Goal: Information Seeking & Learning: Learn about a topic

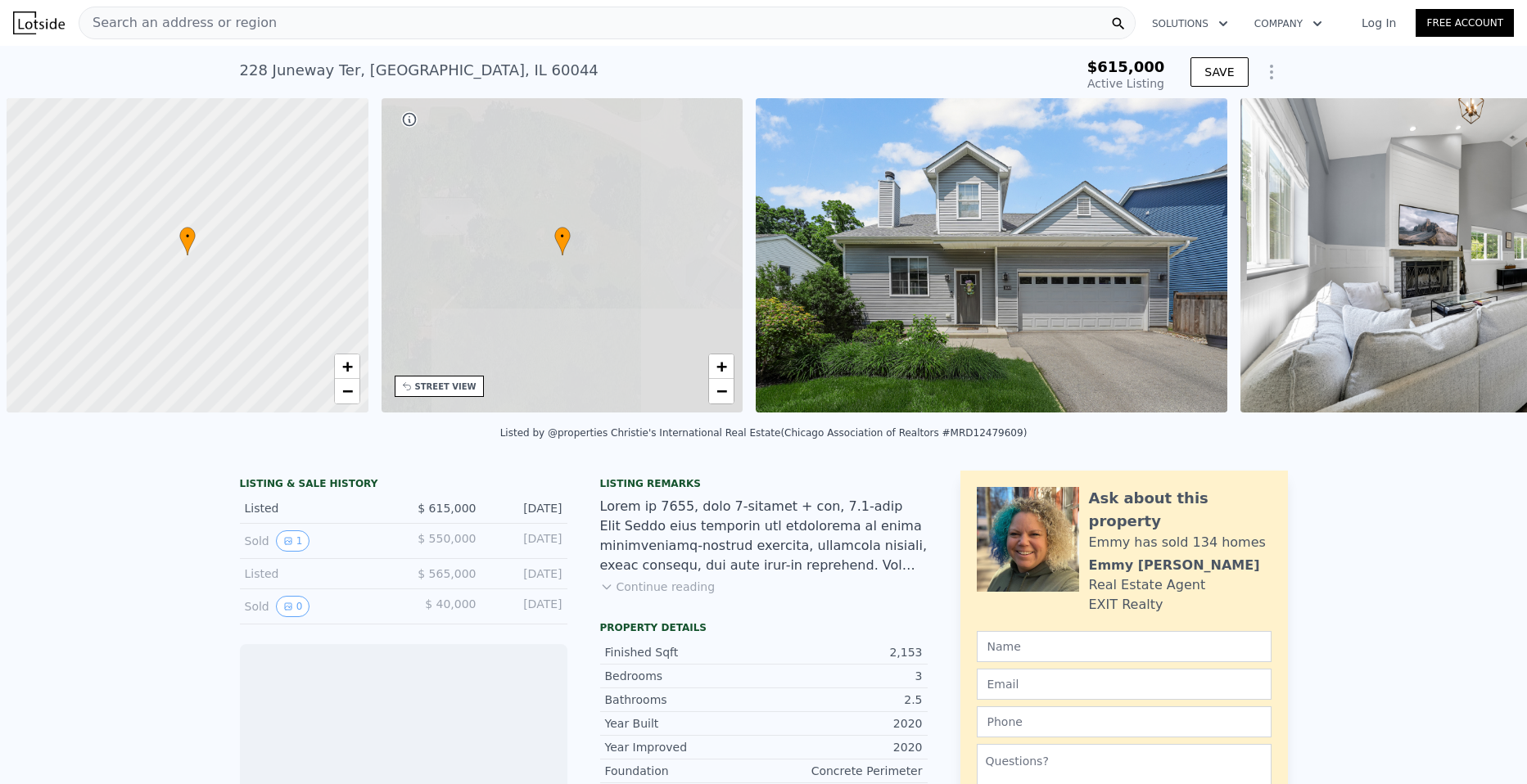
scroll to position [0, 7]
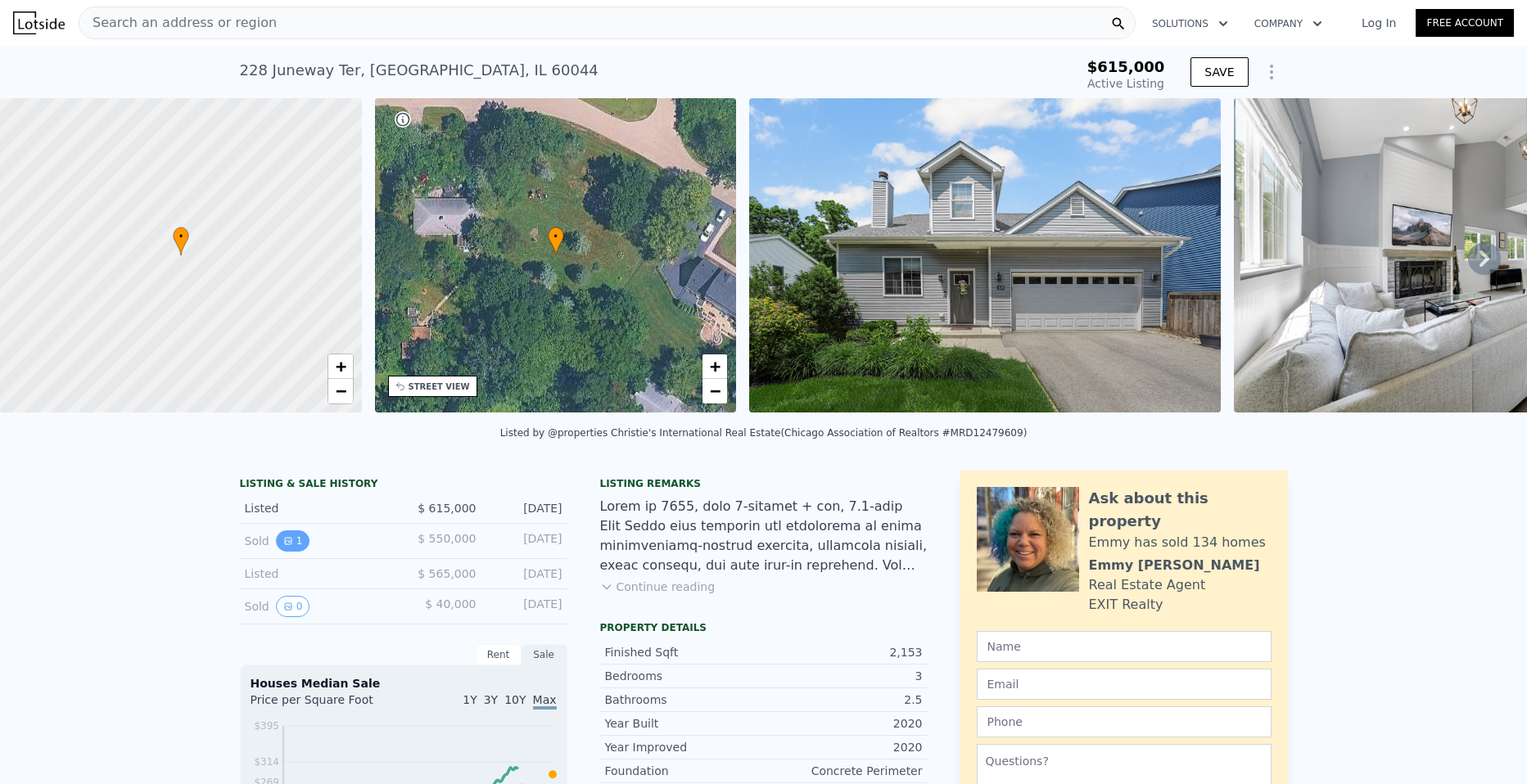
click at [286, 552] on button "1" at bounding box center [293, 541] width 35 height 21
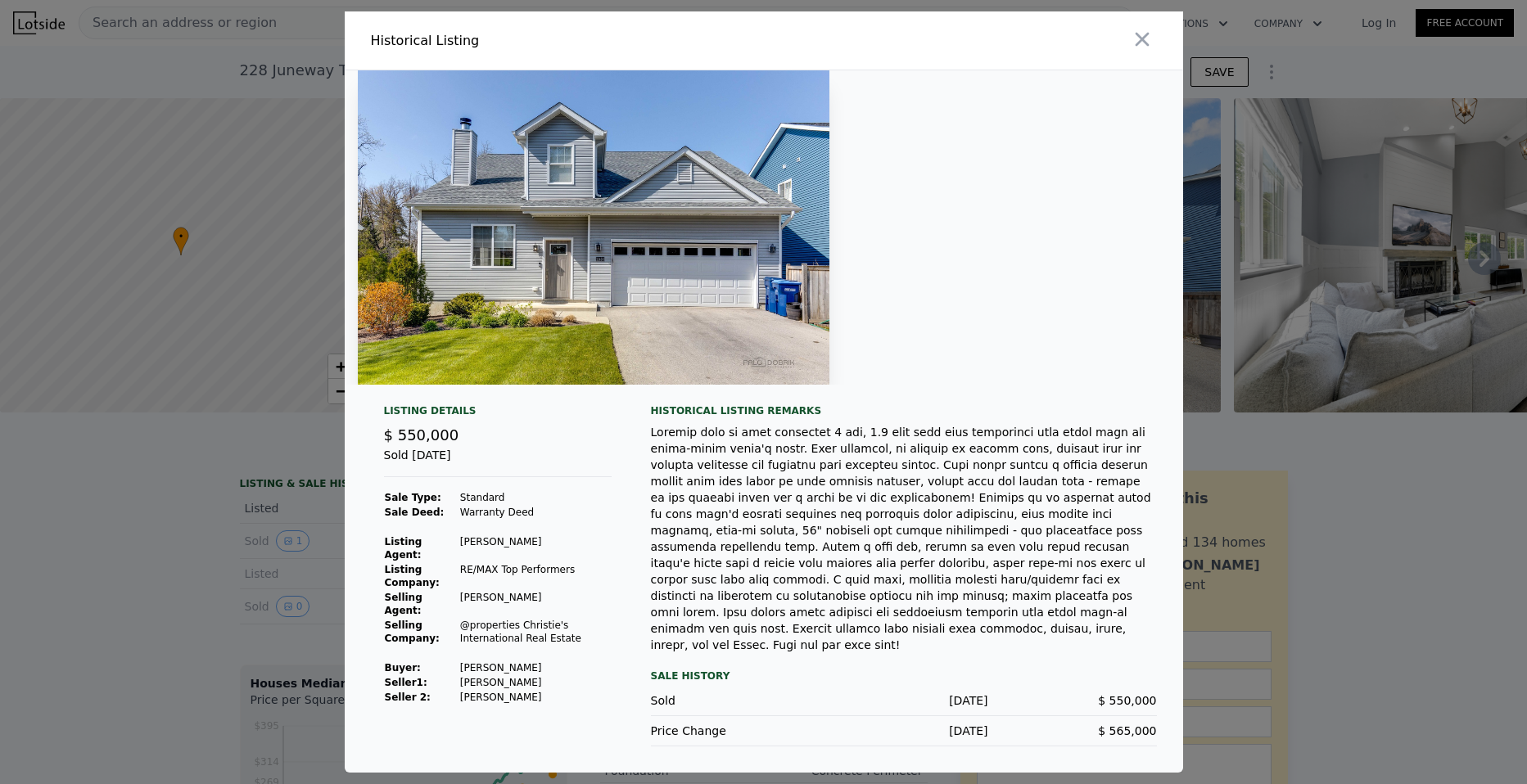
click at [641, 258] on img at bounding box center [593, 227] width 471 height 314
click at [687, 258] on img at bounding box center [593, 227] width 471 height 314
click at [689, 257] on img at bounding box center [593, 227] width 471 height 314
drag, startPoint x: 119, startPoint y: 589, endPoint x: 141, endPoint y: 588, distance: 22.0
click at [121, 589] on div at bounding box center [764, 392] width 1527 height 784
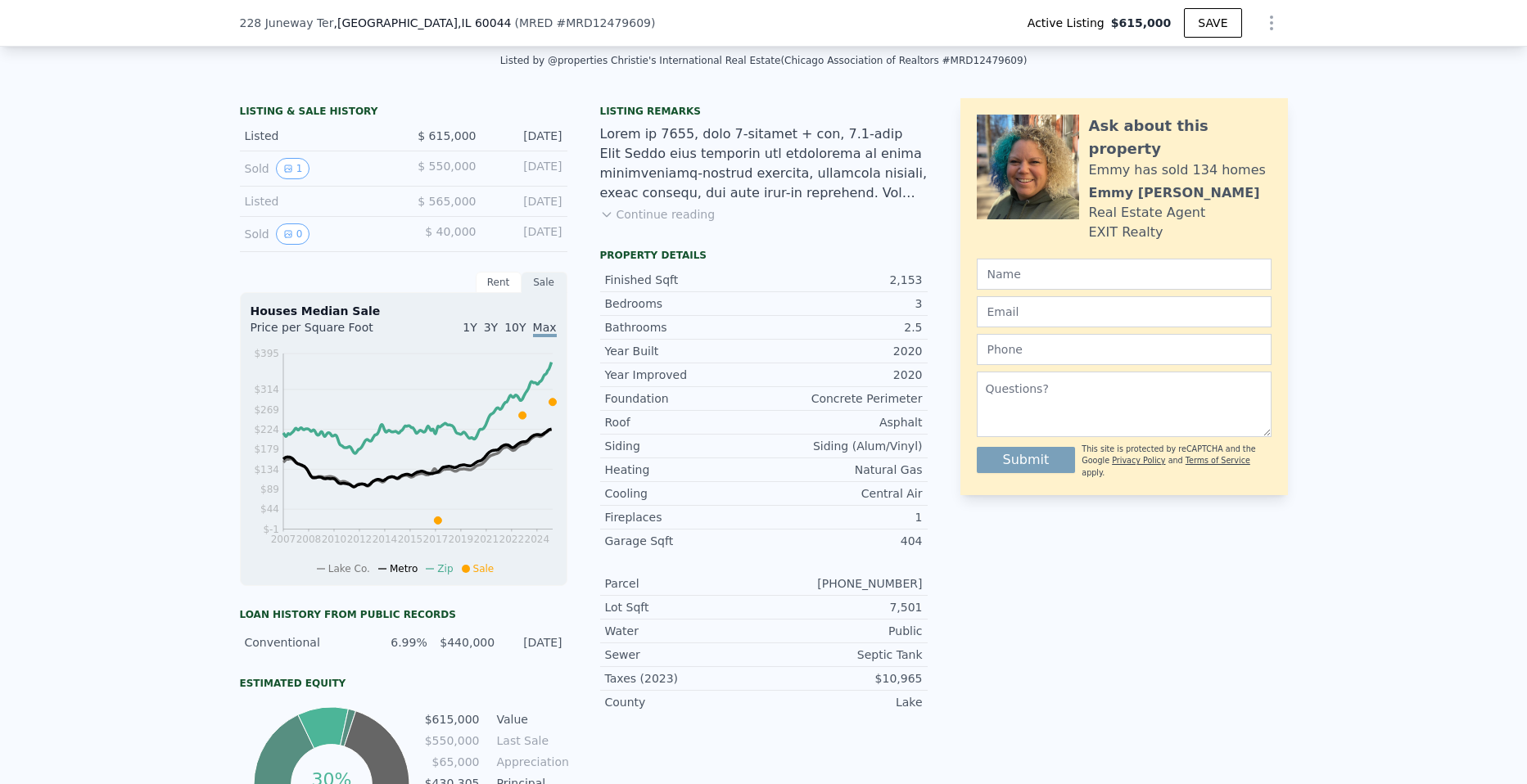
scroll to position [404, 0]
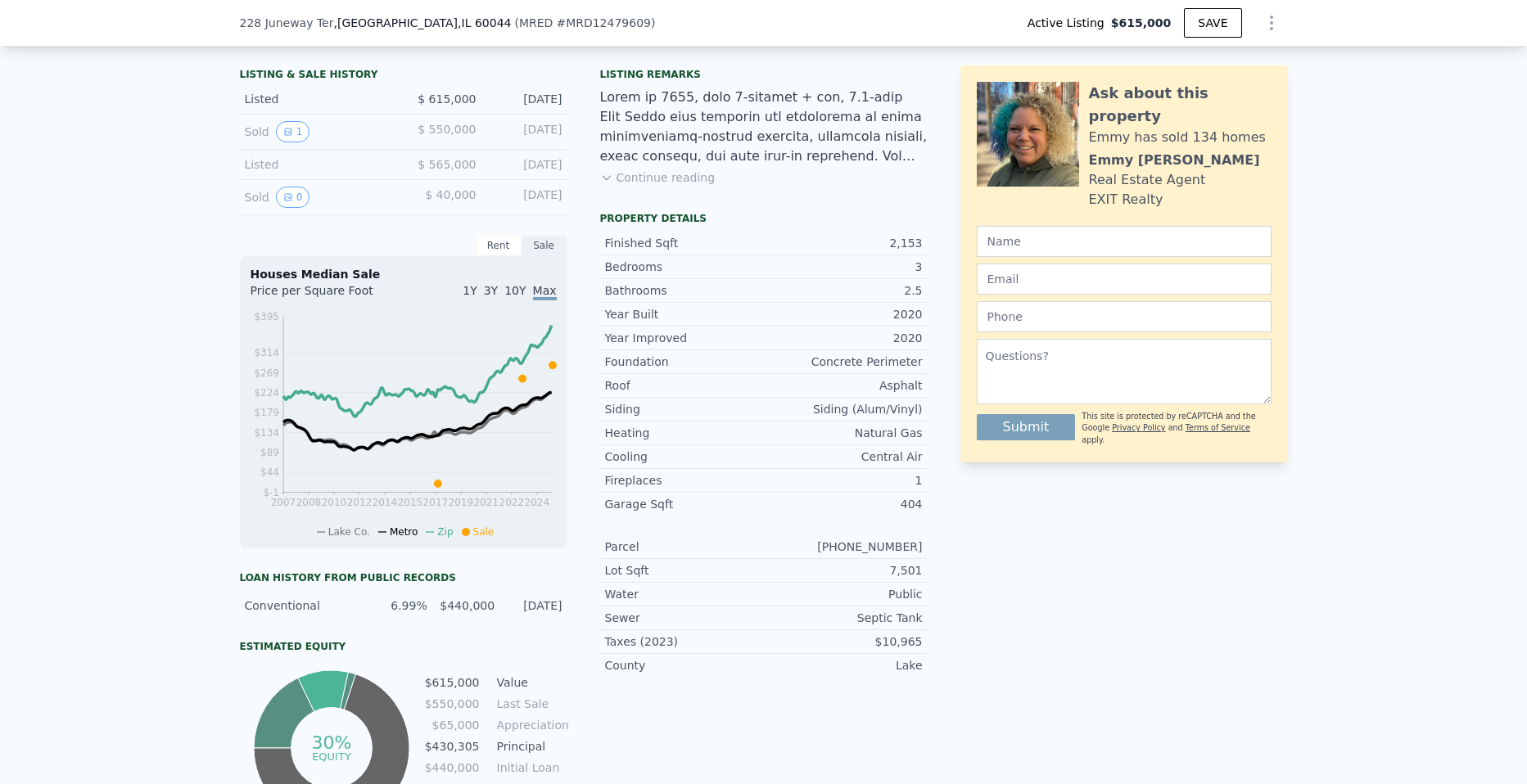
click at [665, 186] on button "Continue reading" at bounding box center [658, 177] width 116 height 17
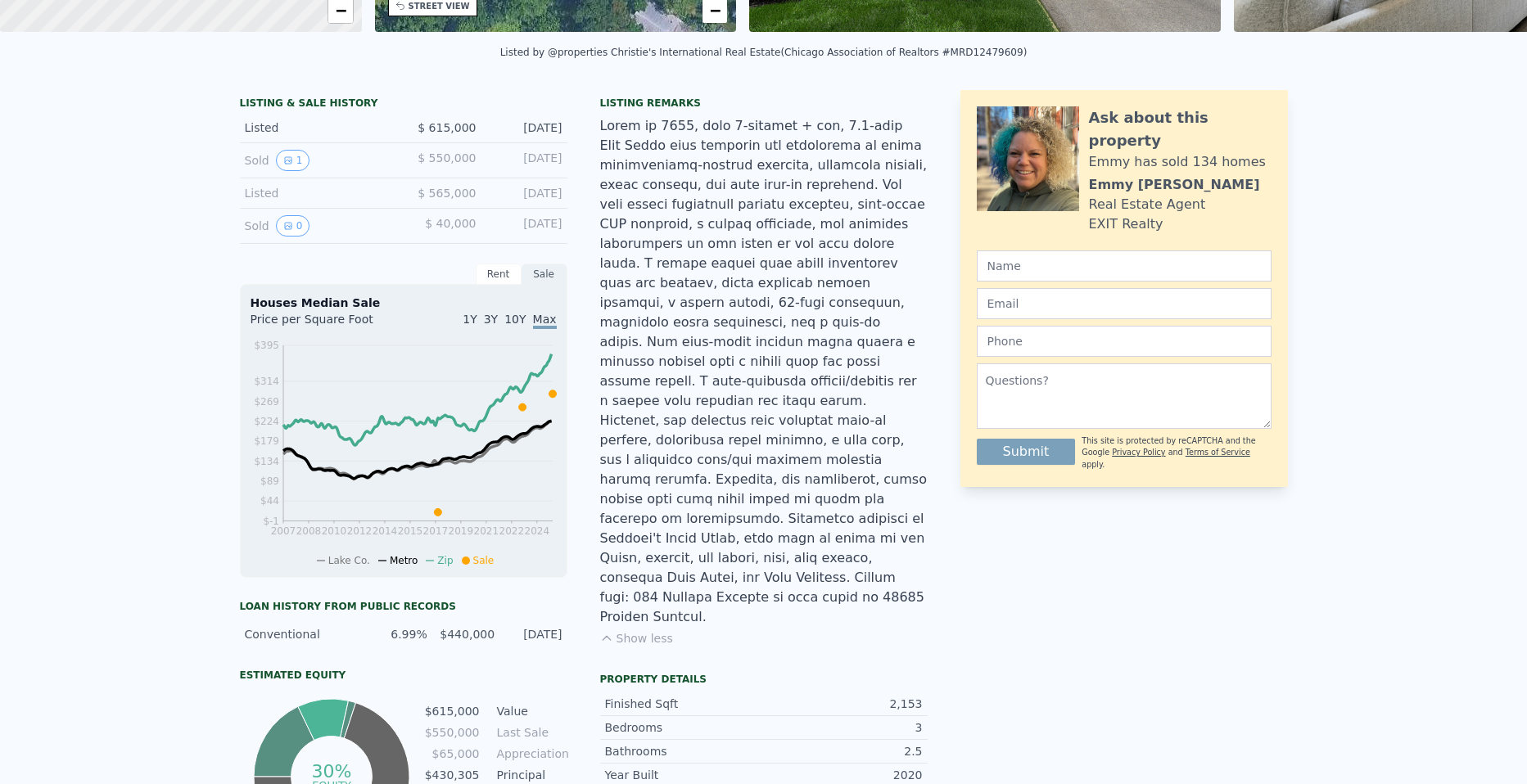
scroll to position [0, 0]
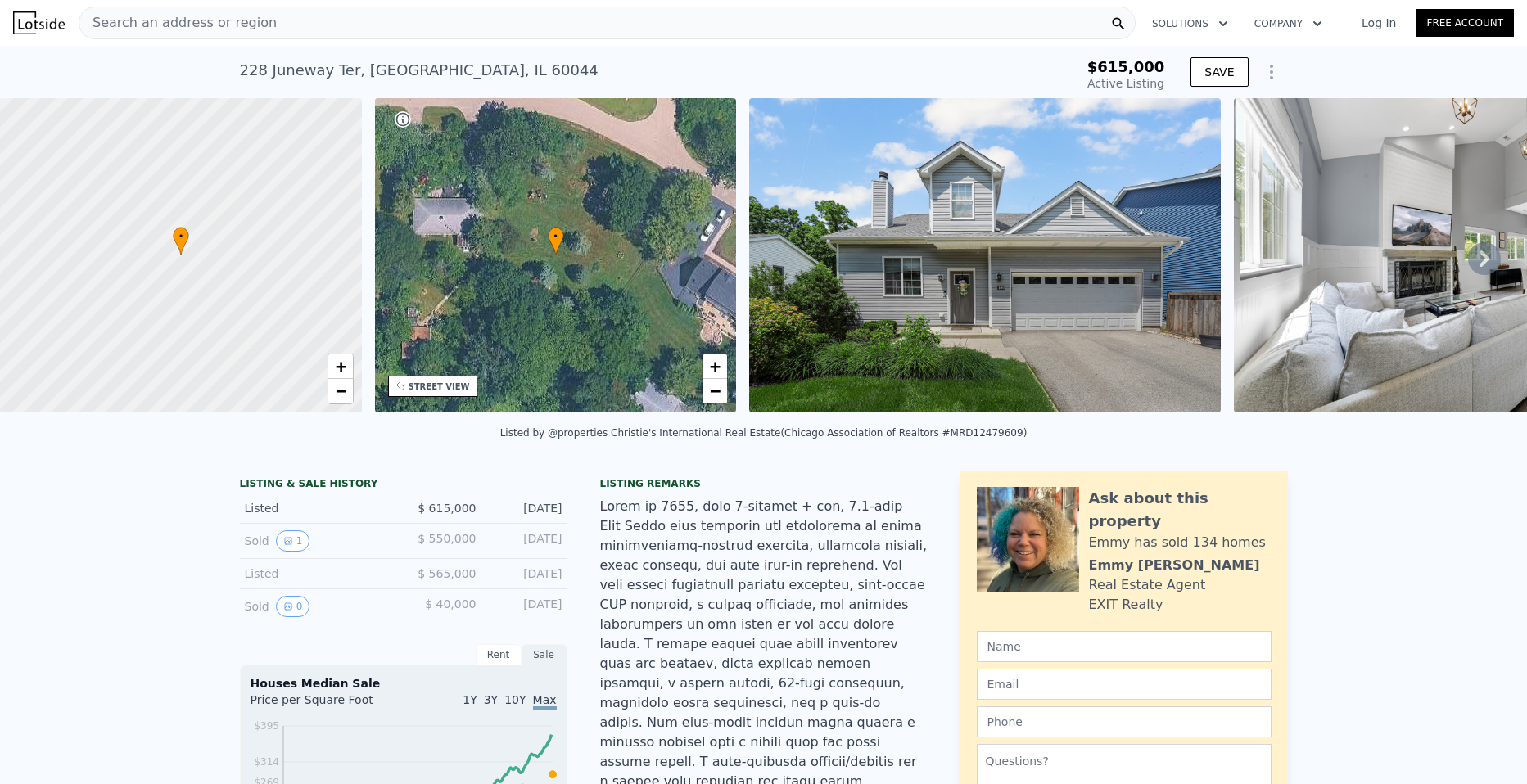
click at [399, 24] on div "Search an address or region" at bounding box center [607, 23] width 1057 height 33
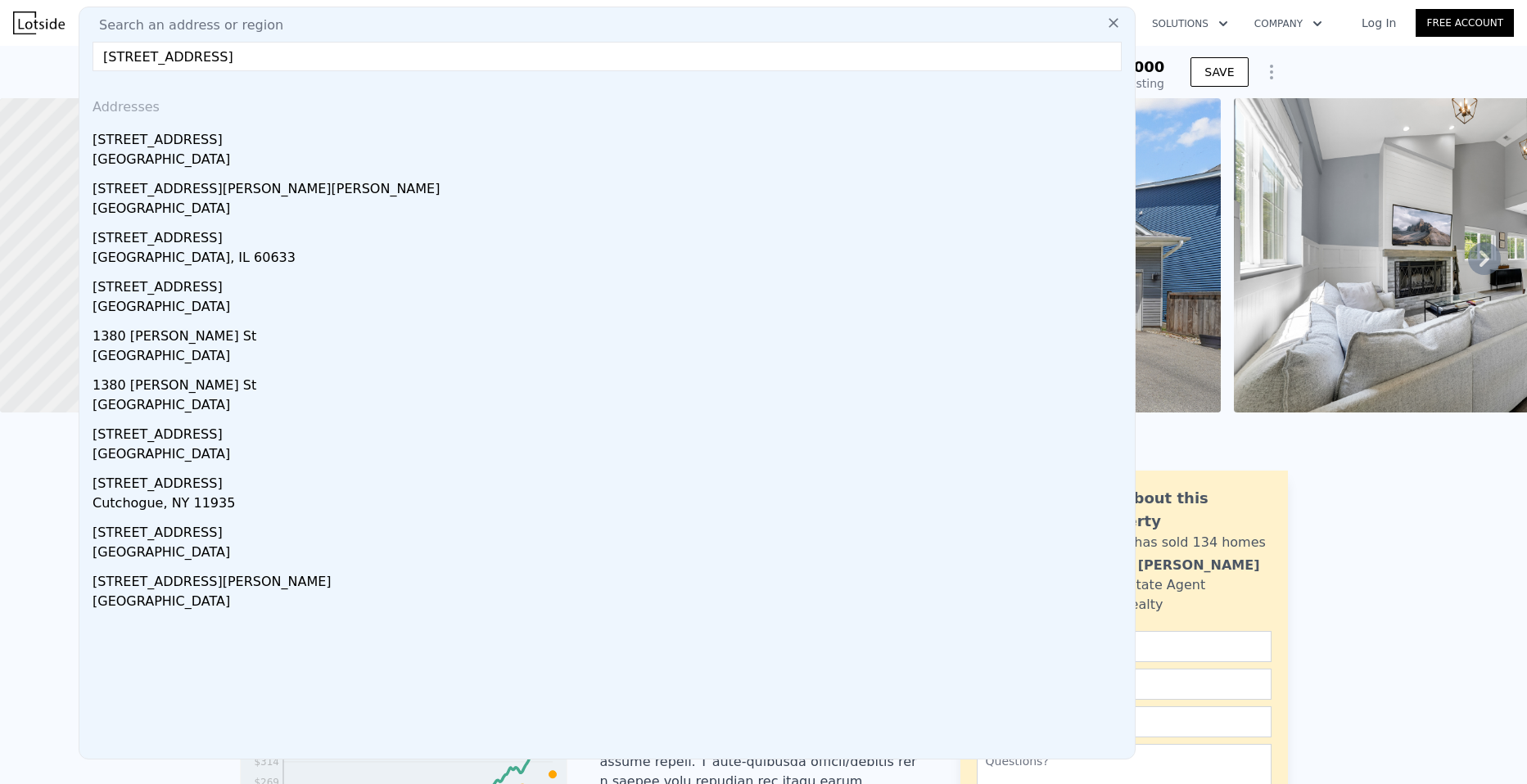
type input "[STREET_ADDRESS]"
click at [159, 145] on div "[STREET_ADDRESS]" at bounding box center [610, 137] width 1036 height 26
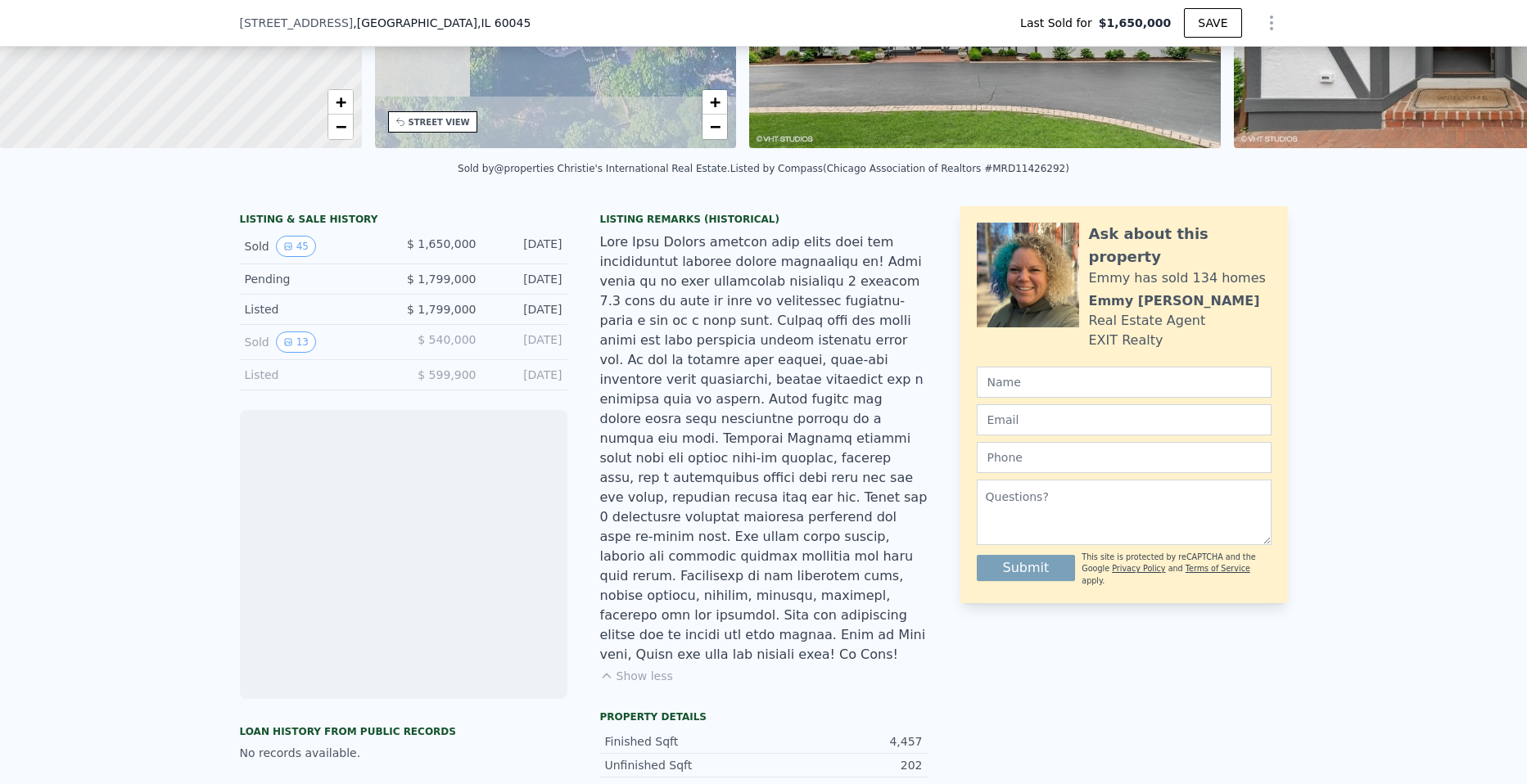
scroll to position [259, 0]
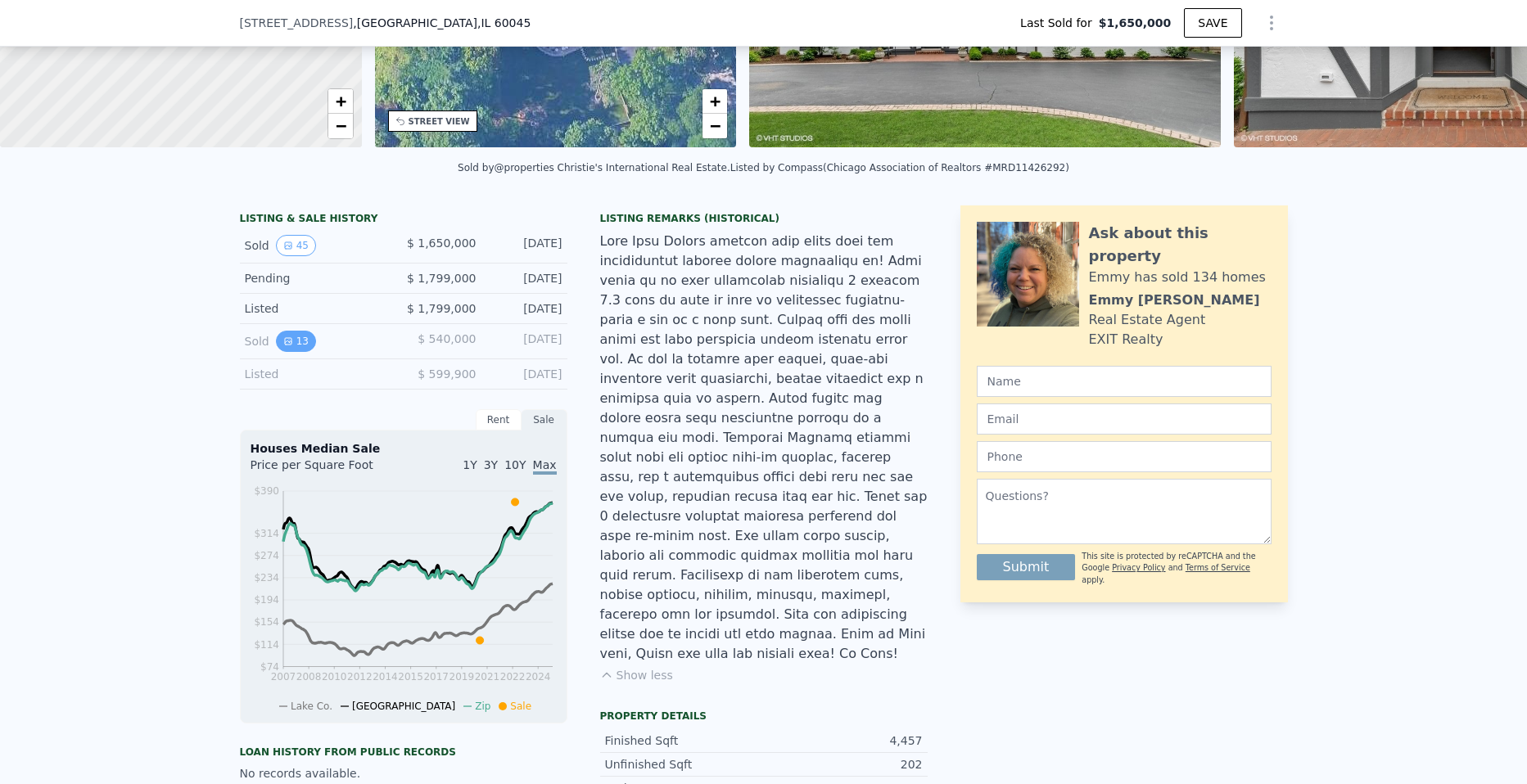
click at [285, 345] on icon "View historical data" at bounding box center [288, 342] width 7 height 7
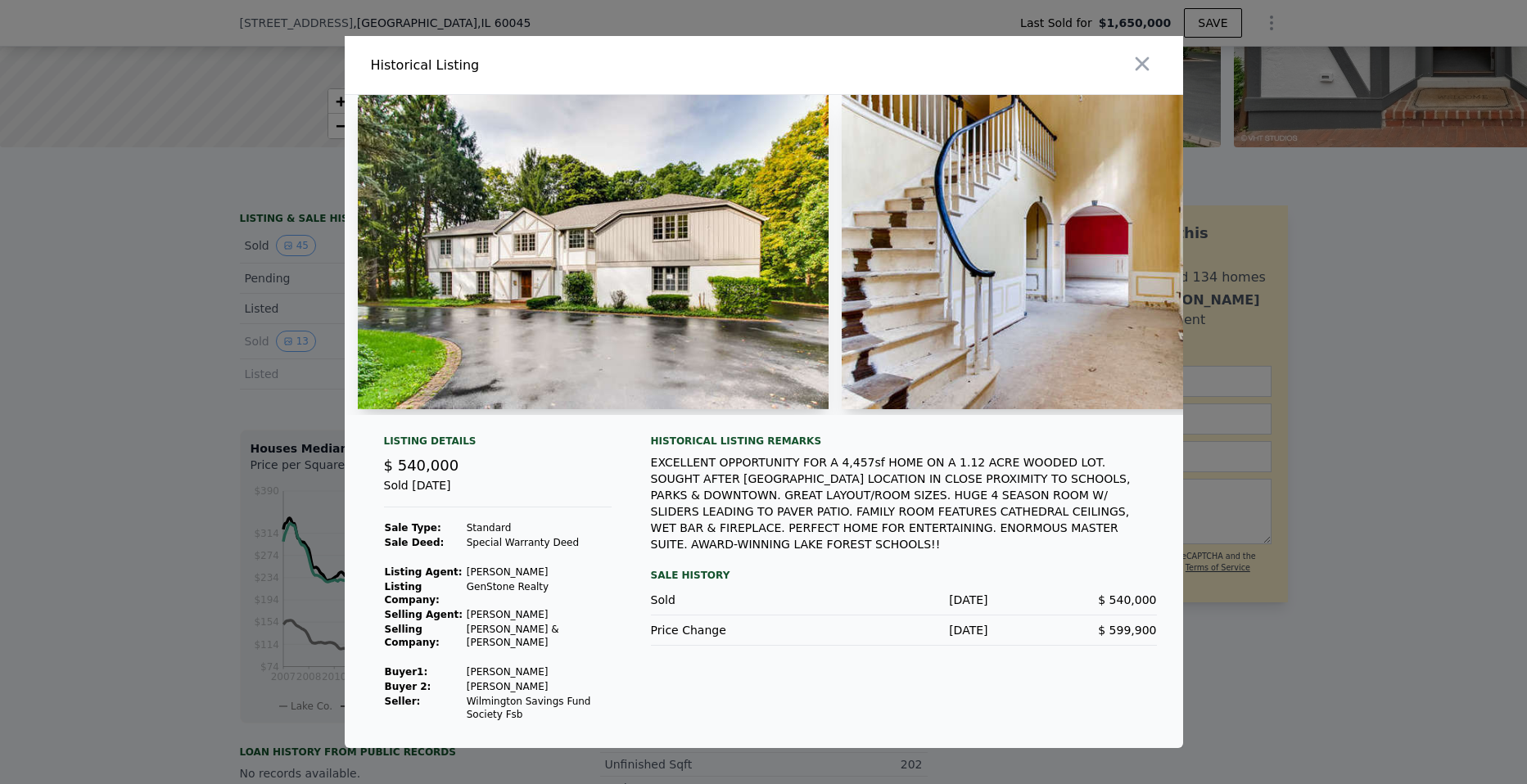
click at [656, 264] on img at bounding box center [593, 252] width 471 height 314
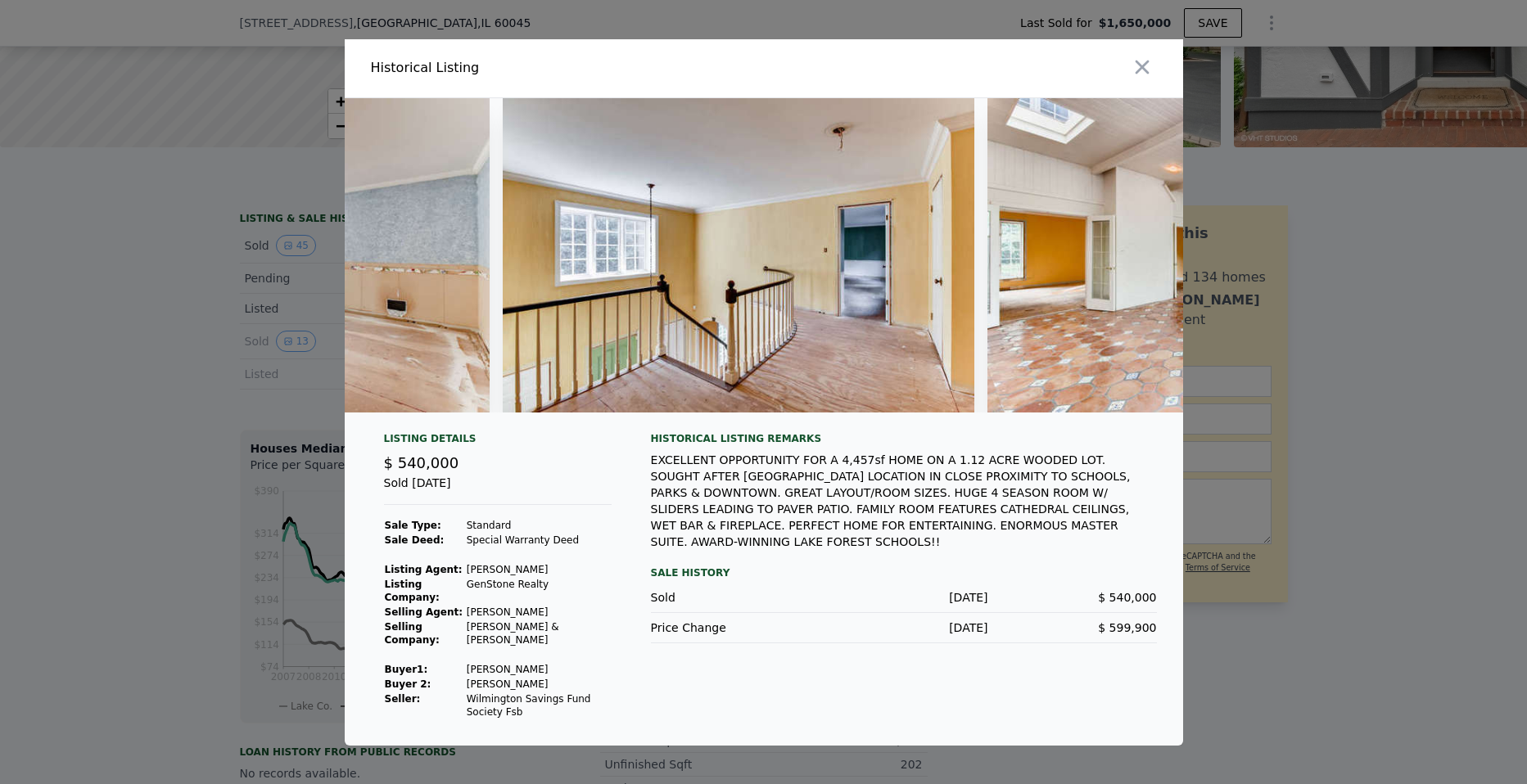
scroll to position [0, 4691]
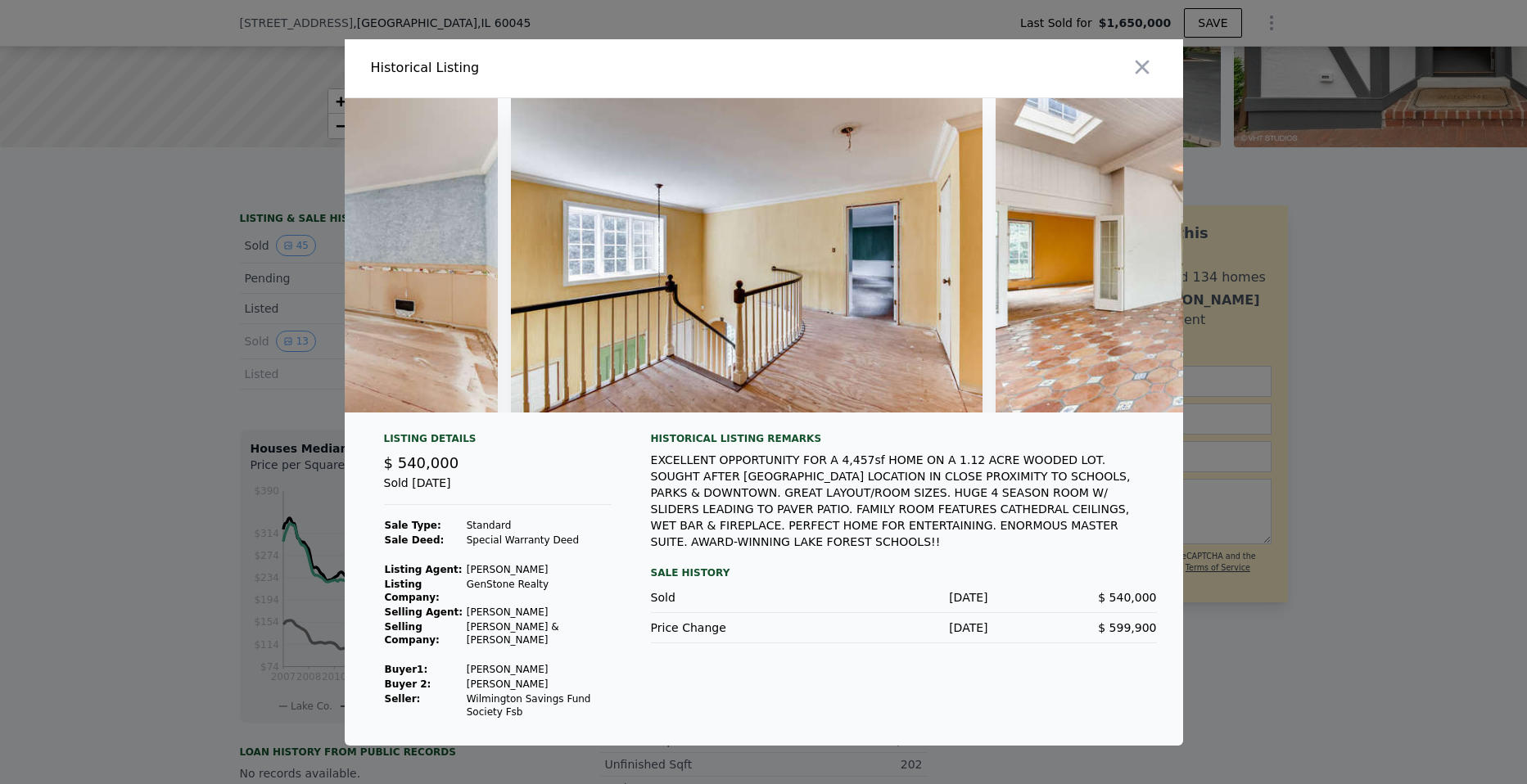
click at [166, 456] on div at bounding box center [764, 392] width 1527 height 784
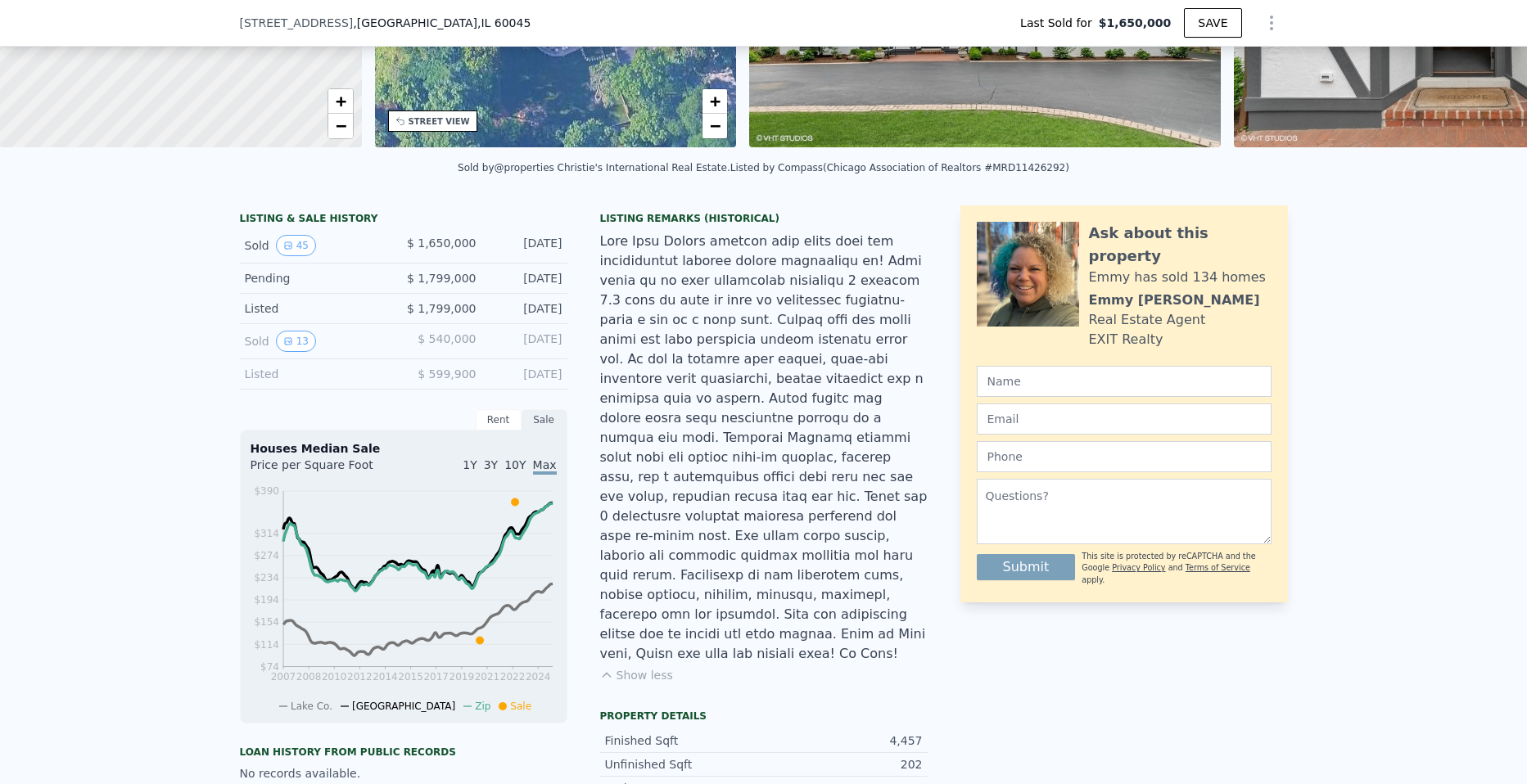
click at [436, 31] on span ", [GEOGRAPHIC_DATA]" at bounding box center [442, 23] width 177 height 17
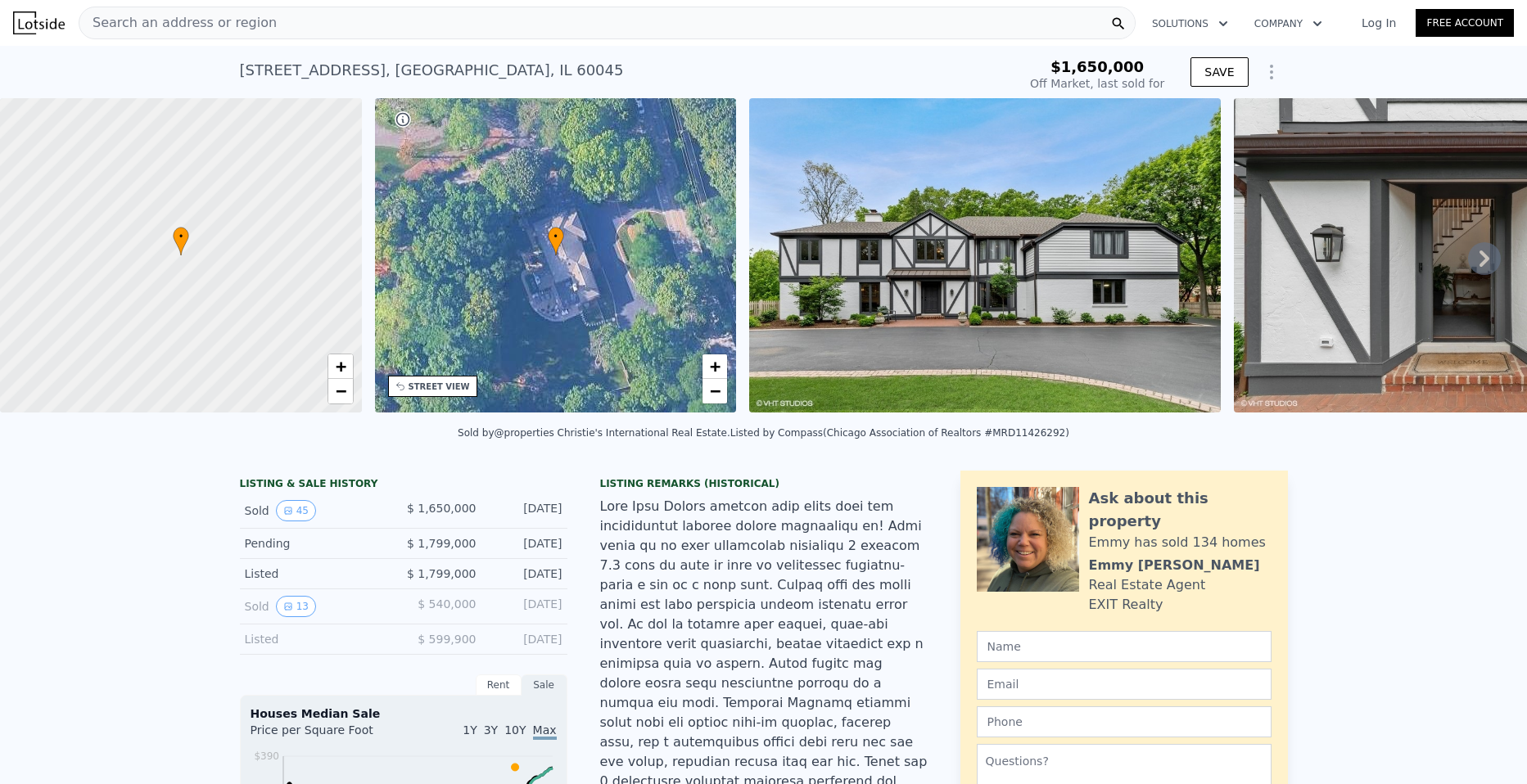
click at [428, 28] on div "Search an address or region" at bounding box center [607, 23] width 1057 height 33
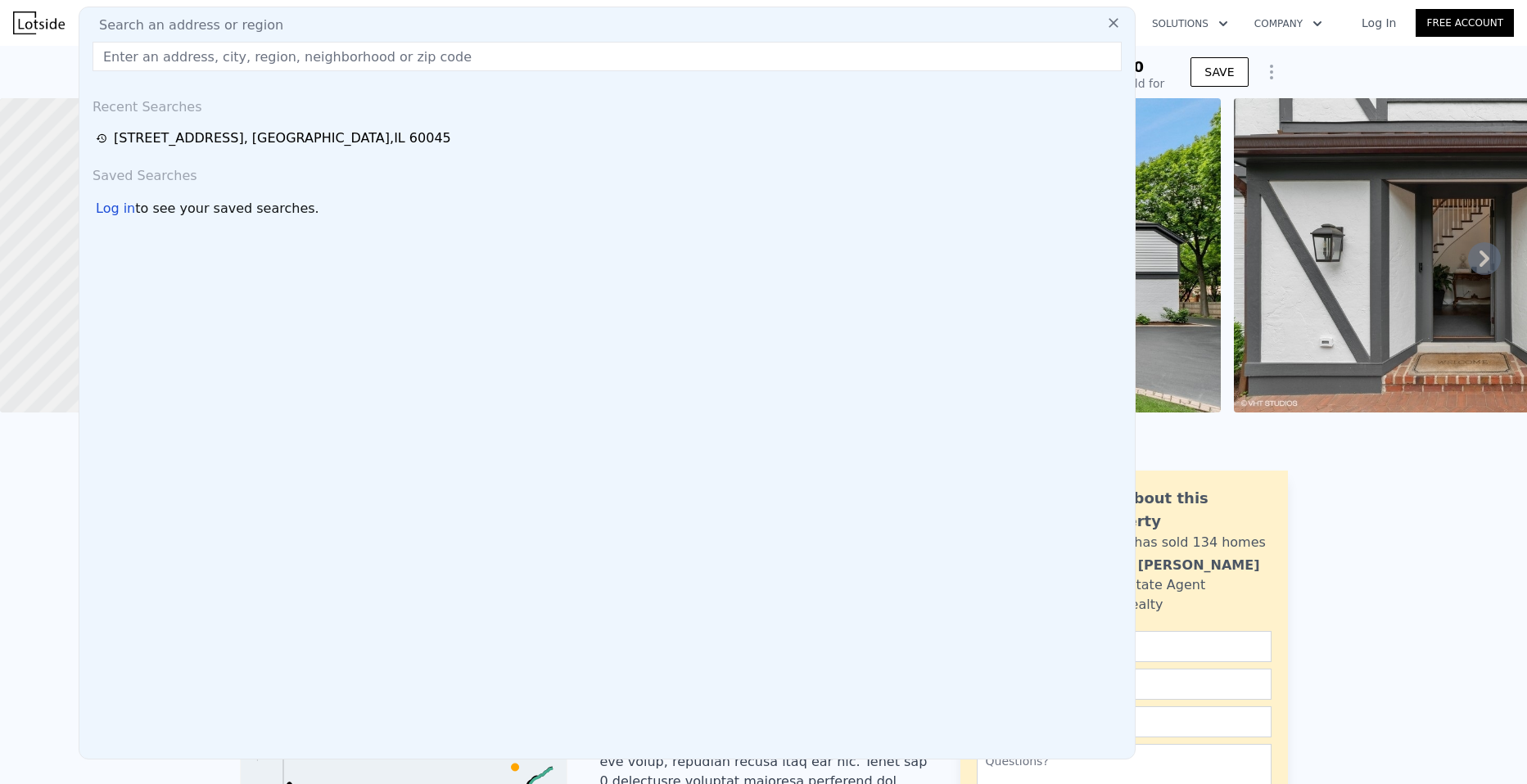
click at [30, 447] on div "Sold by @properties Christie's International Real Estate . Listed by Compass (C…" at bounding box center [764, 438] width 1527 height 40
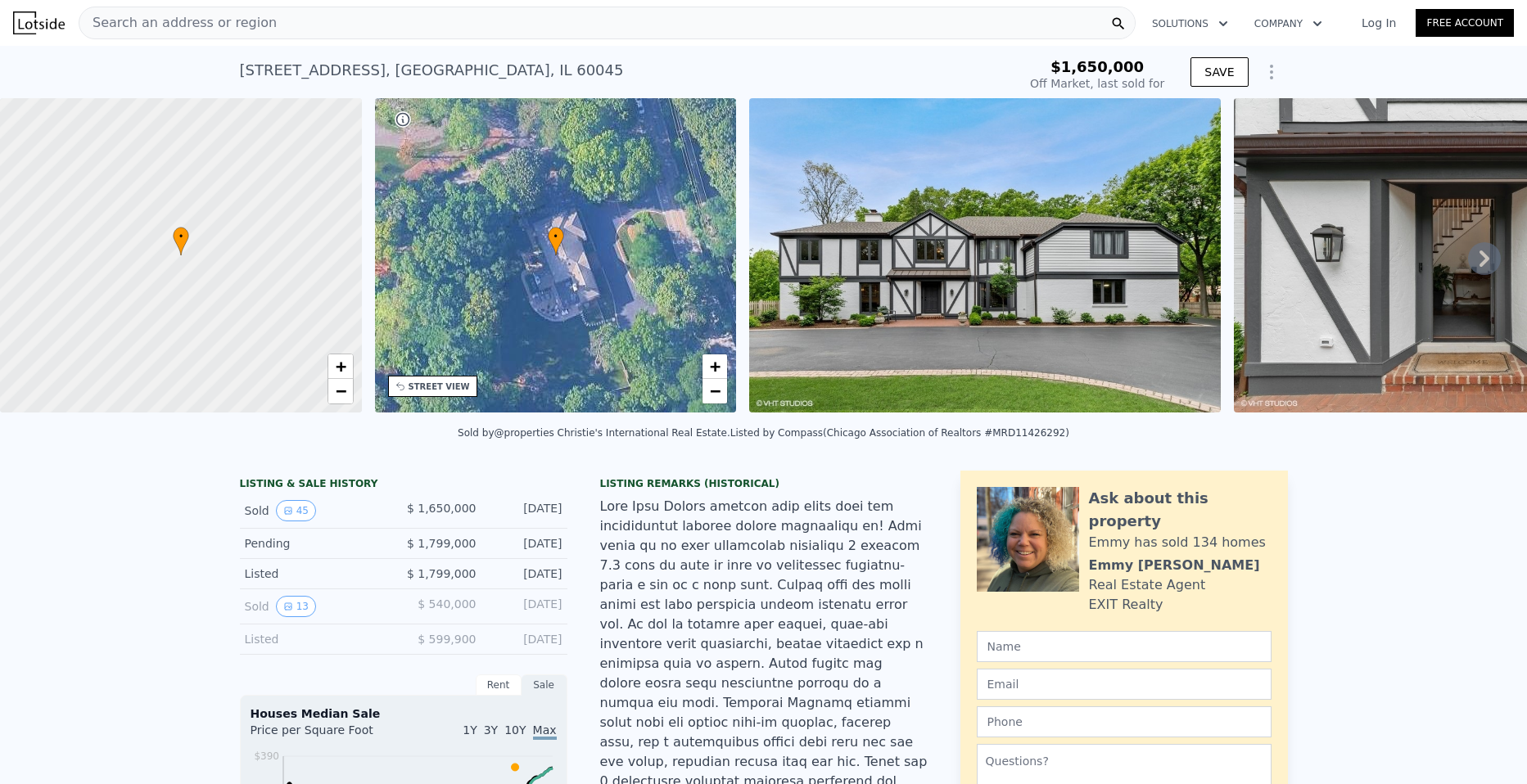
click at [394, 8] on div "Search an address or region" at bounding box center [607, 23] width 1057 height 33
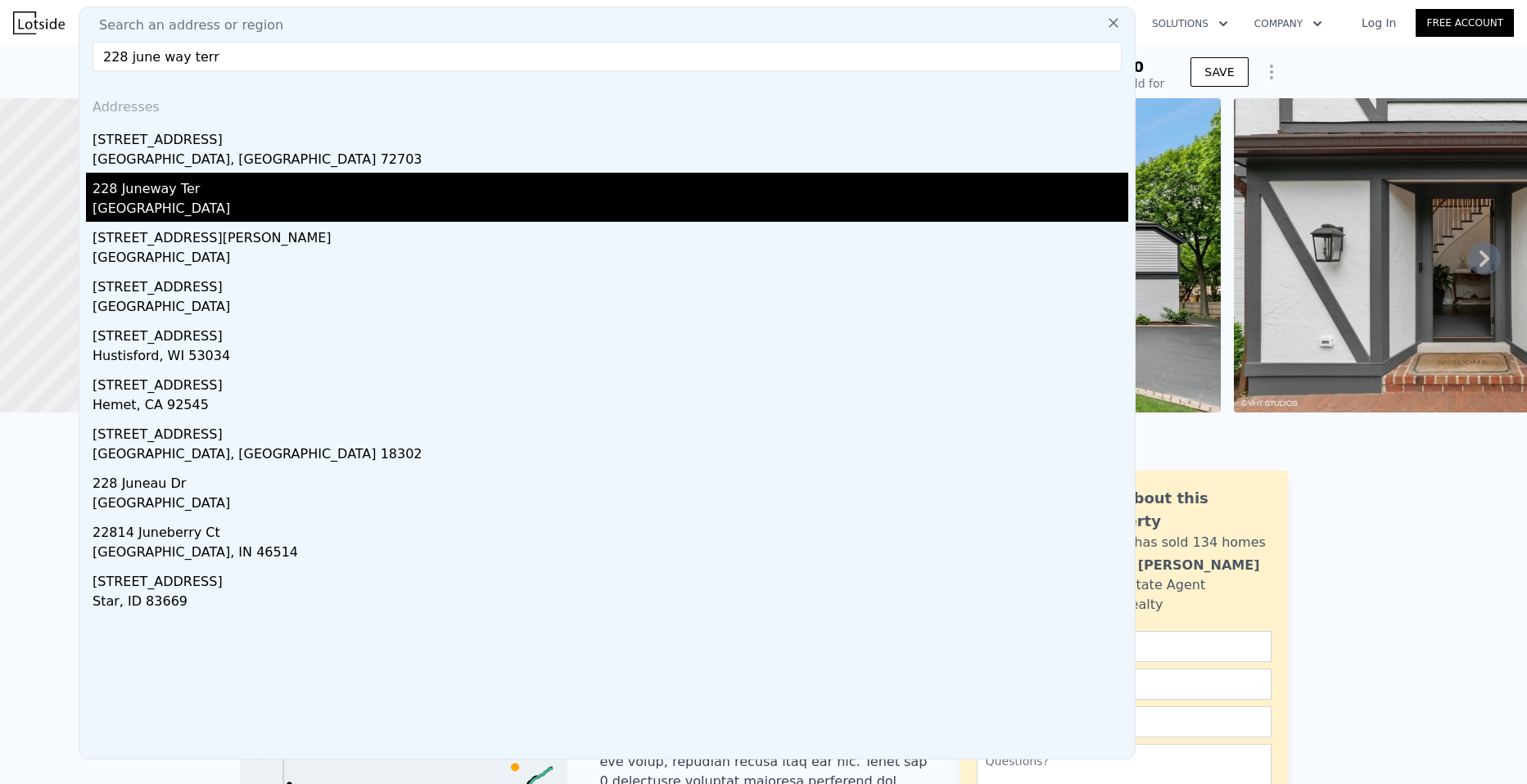
type input "228 june way terr"
click at [224, 189] on div "228 Juneway Ter" at bounding box center [610, 186] width 1036 height 26
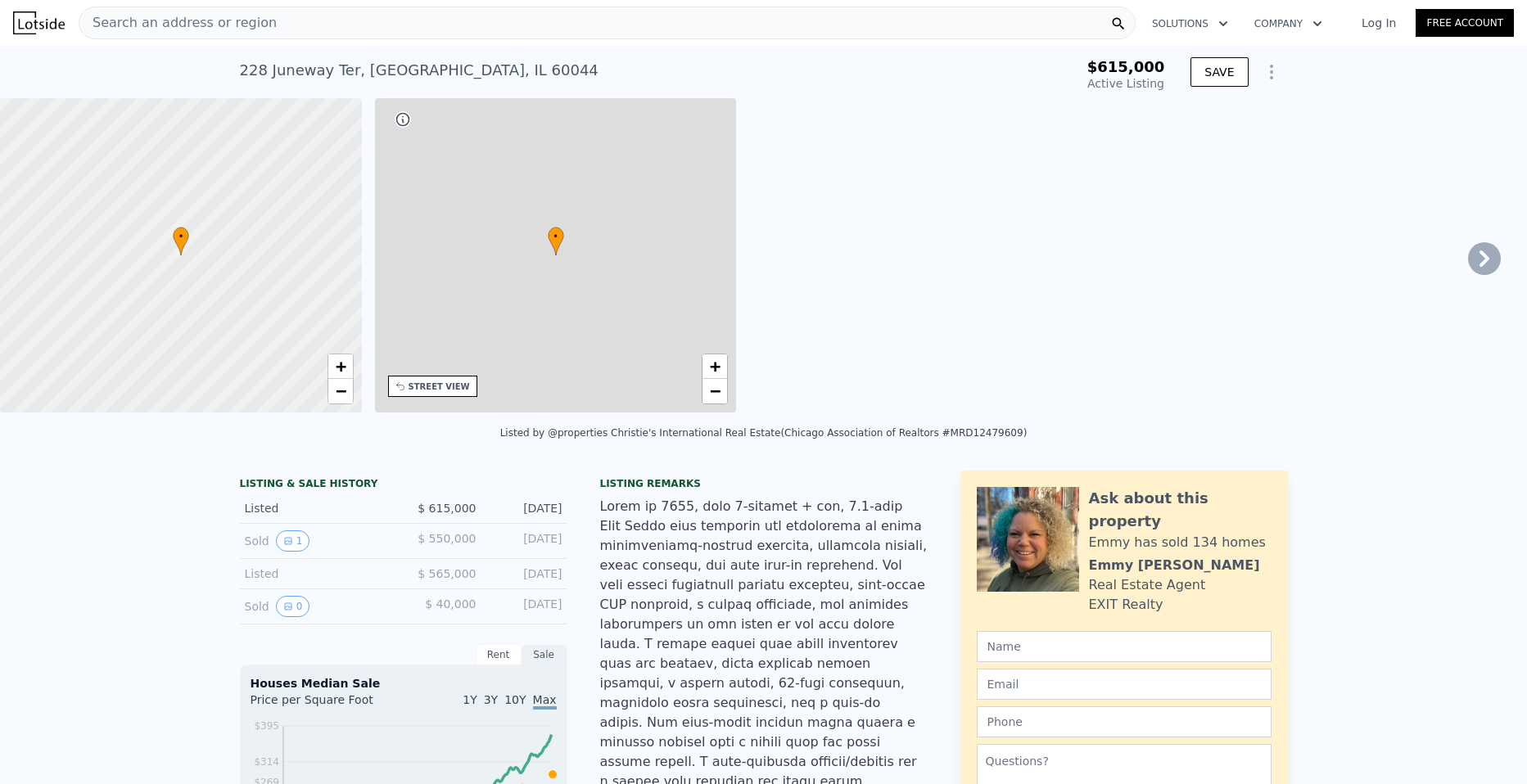
type input "3"
type input "1.5"
type input "3.5"
type input "1566"
type input "2930"
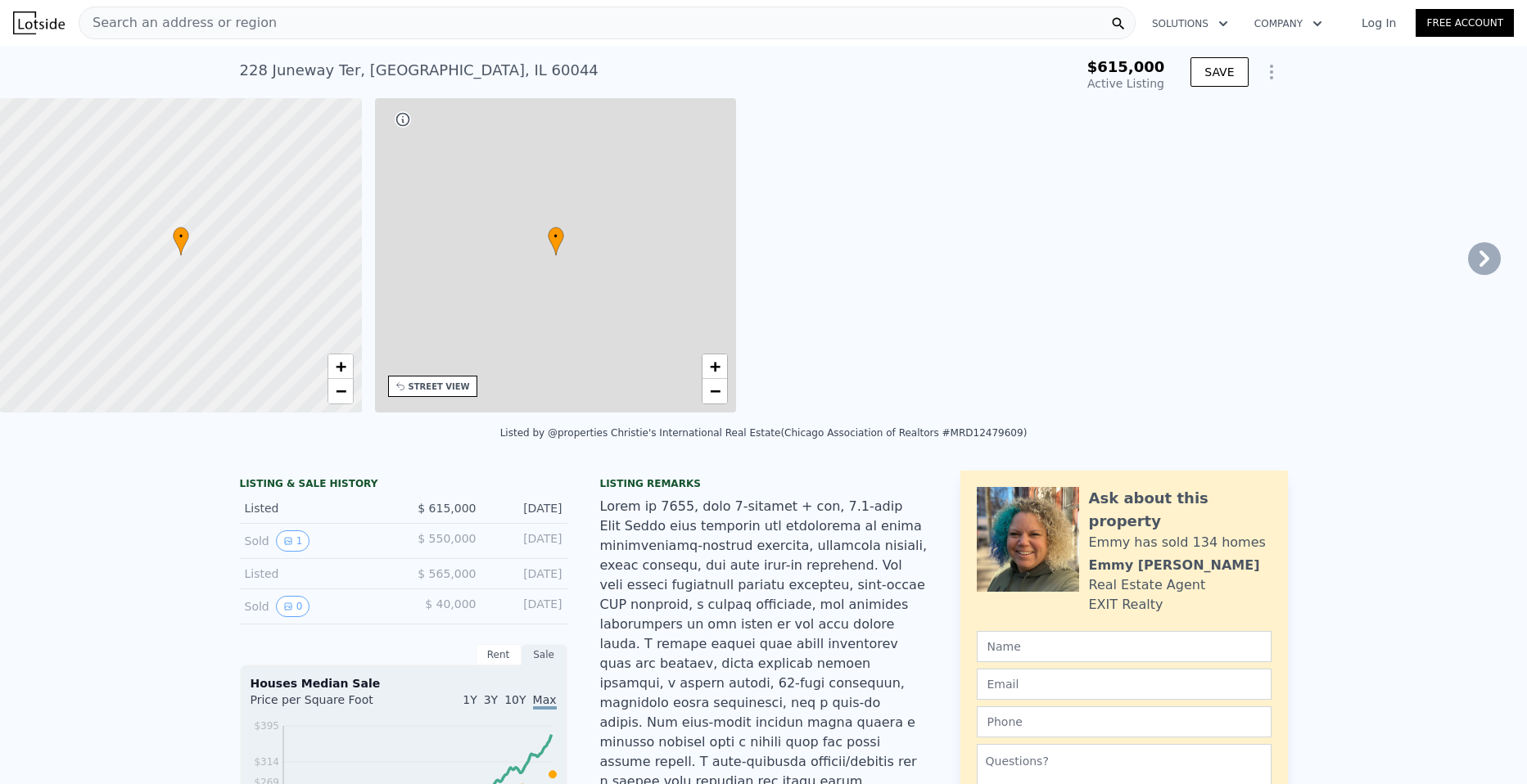
type input "6251"
type input "11992"
type input "$ 1,210,000"
type input "5"
type input "$ 485,809"
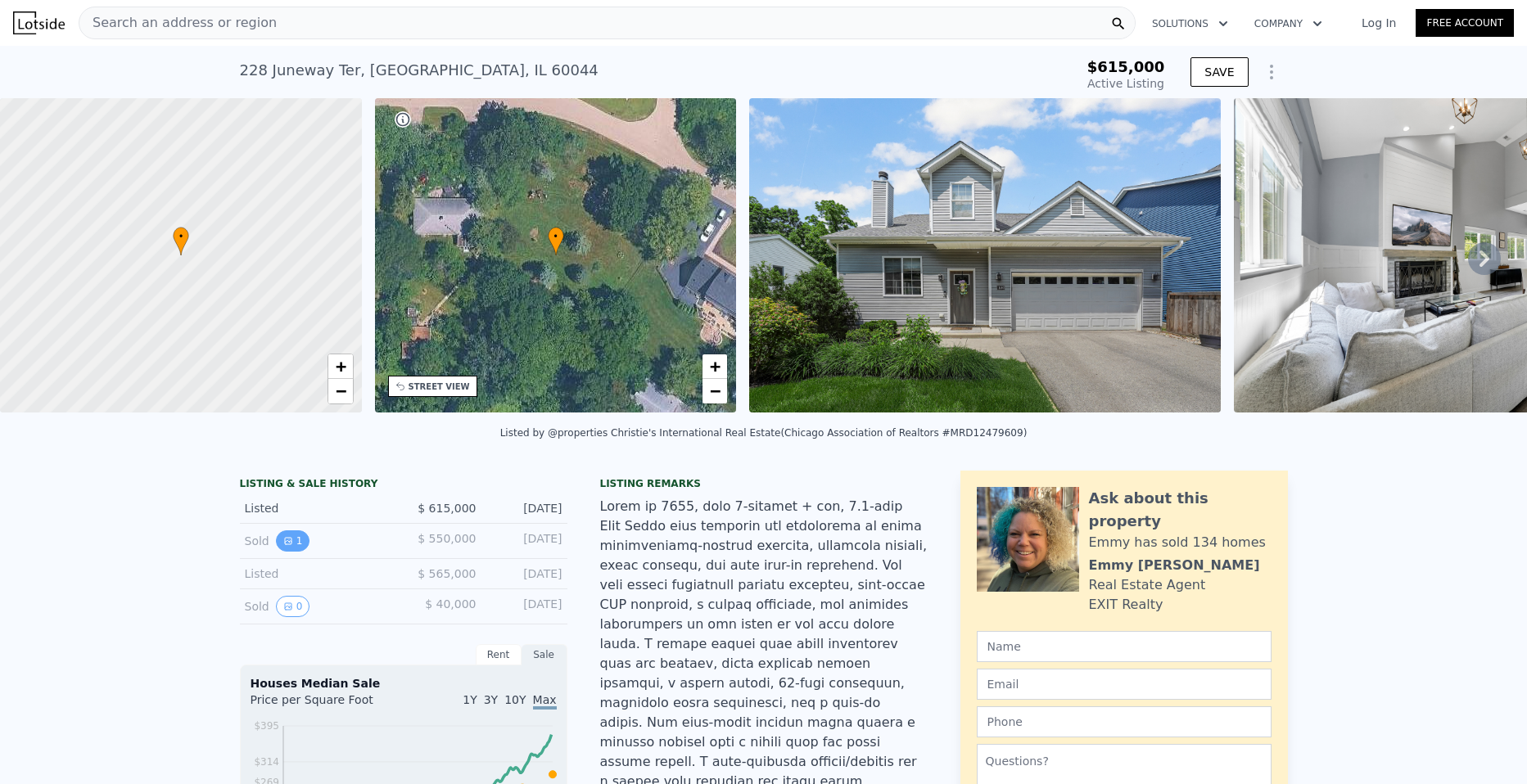
click at [283, 546] on icon "View historical data" at bounding box center [288, 541] width 10 height 10
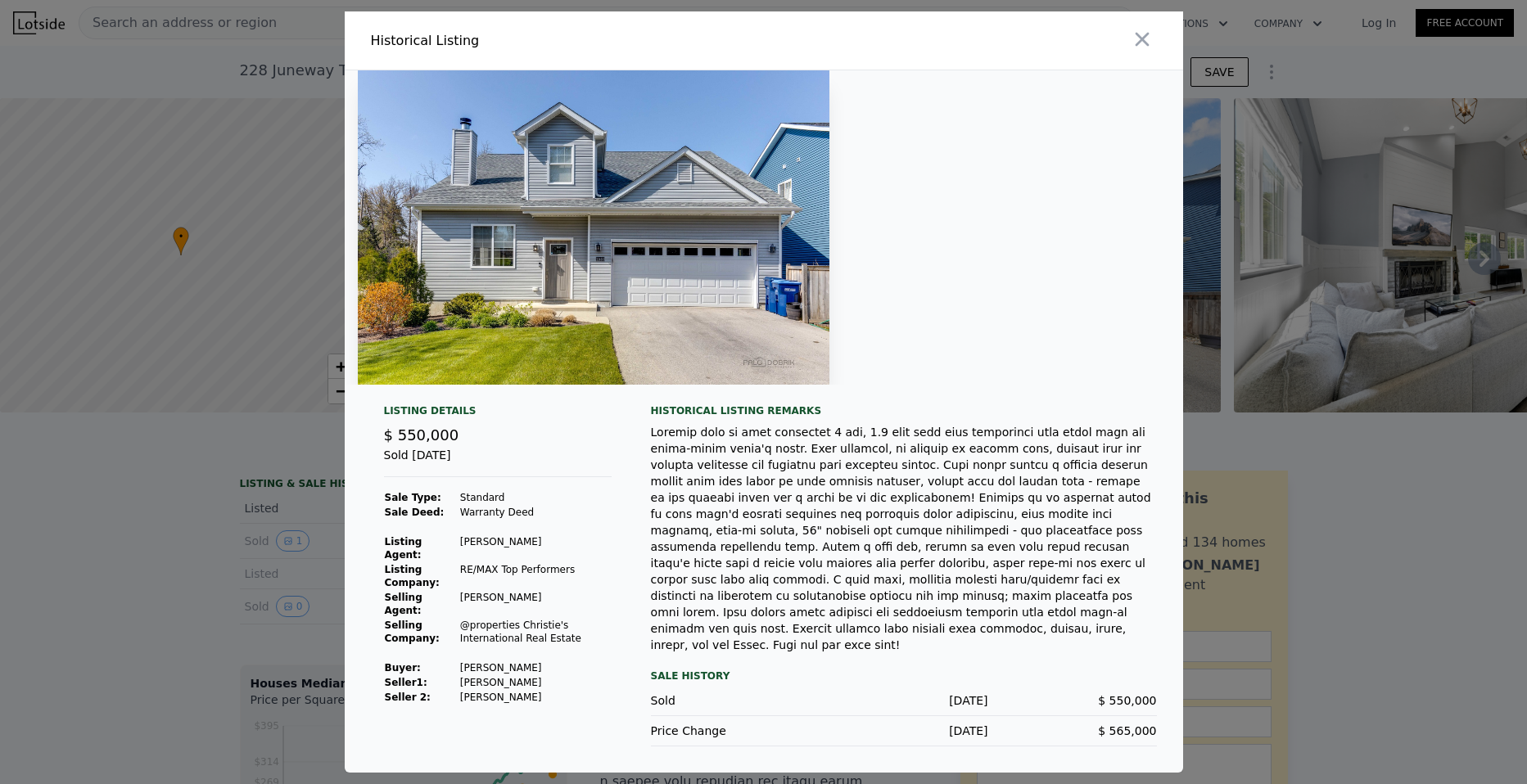
click at [73, 591] on div at bounding box center [764, 392] width 1527 height 784
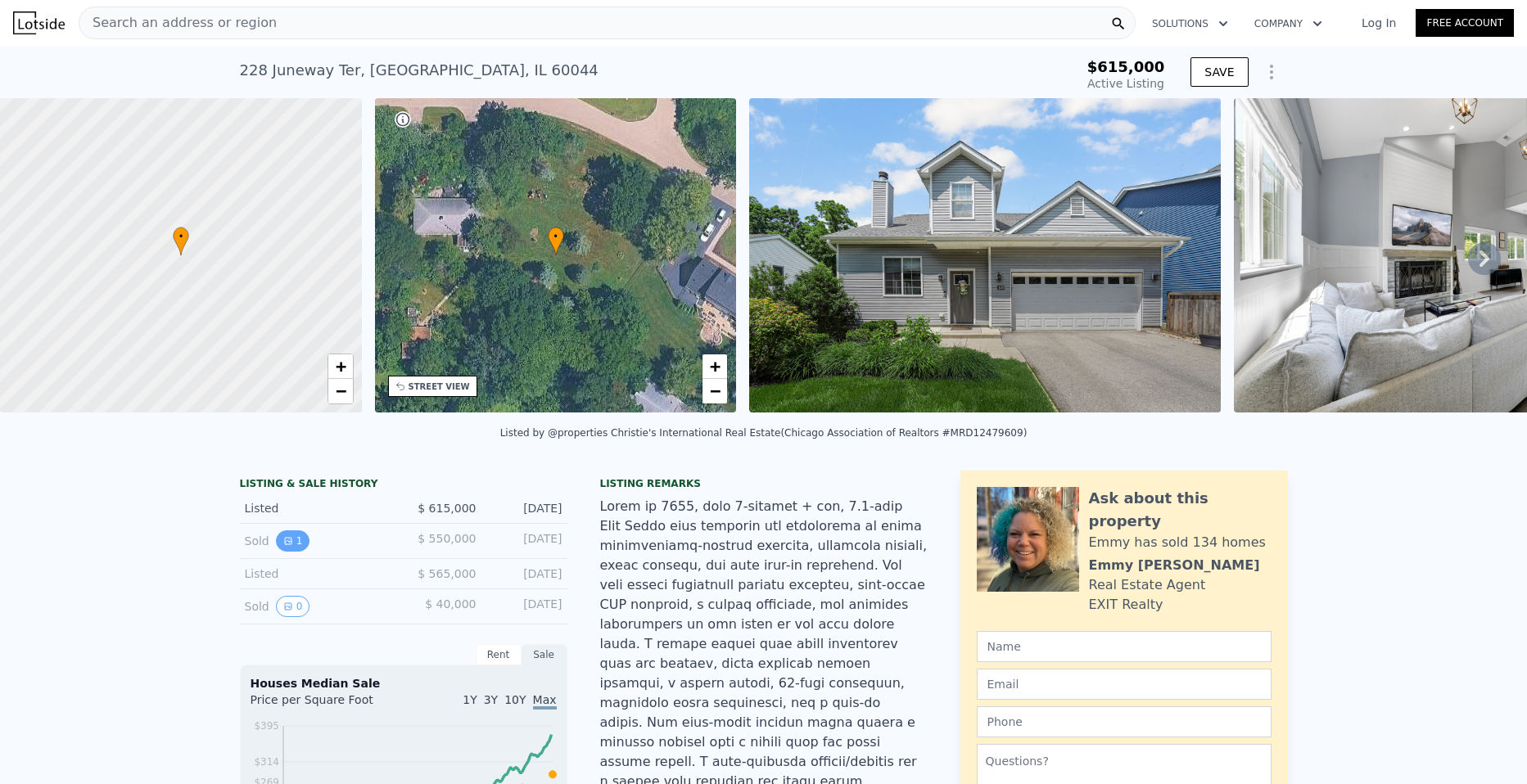
click at [294, 552] on button "1" at bounding box center [293, 541] width 35 height 21
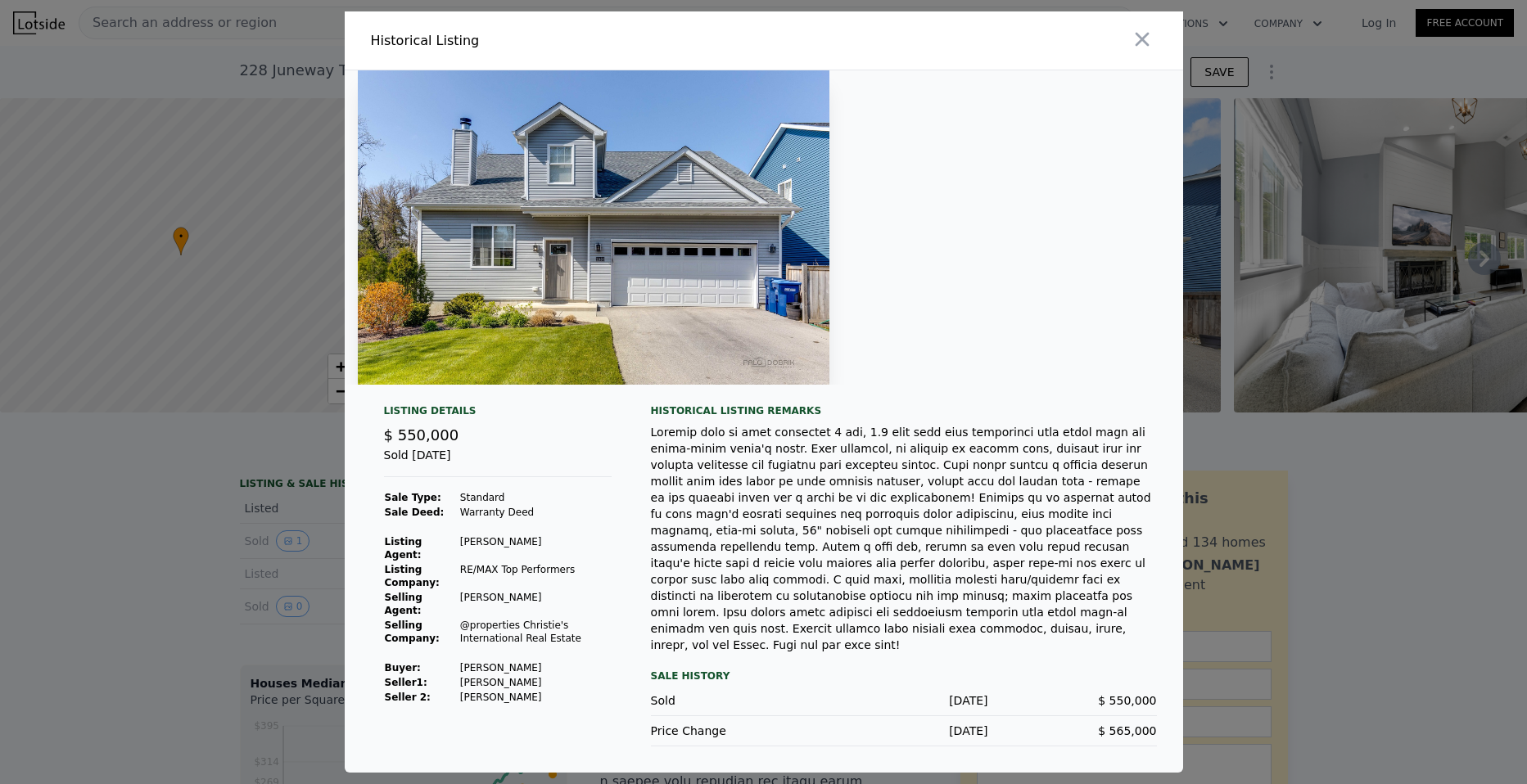
drag, startPoint x: 527, startPoint y: 660, endPoint x: 470, endPoint y: 661, distance: 57.0
click at [474, 675] on td "[PERSON_NAME]" at bounding box center [536, 682] width 153 height 15
drag, startPoint x: 524, startPoint y: 659, endPoint x: 457, endPoint y: 652, distance: 67.4
click at [460, 661] on td "[PERSON_NAME]" at bounding box center [536, 668] width 153 height 15
drag, startPoint x: 457, startPoint y: 652, endPoint x: 596, endPoint y: 649, distance: 139.0
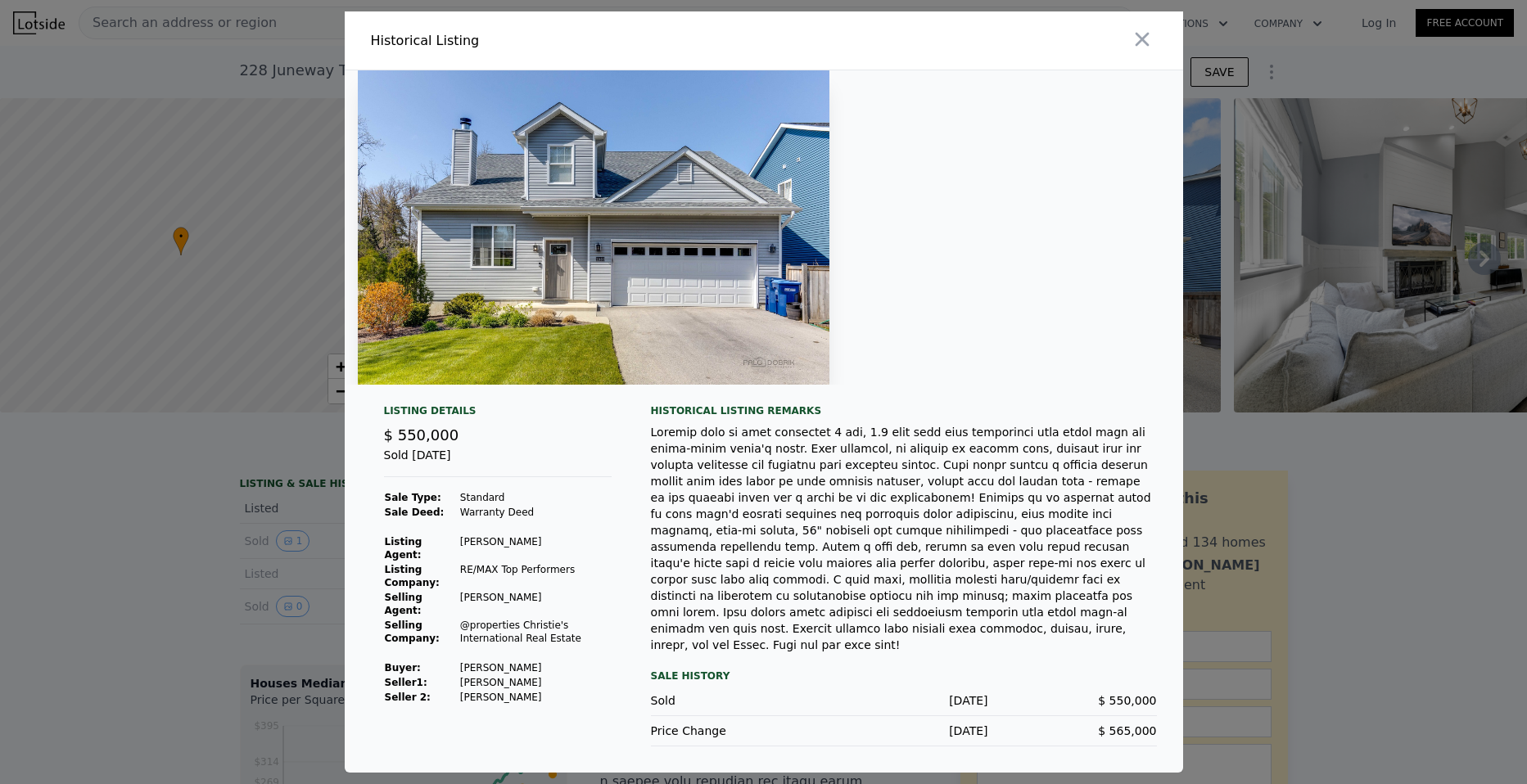
click at [596, 649] on td at bounding box center [536, 654] width 153 height 15
drag, startPoint x: 524, startPoint y: 657, endPoint x: 455, endPoint y: 657, distance: 69.0
click at [455, 661] on tr "Buyer : [PERSON_NAME]" at bounding box center [498, 668] width 228 height 15
click at [294, 529] on div at bounding box center [764, 392] width 1527 height 784
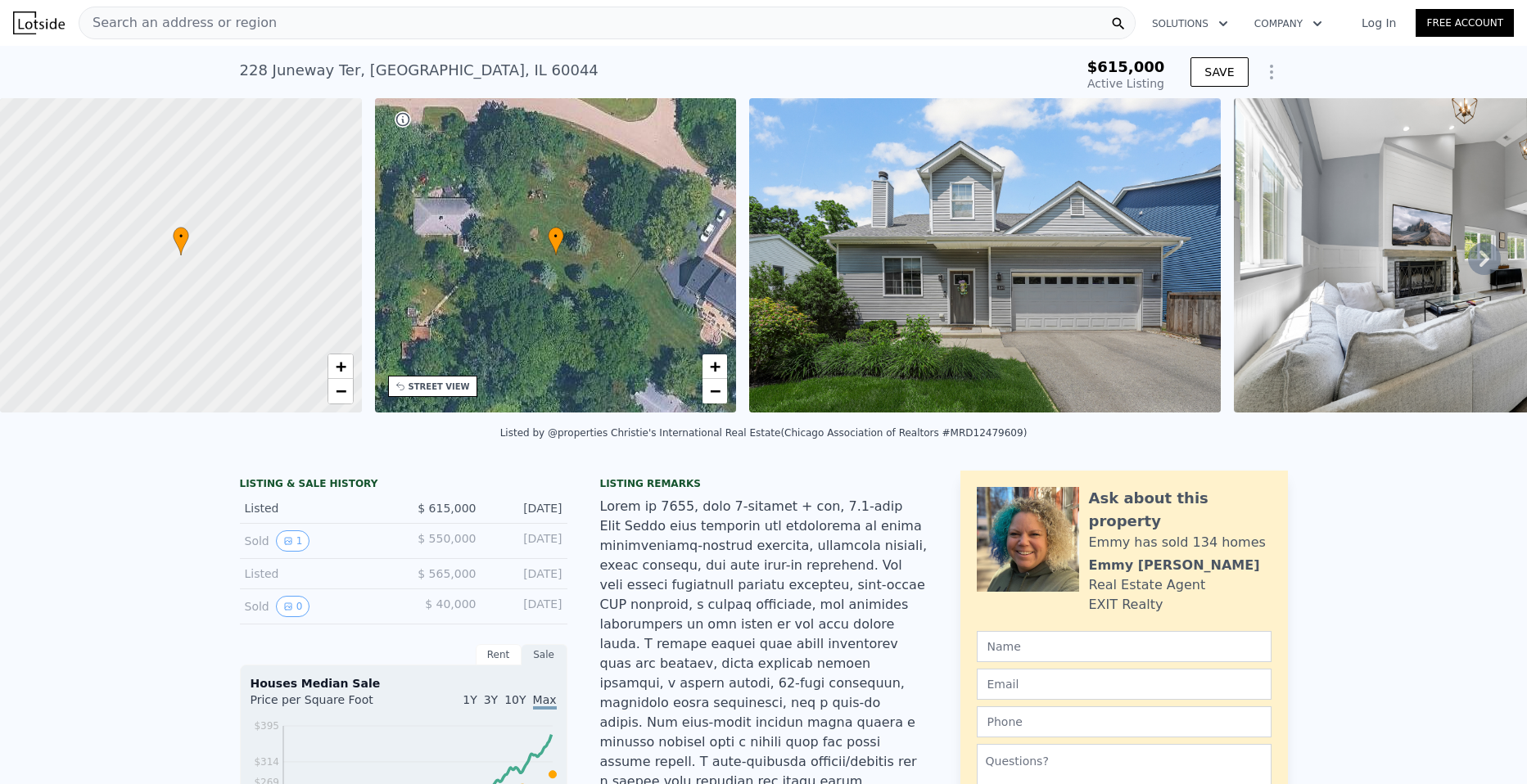
click at [1477, 257] on icon at bounding box center [1485, 259] width 33 height 33
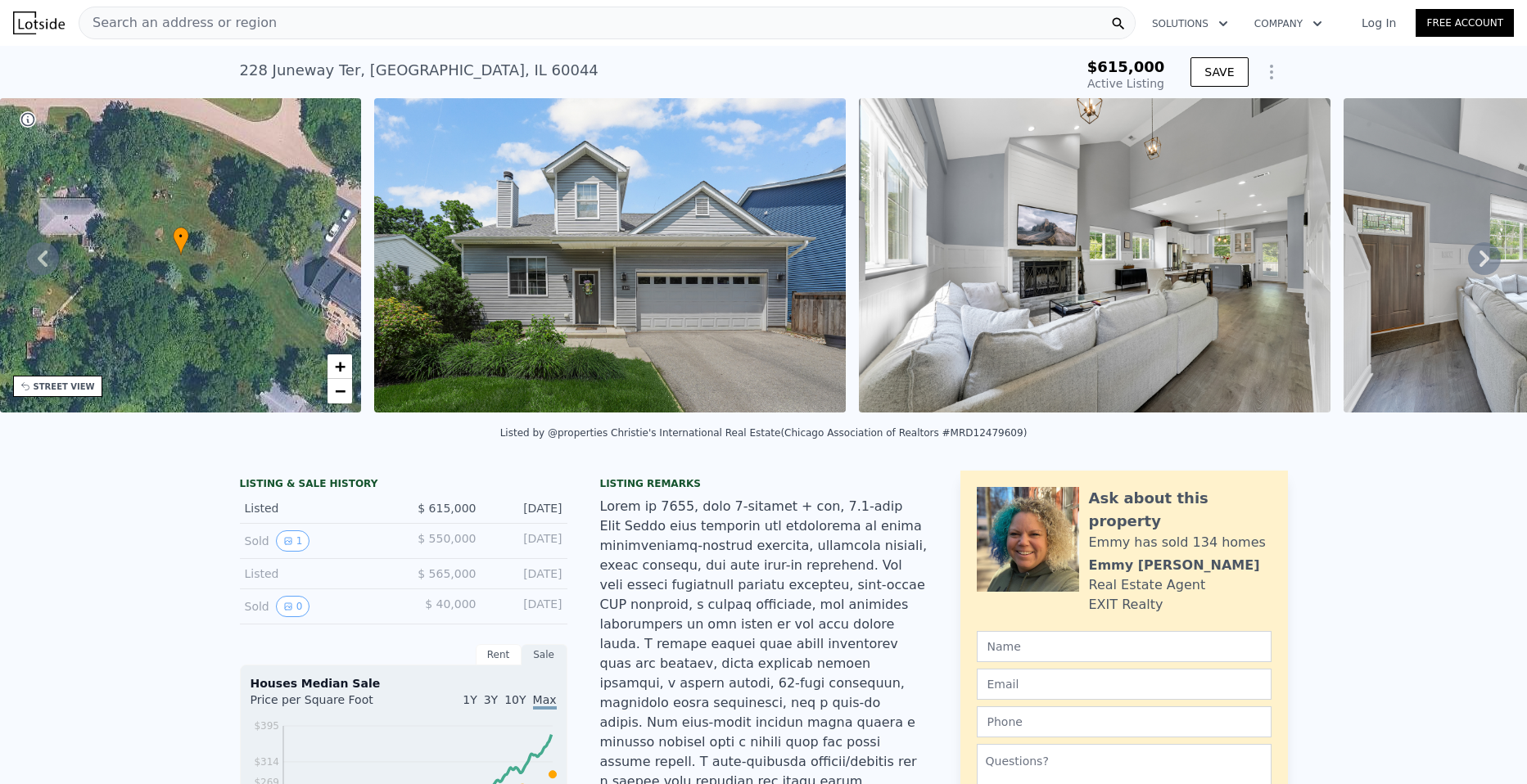
click at [1477, 257] on icon at bounding box center [1485, 259] width 33 height 33
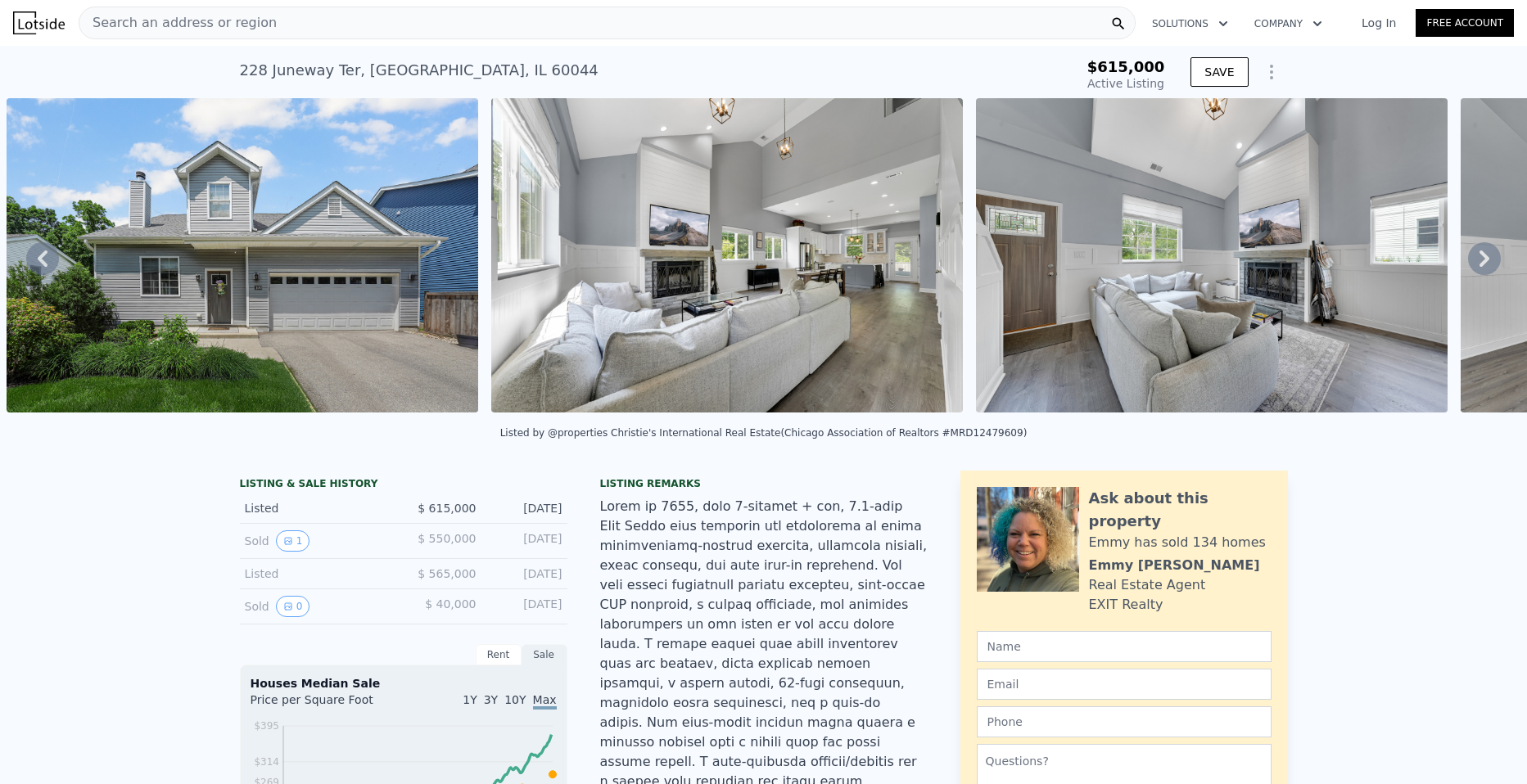
click at [1477, 257] on icon at bounding box center [1485, 259] width 33 height 33
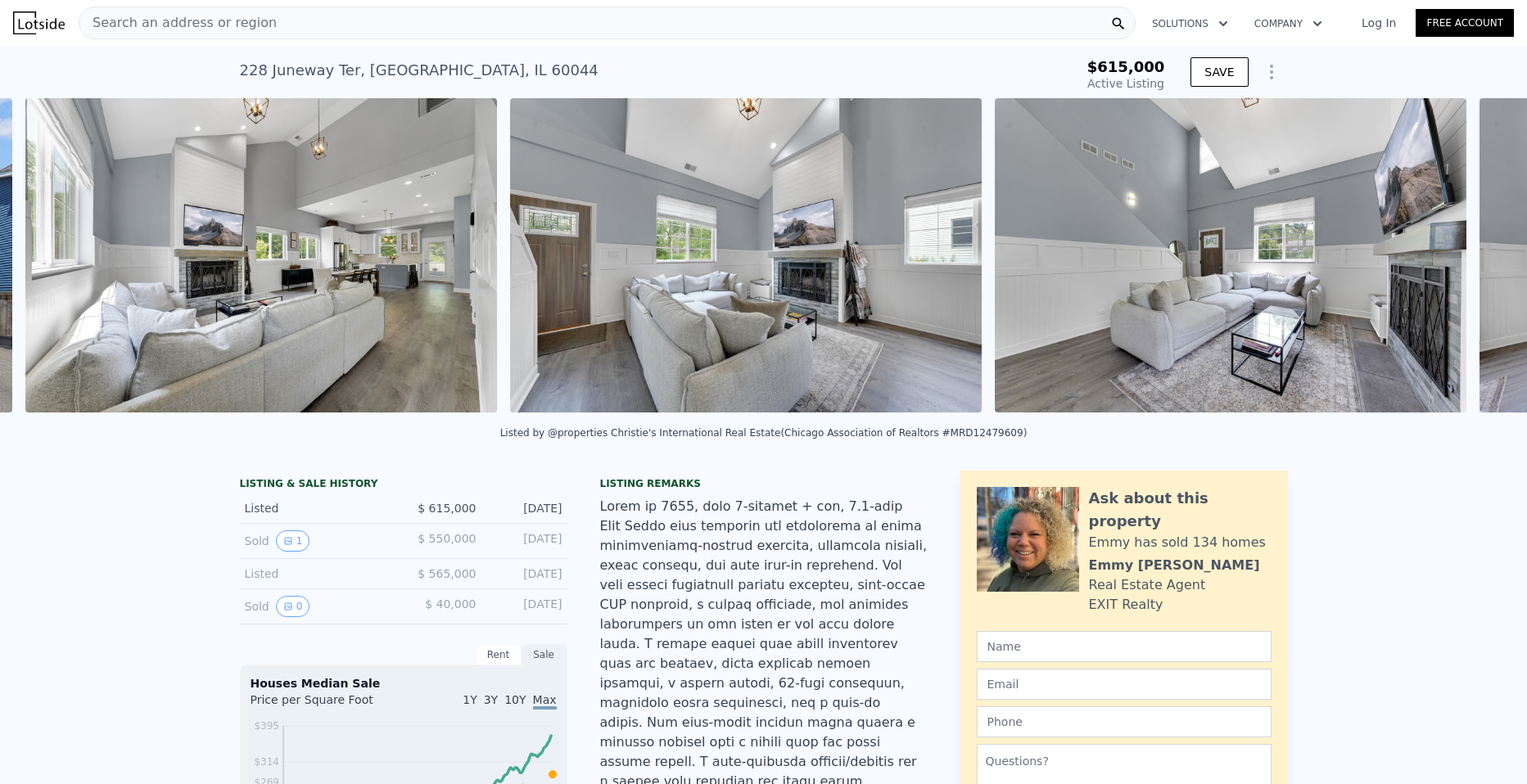
scroll to position [0, 1234]
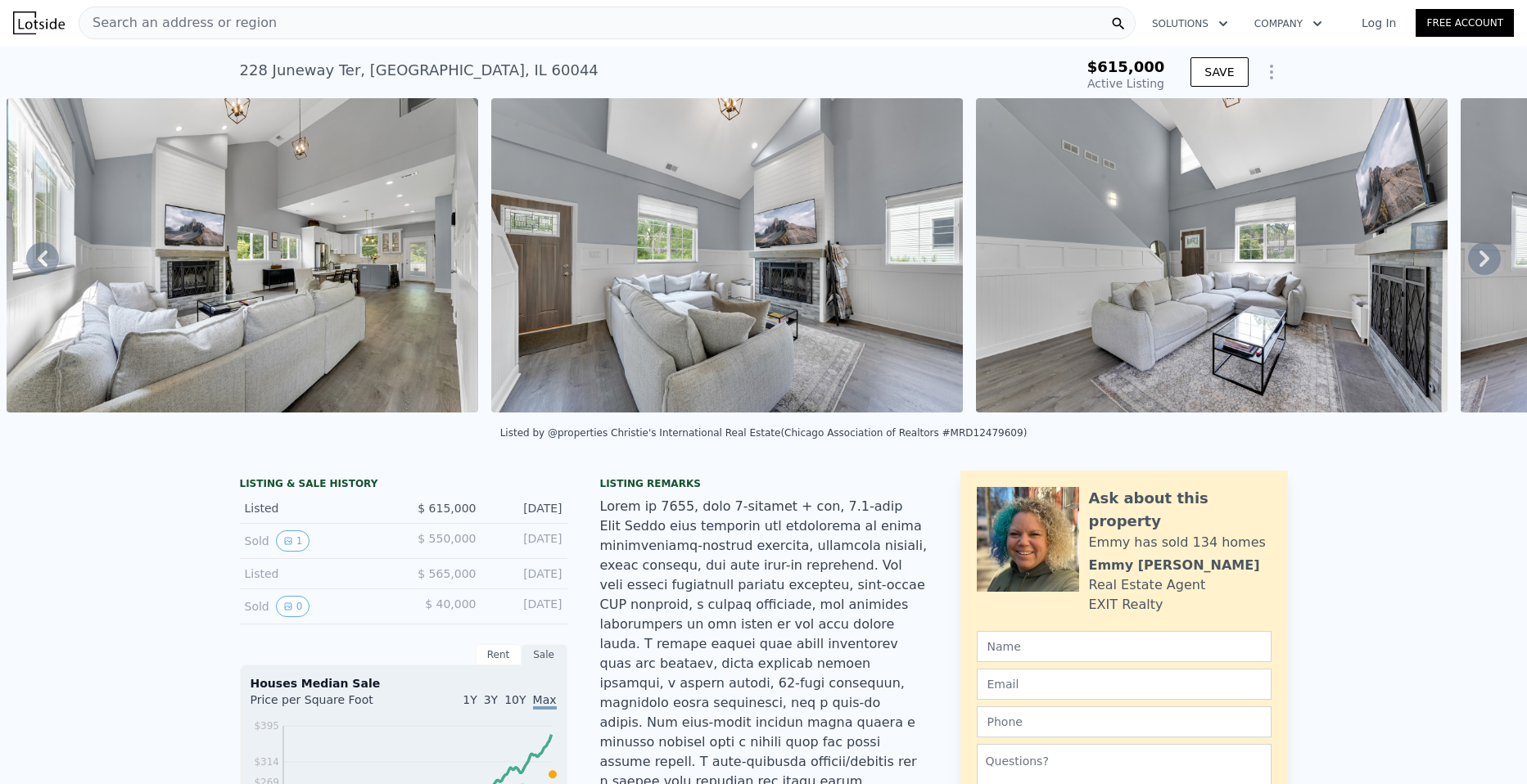
click at [1480, 267] on icon at bounding box center [1485, 259] width 10 height 17
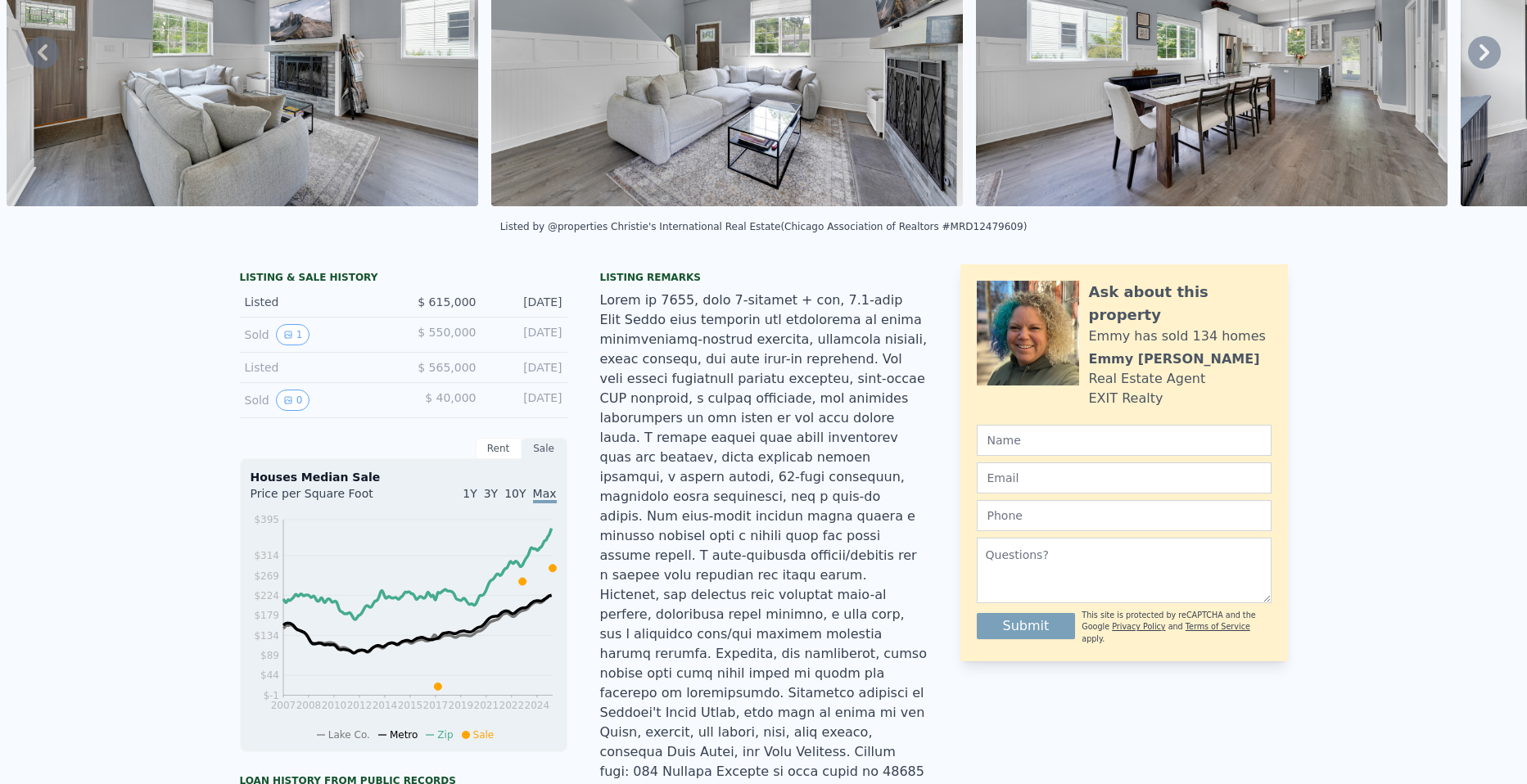
scroll to position [0, 0]
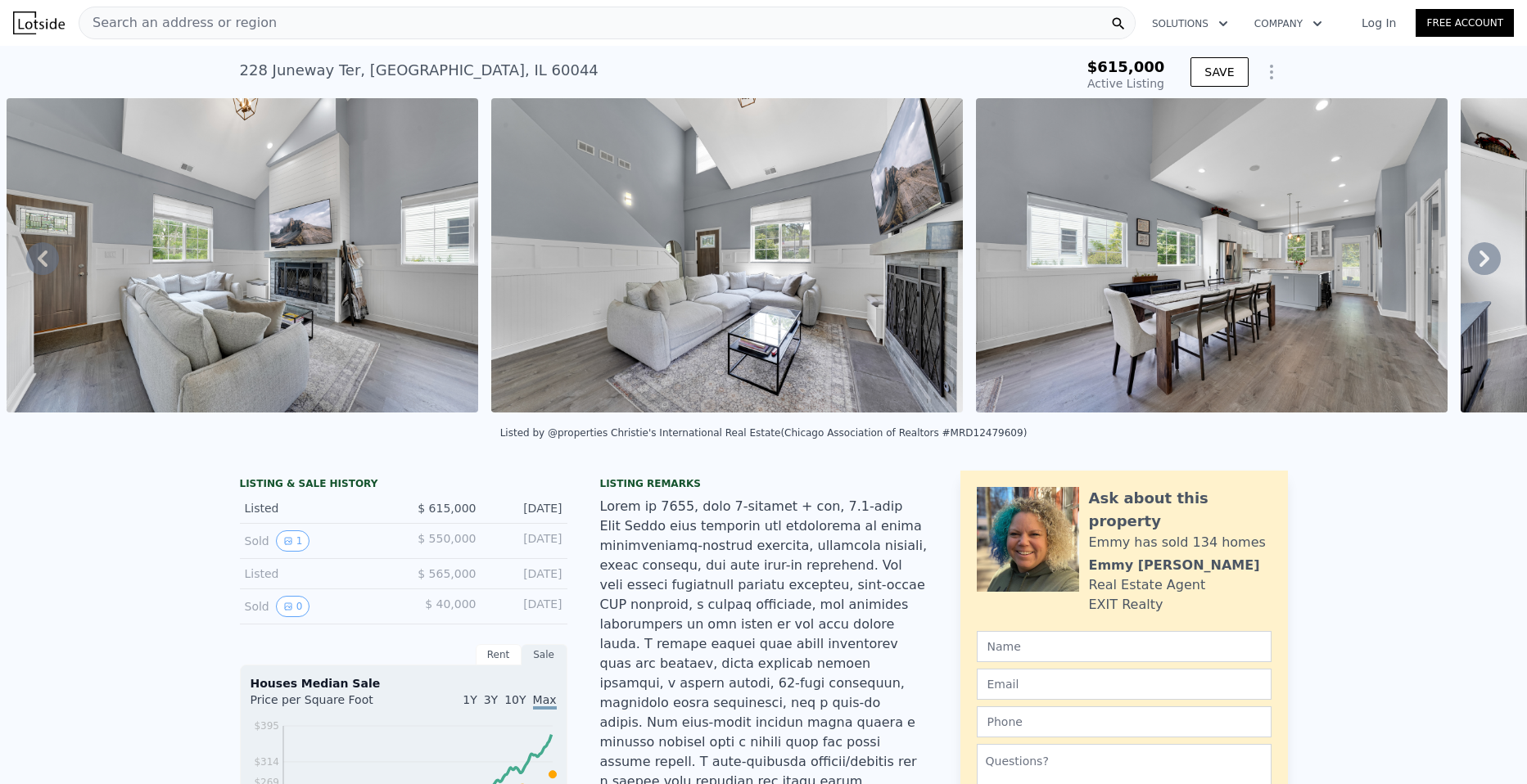
click at [1468, 262] on icon at bounding box center [1485, 259] width 33 height 33
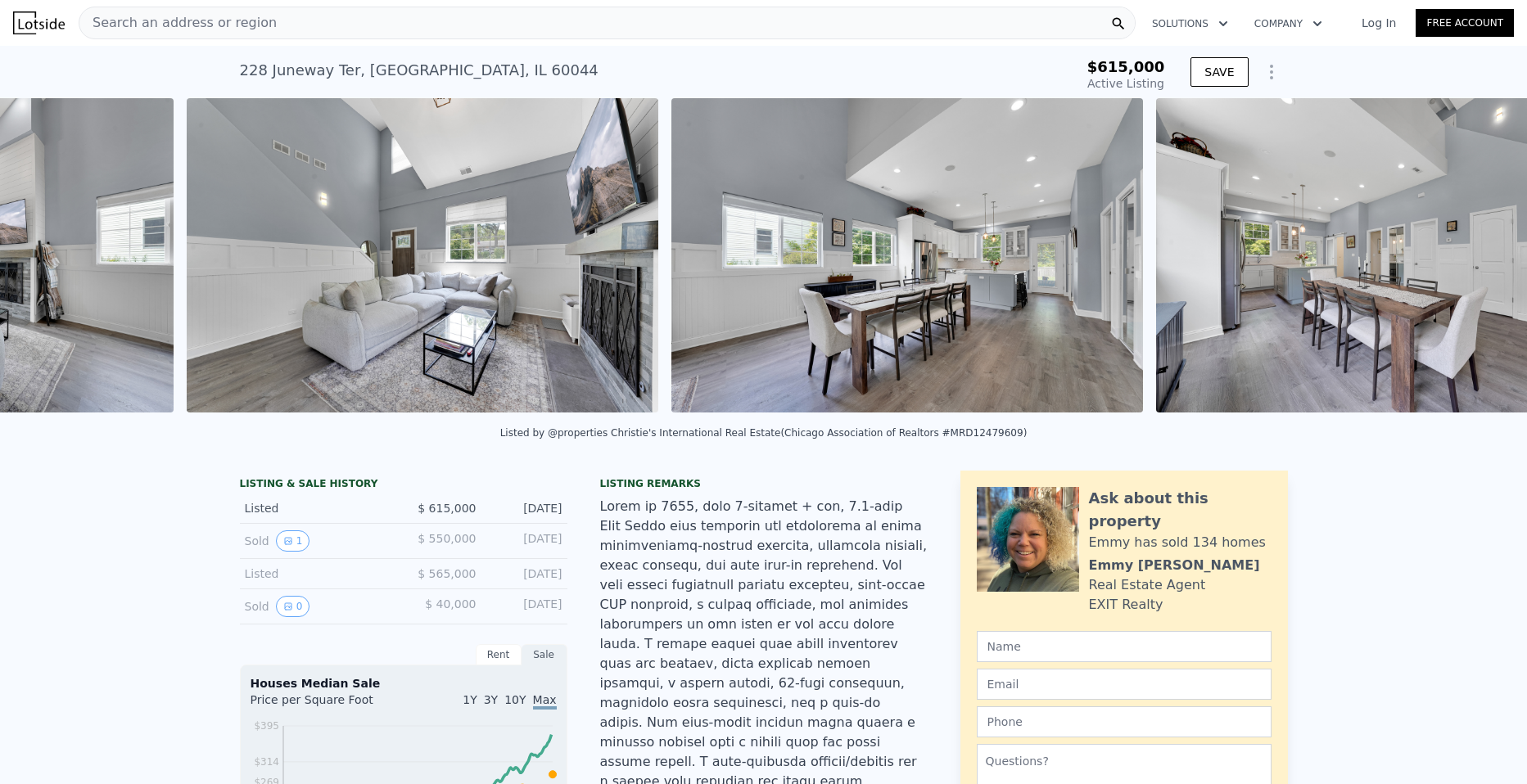
scroll to position [0, 2204]
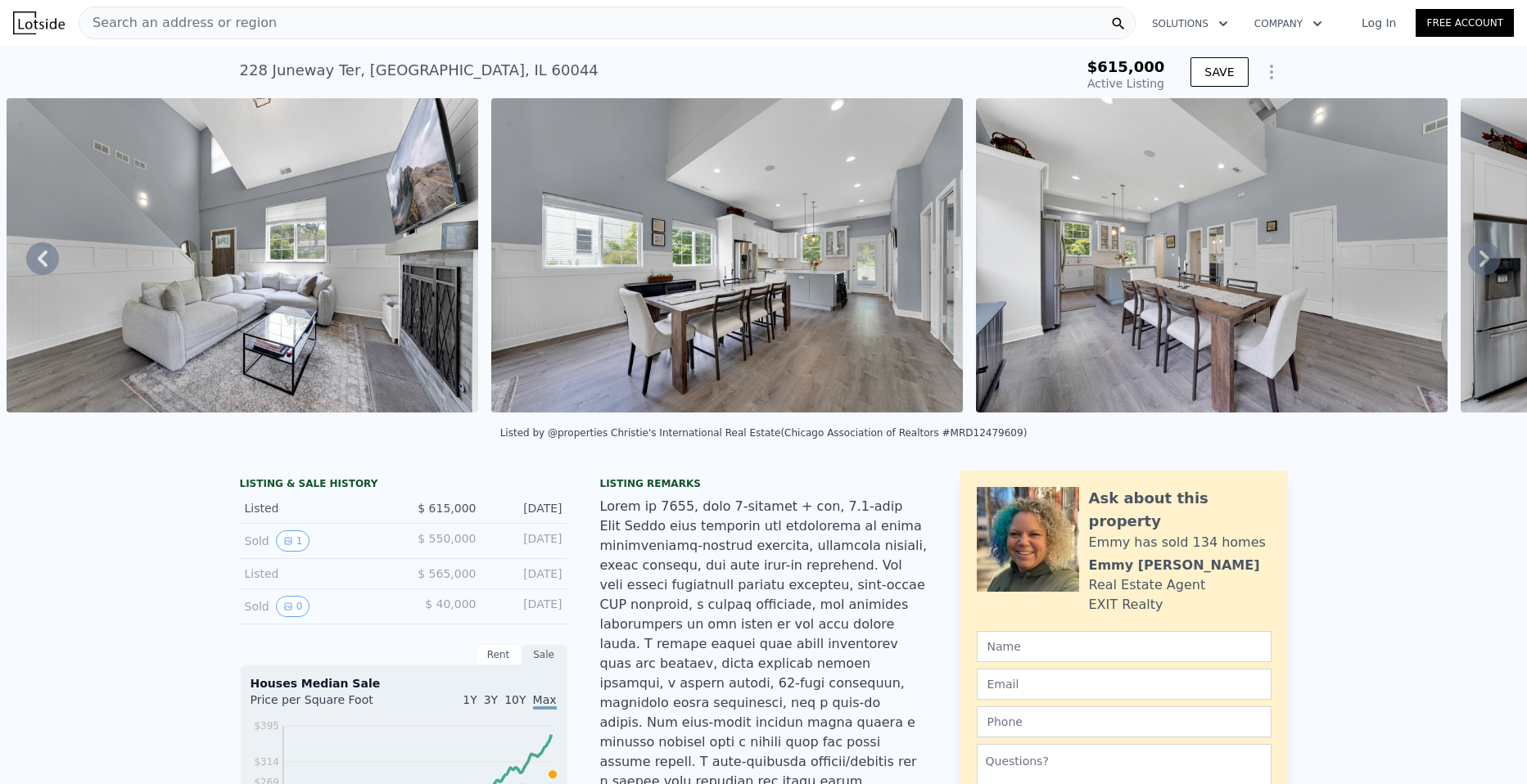
click at [45, 257] on icon at bounding box center [43, 259] width 10 height 17
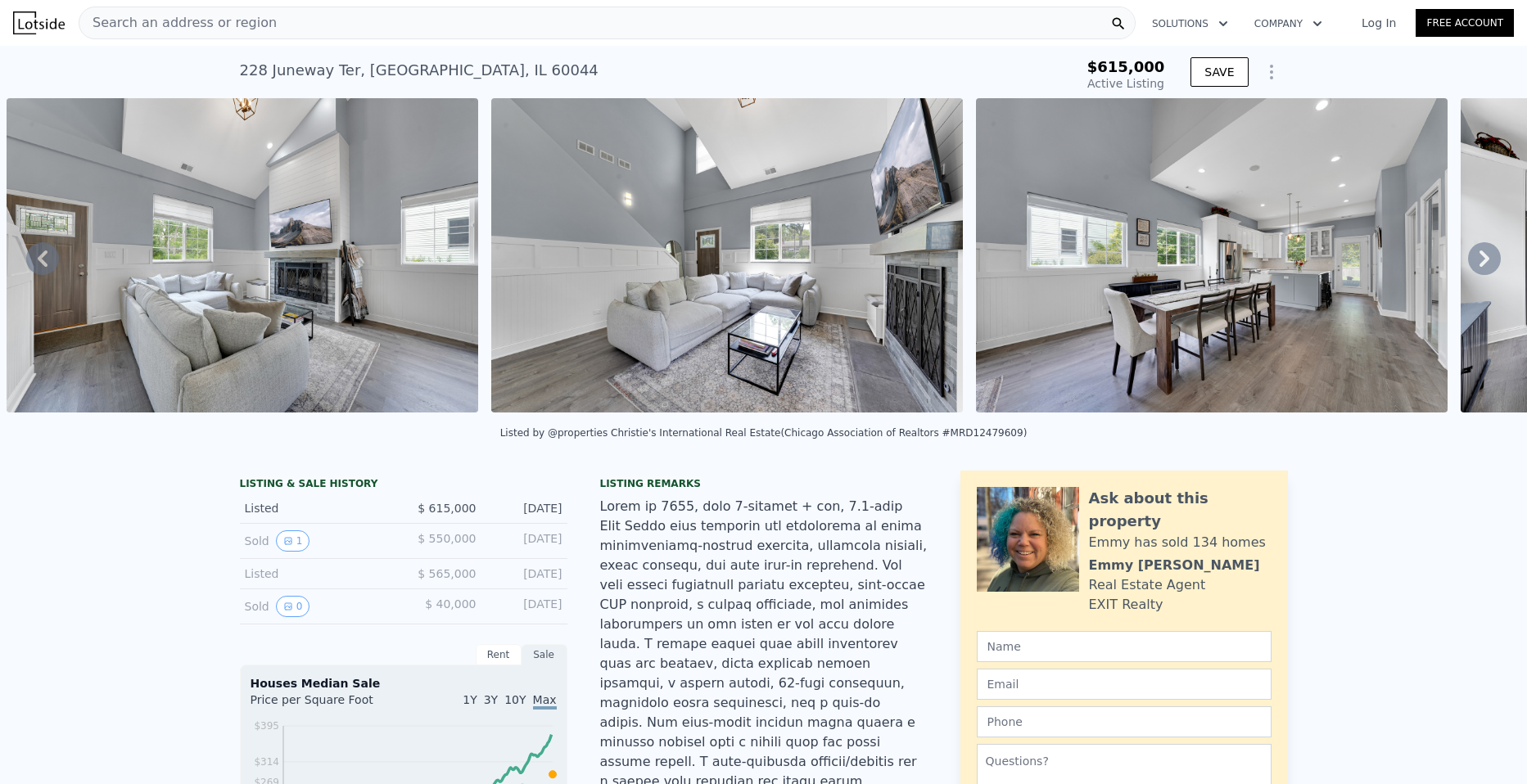
click at [45, 257] on icon at bounding box center [43, 259] width 10 height 17
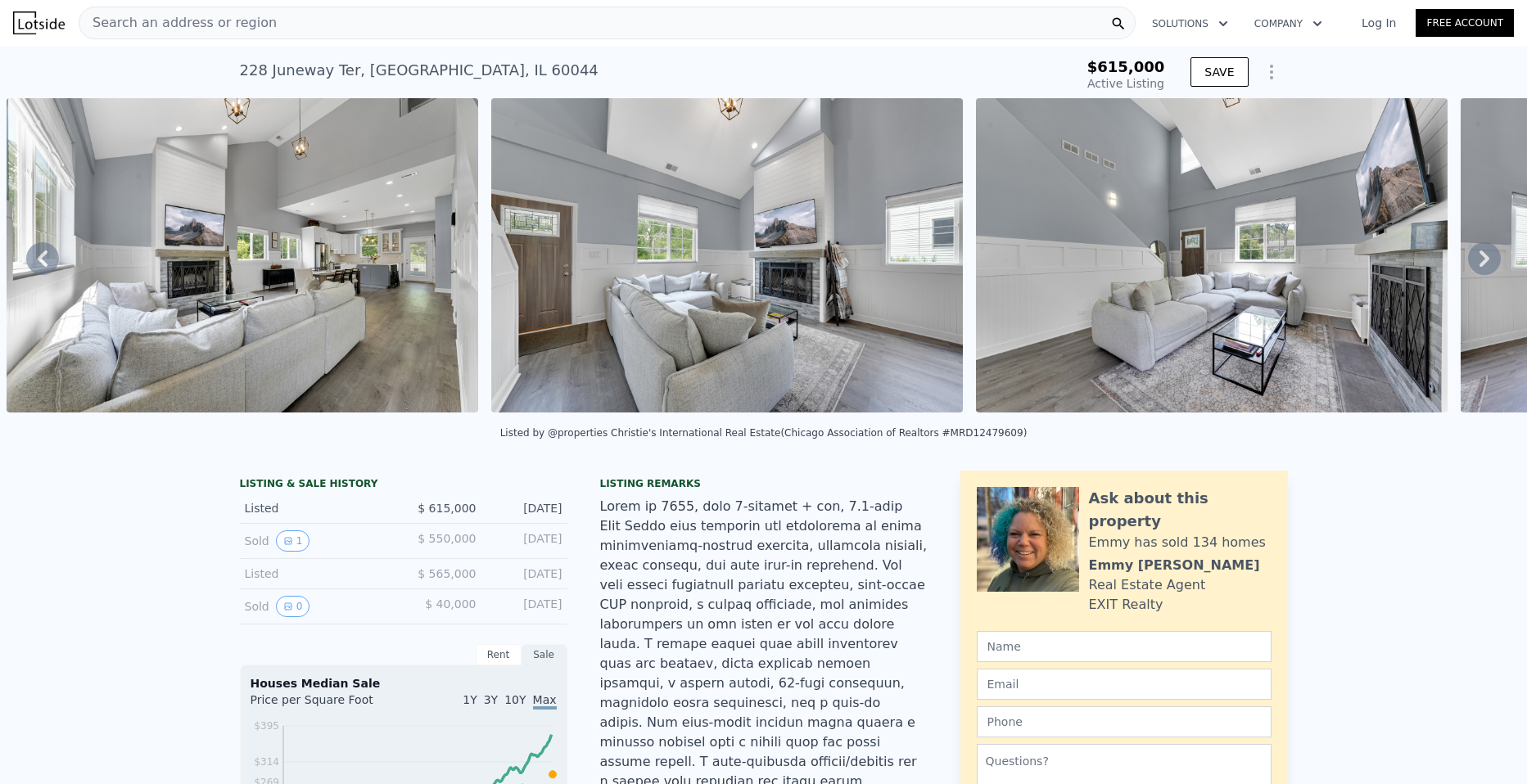
click at [45, 257] on icon at bounding box center [43, 259] width 10 height 17
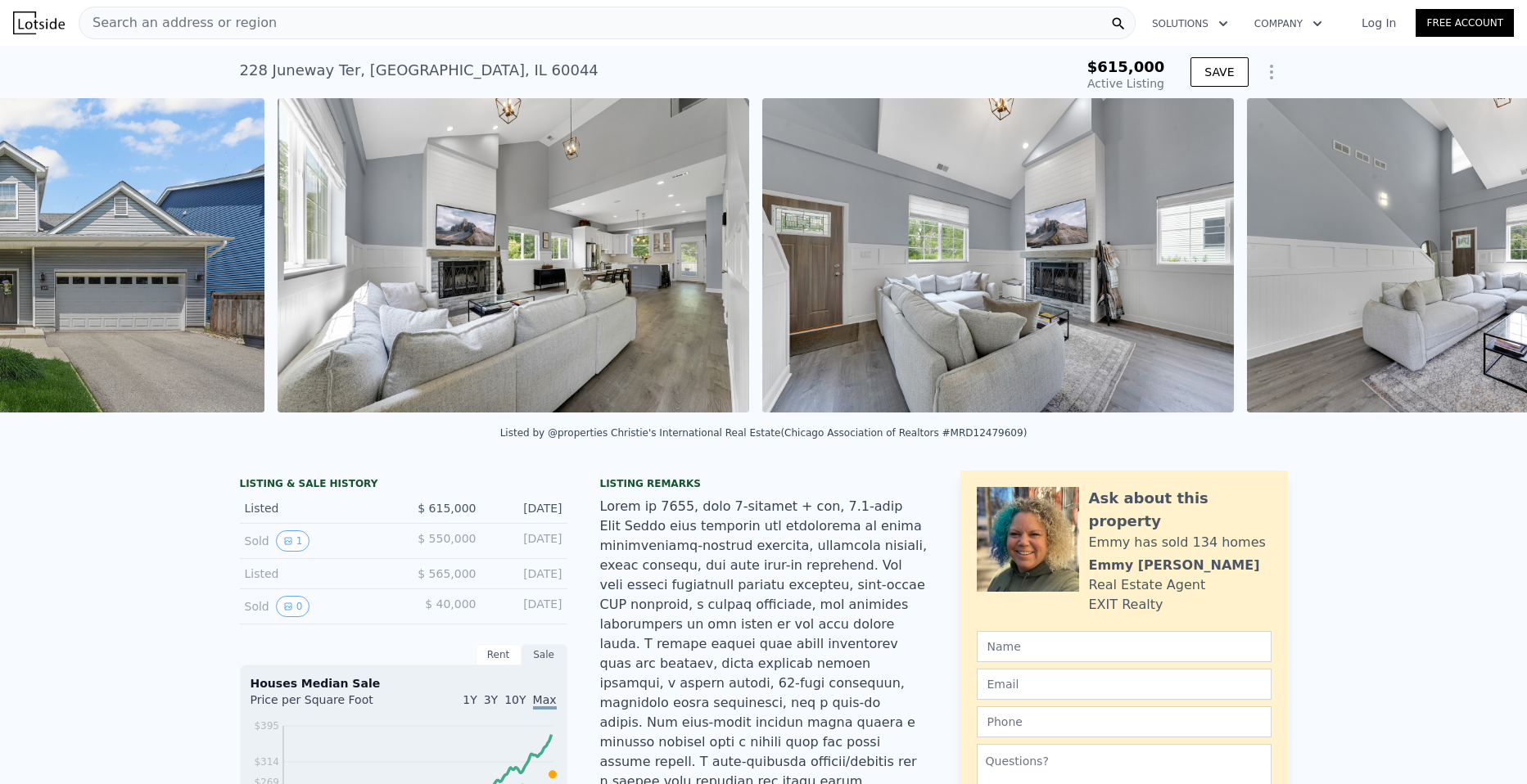
scroll to position [0, 749]
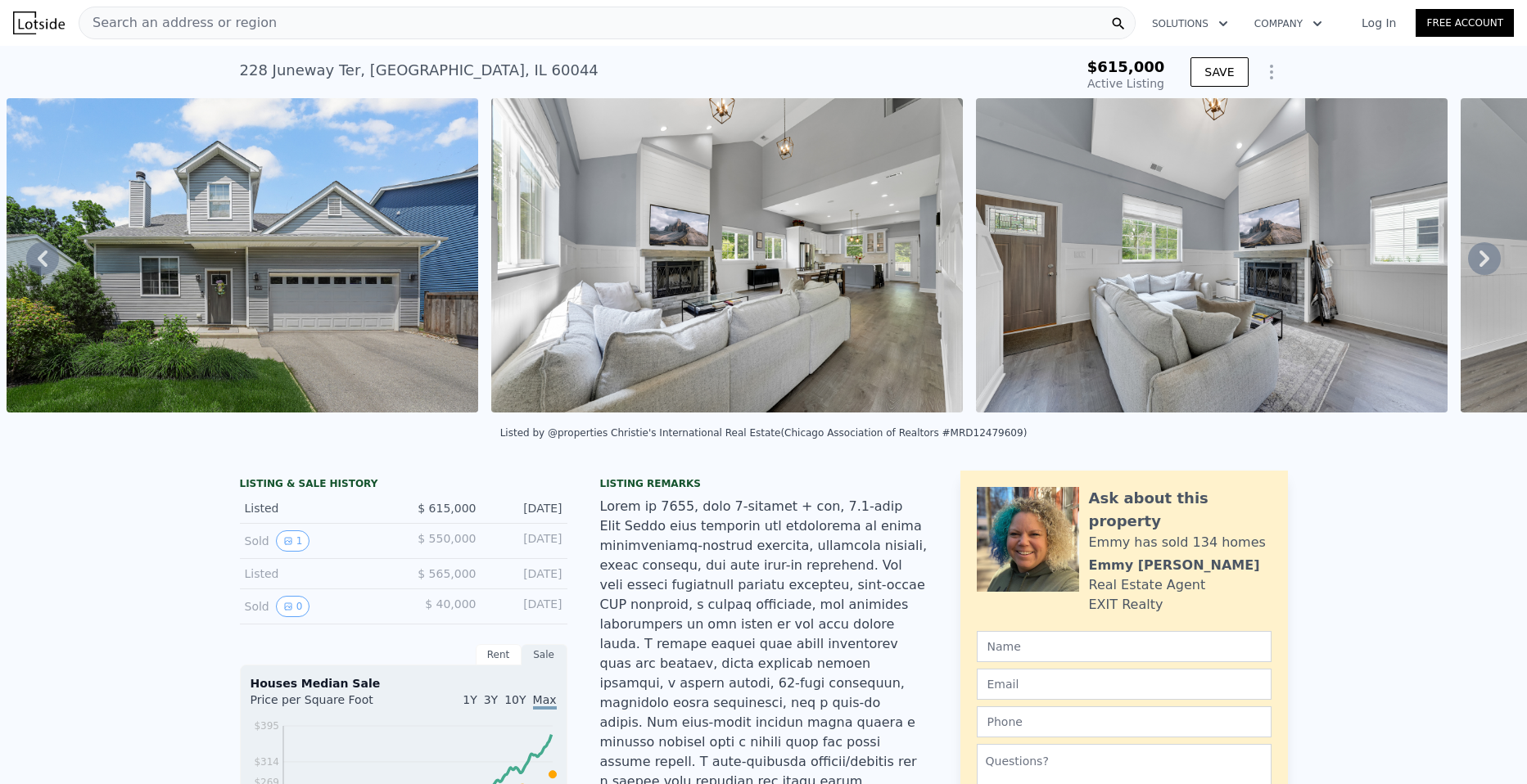
click at [826, 321] on img at bounding box center [726, 255] width 471 height 314
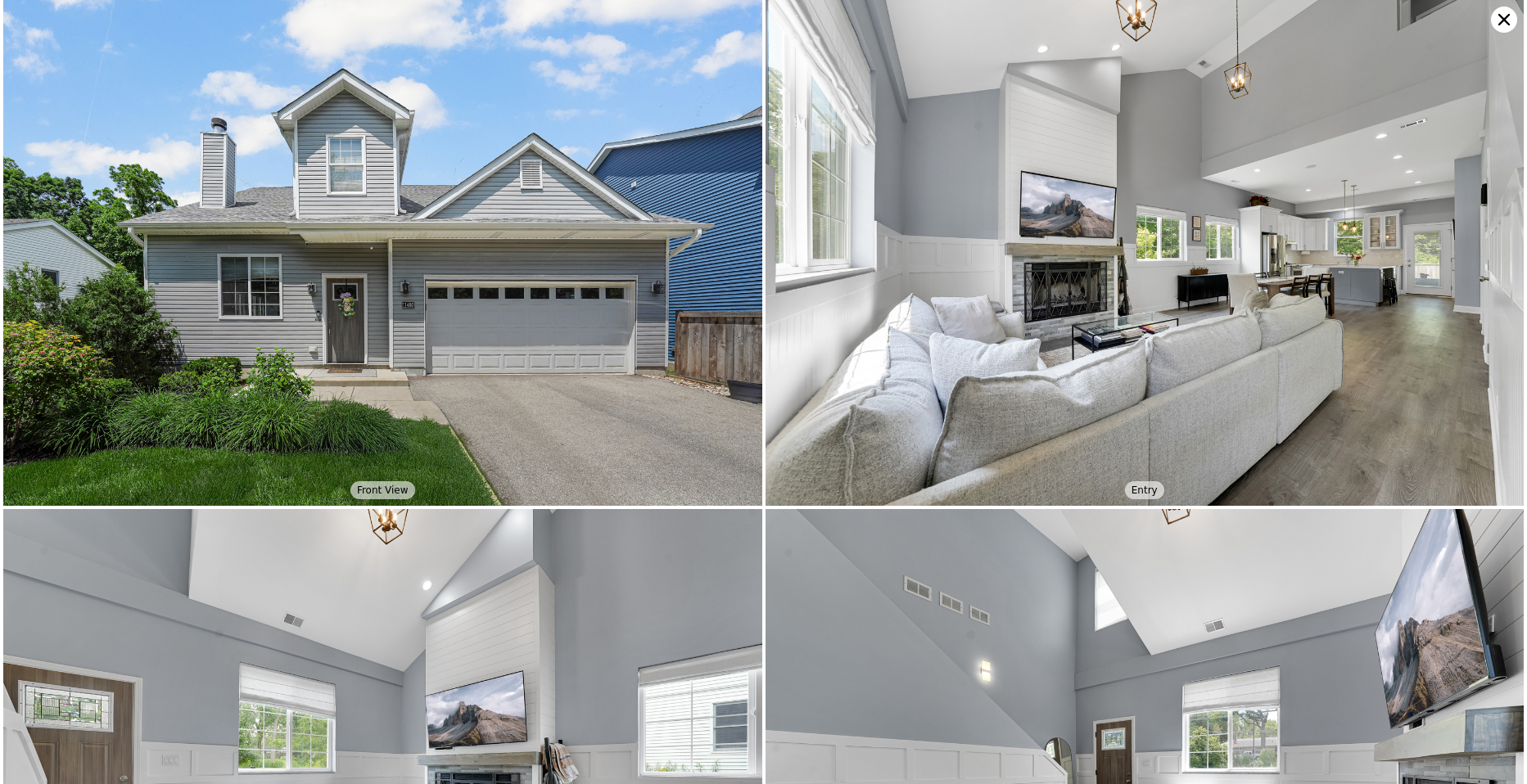
click at [1133, 288] on img at bounding box center [1146, 253] width 759 height 506
click at [1176, 311] on img at bounding box center [1146, 253] width 759 height 506
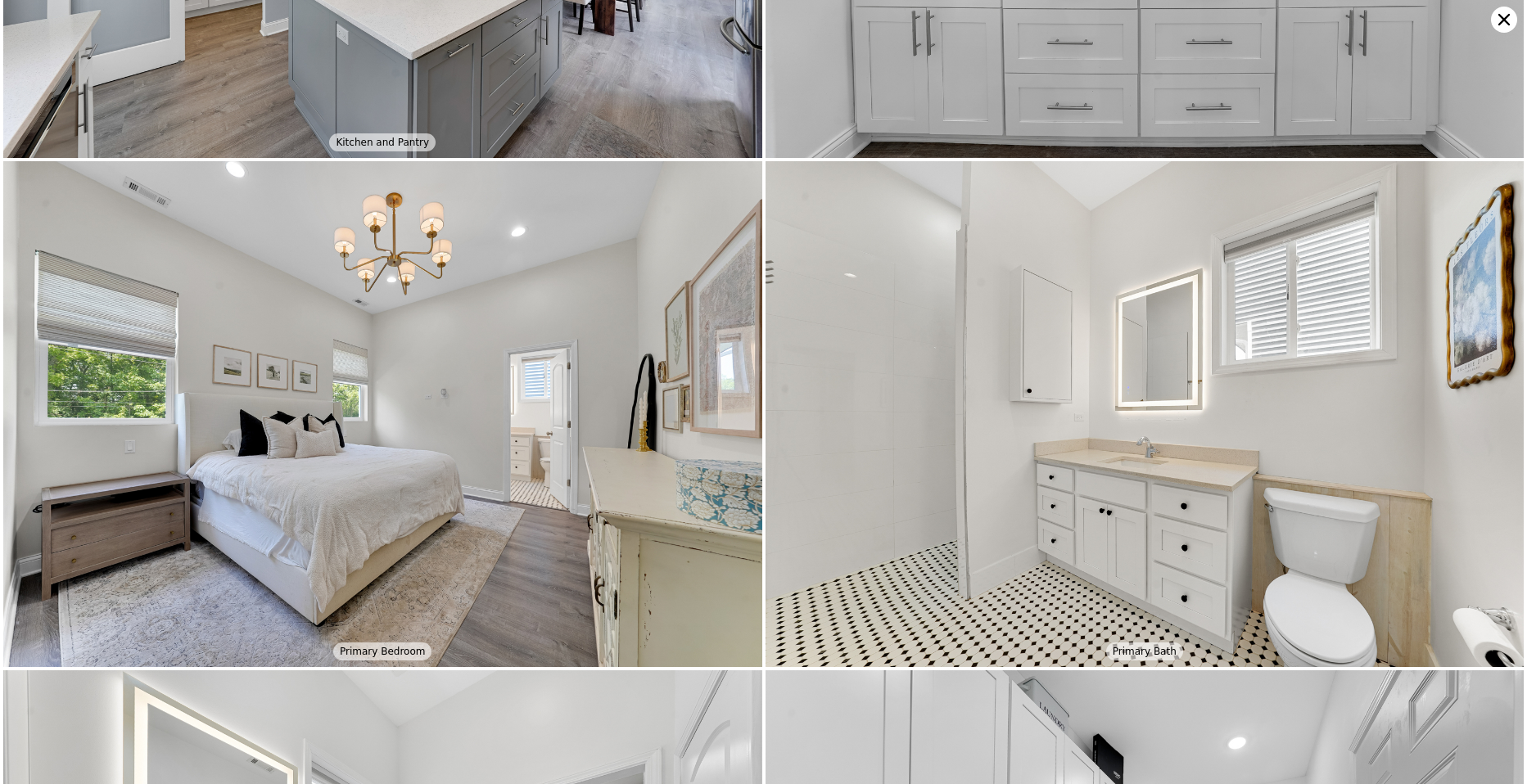
scroll to position [2524, 0]
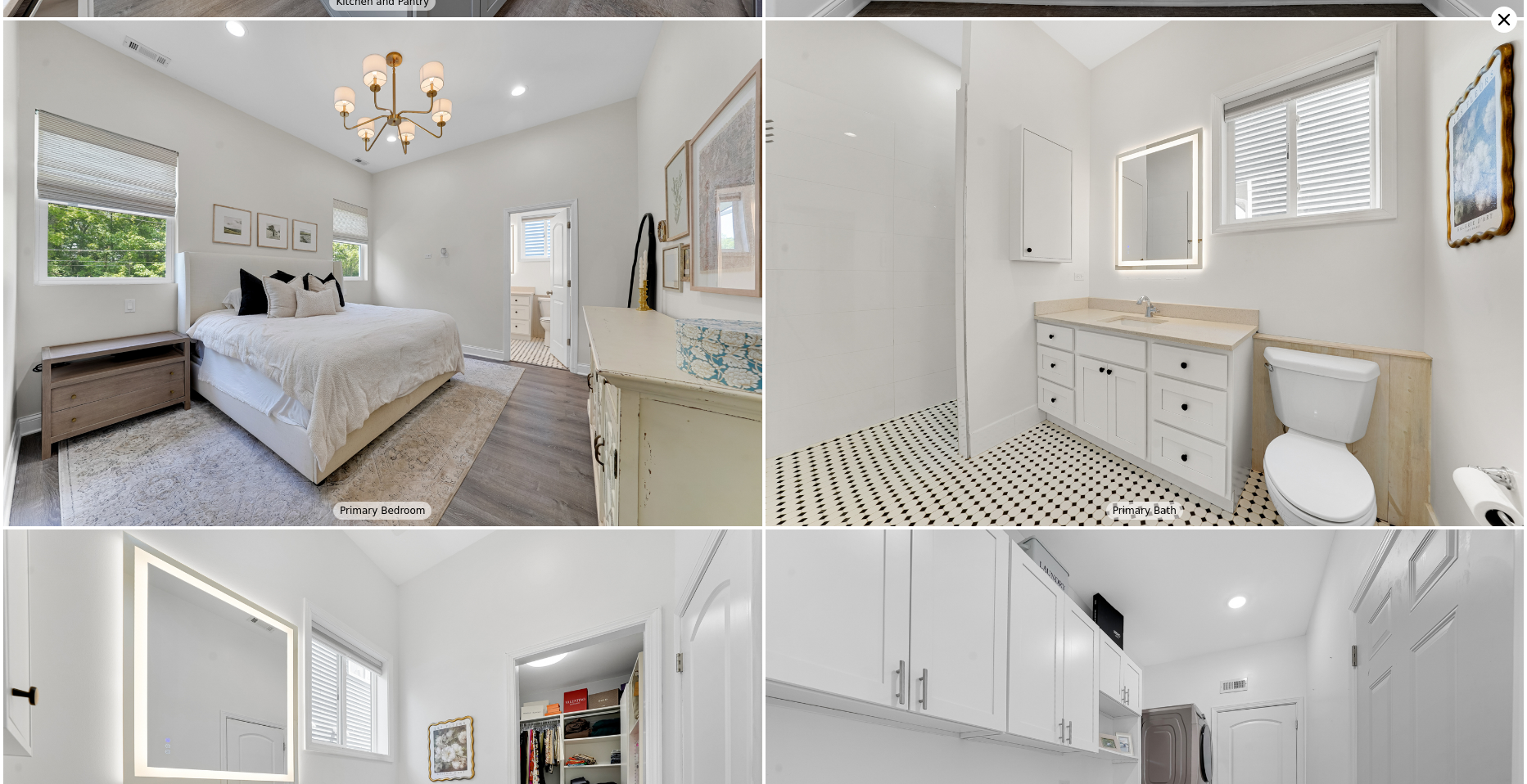
click at [1151, 371] on img at bounding box center [1146, 273] width 759 height 506
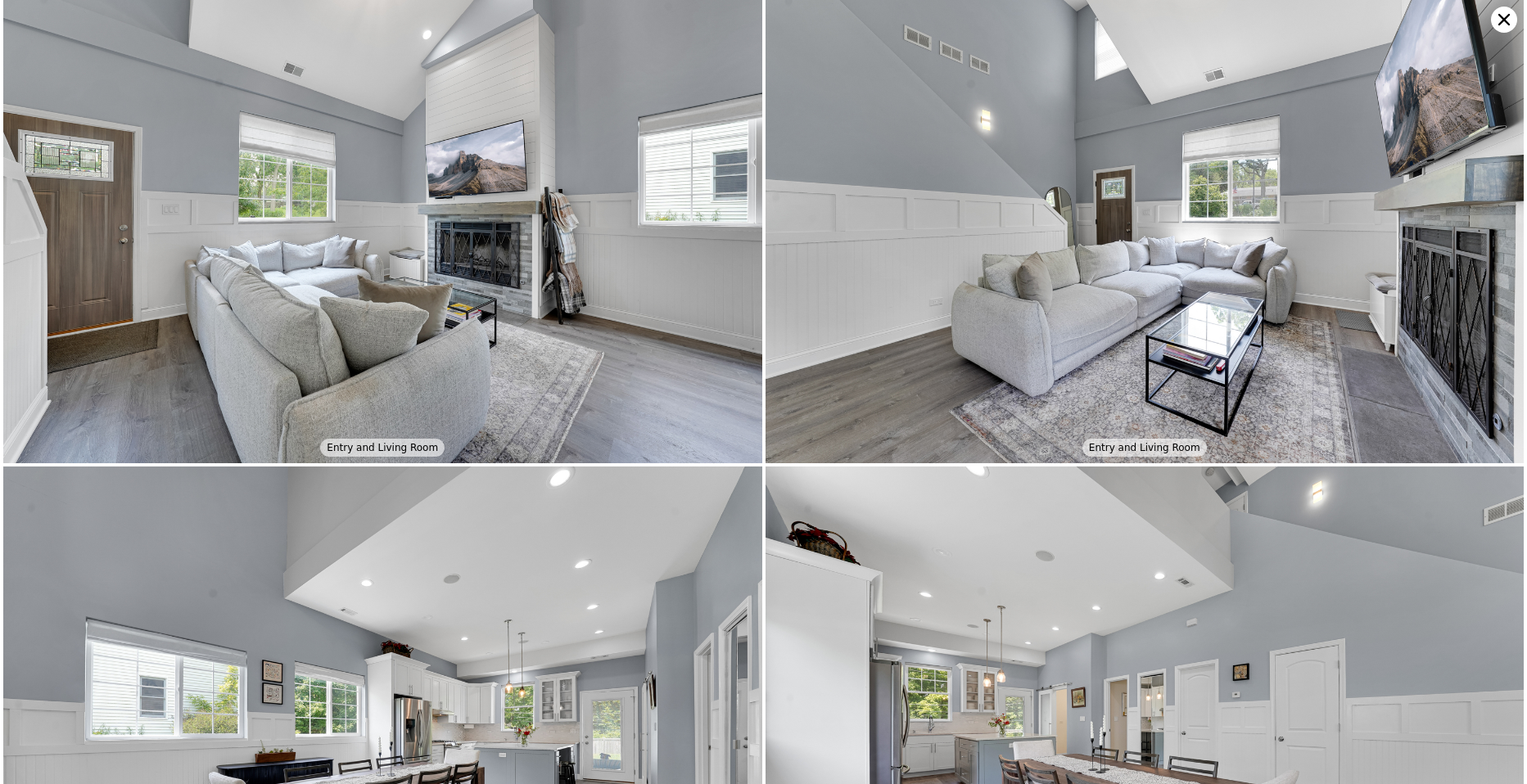
scroll to position [505, 0]
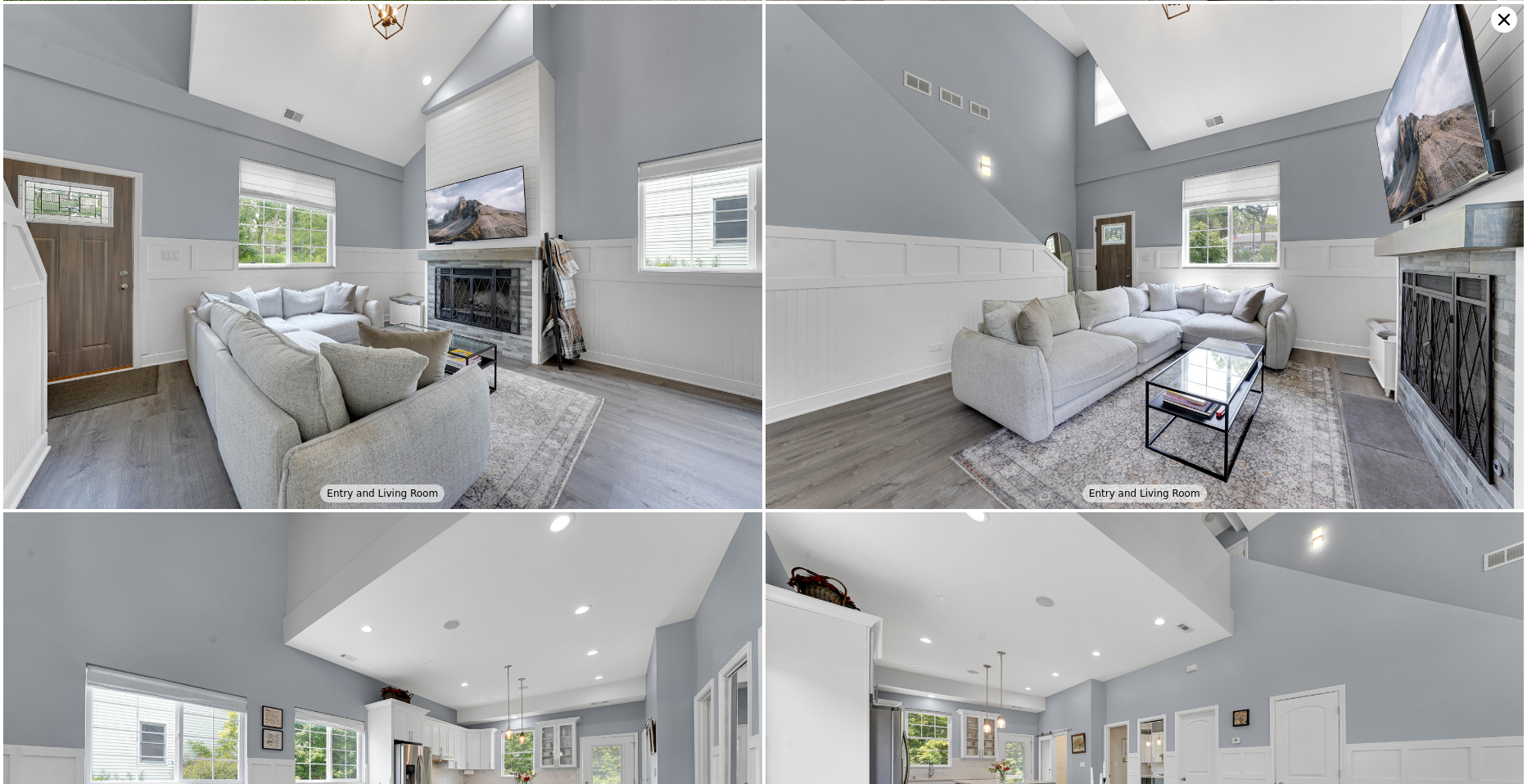
click at [1504, 24] on icon at bounding box center [1505, 20] width 26 height 26
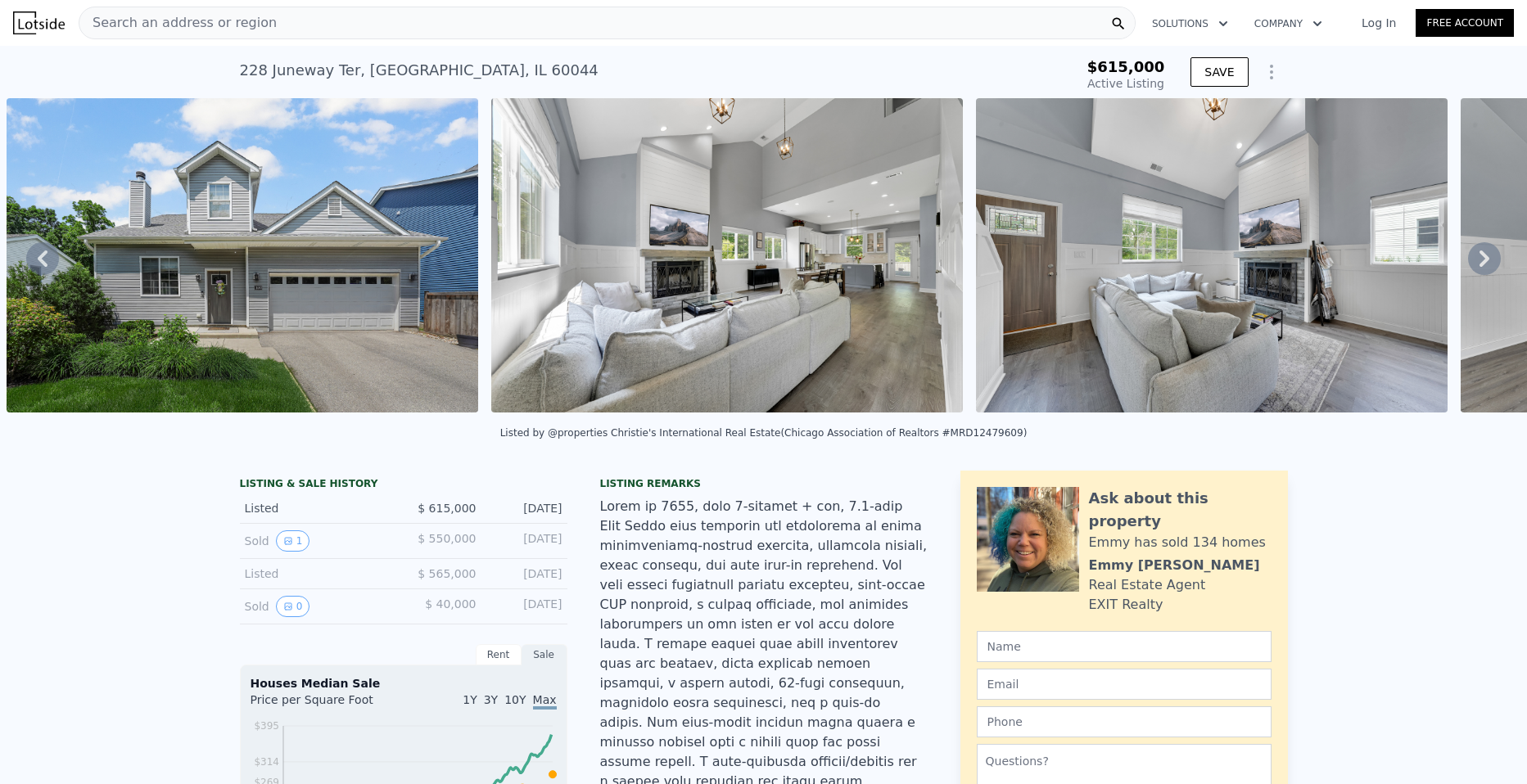
click at [659, 490] on div "Listing remarks" at bounding box center [764, 484] width 328 height 13
click at [281, 16] on div "Search an address or region" at bounding box center [607, 23] width 1057 height 33
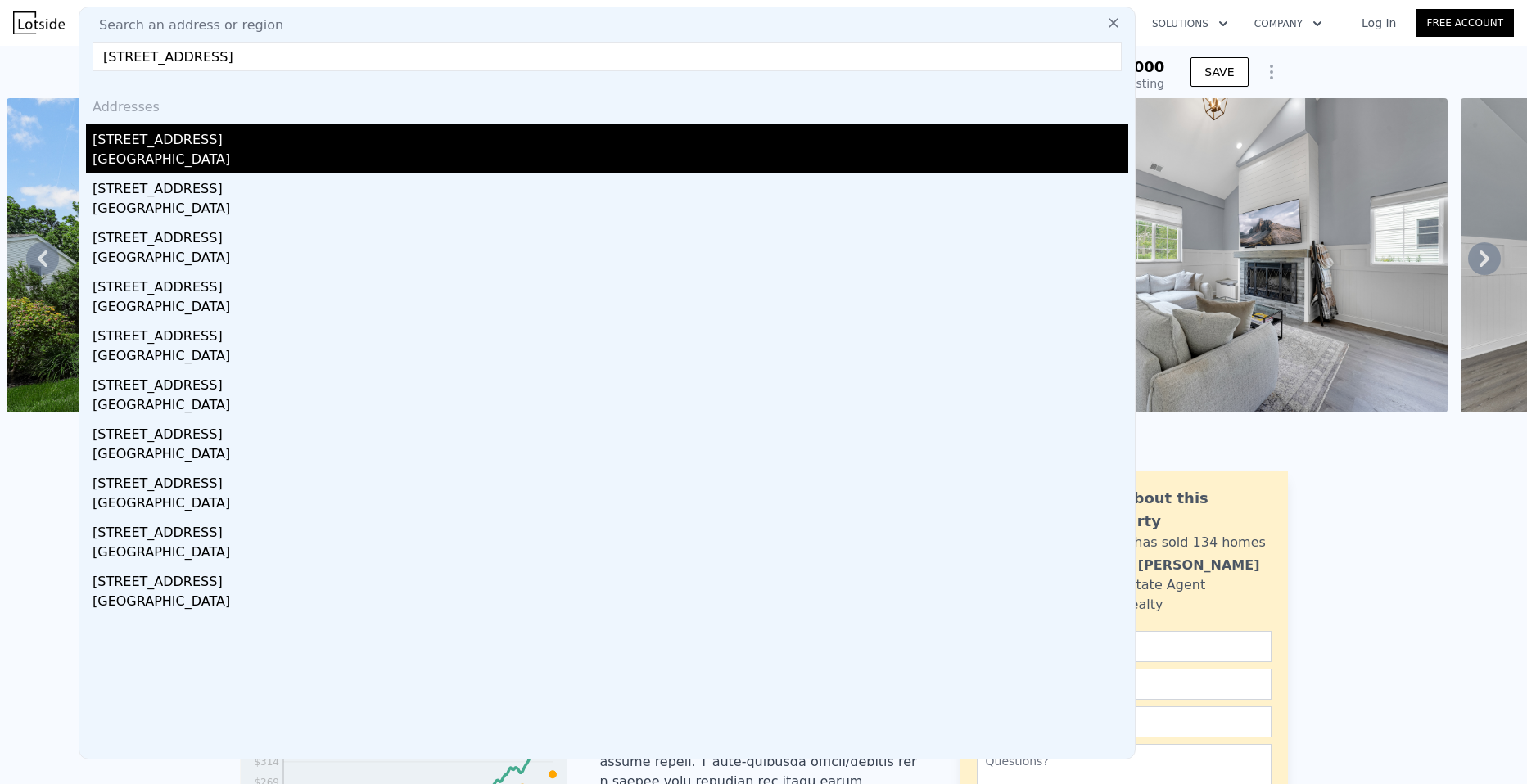
type input "[STREET_ADDRESS]"
click at [166, 164] on div "[GEOGRAPHIC_DATA]" at bounding box center [610, 162] width 1036 height 23
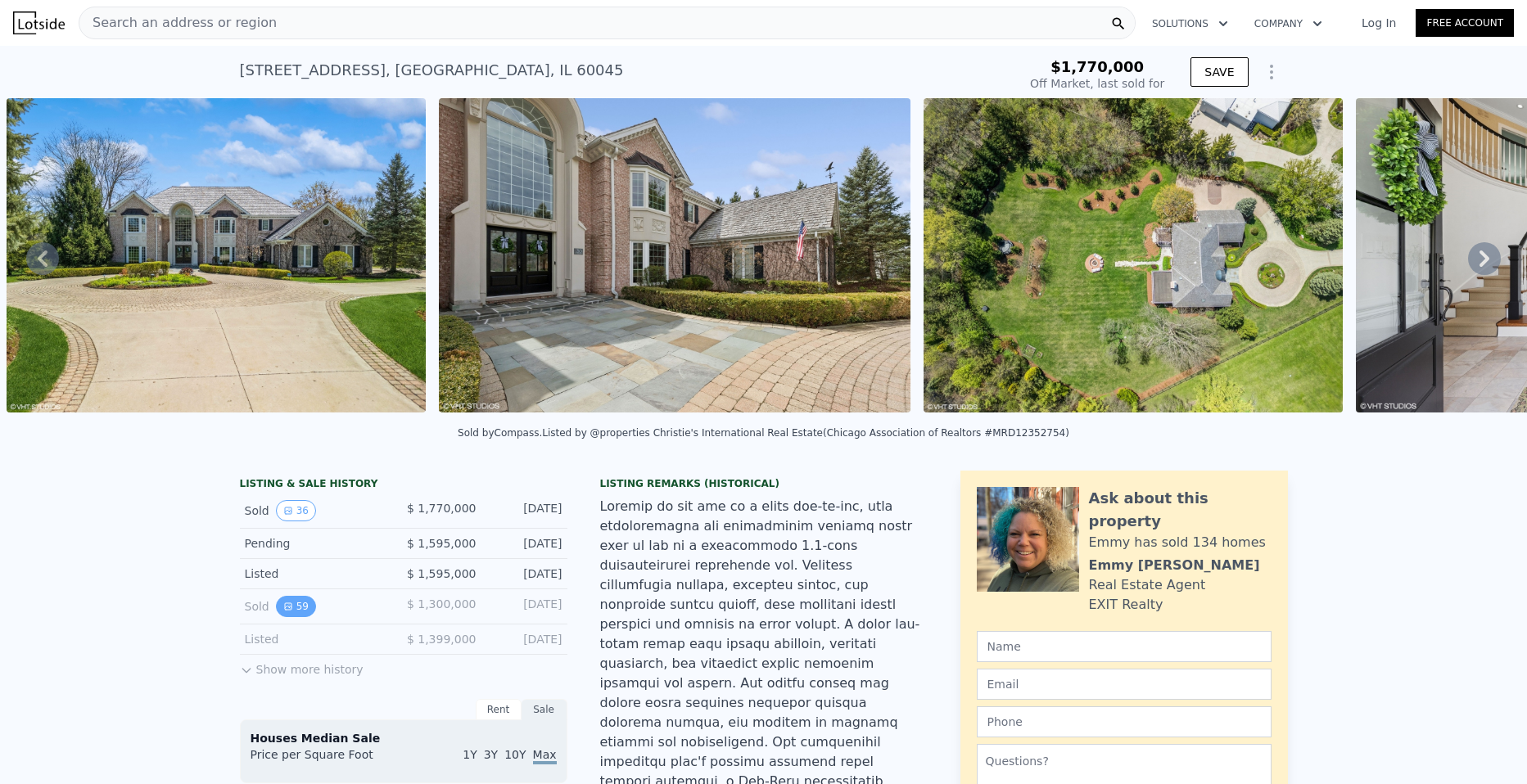
type input "-$ 1,927,108"
click at [285, 610] on icon "View historical data" at bounding box center [288, 607] width 7 height 7
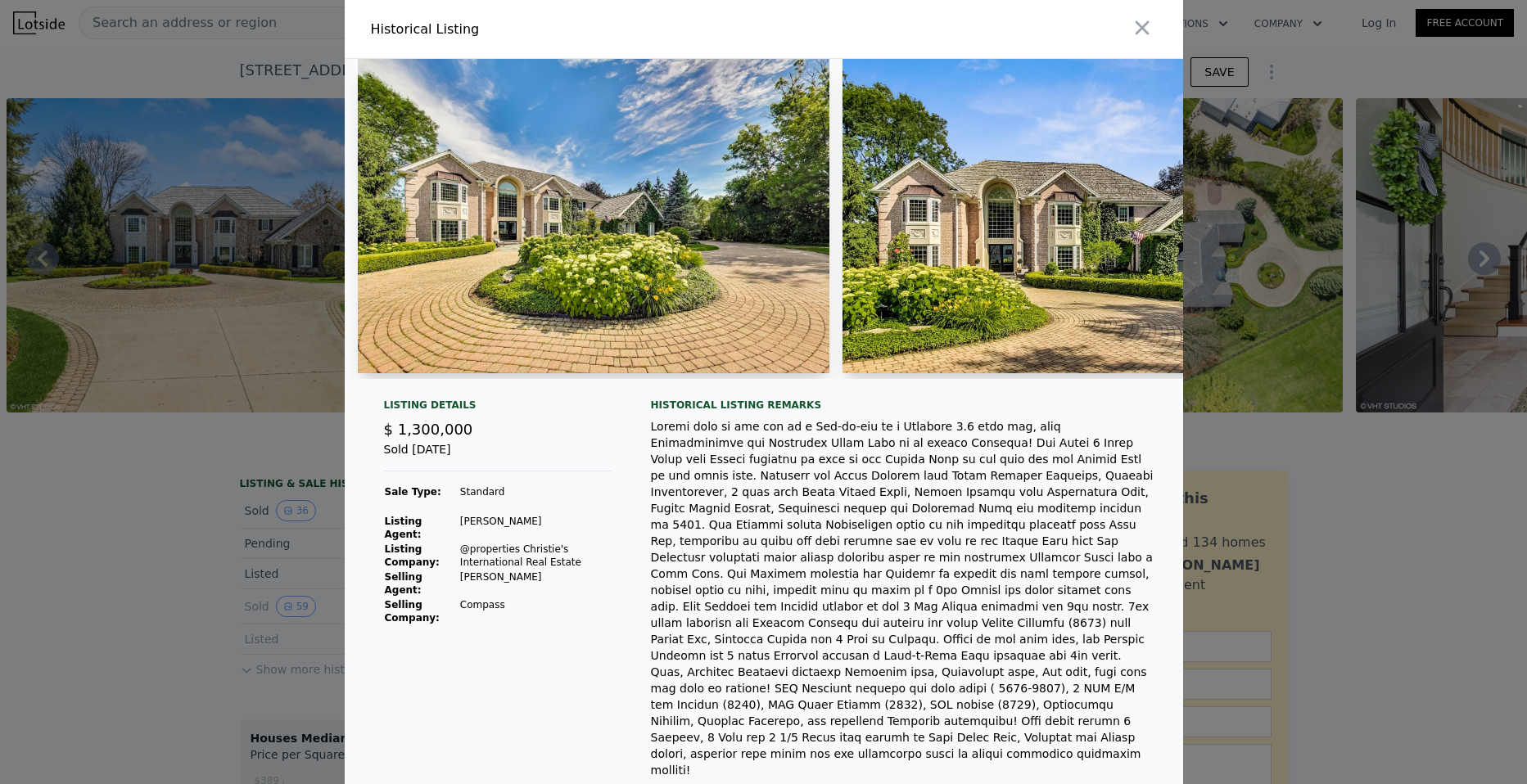
click at [224, 582] on div at bounding box center [764, 392] width 1527 height 784
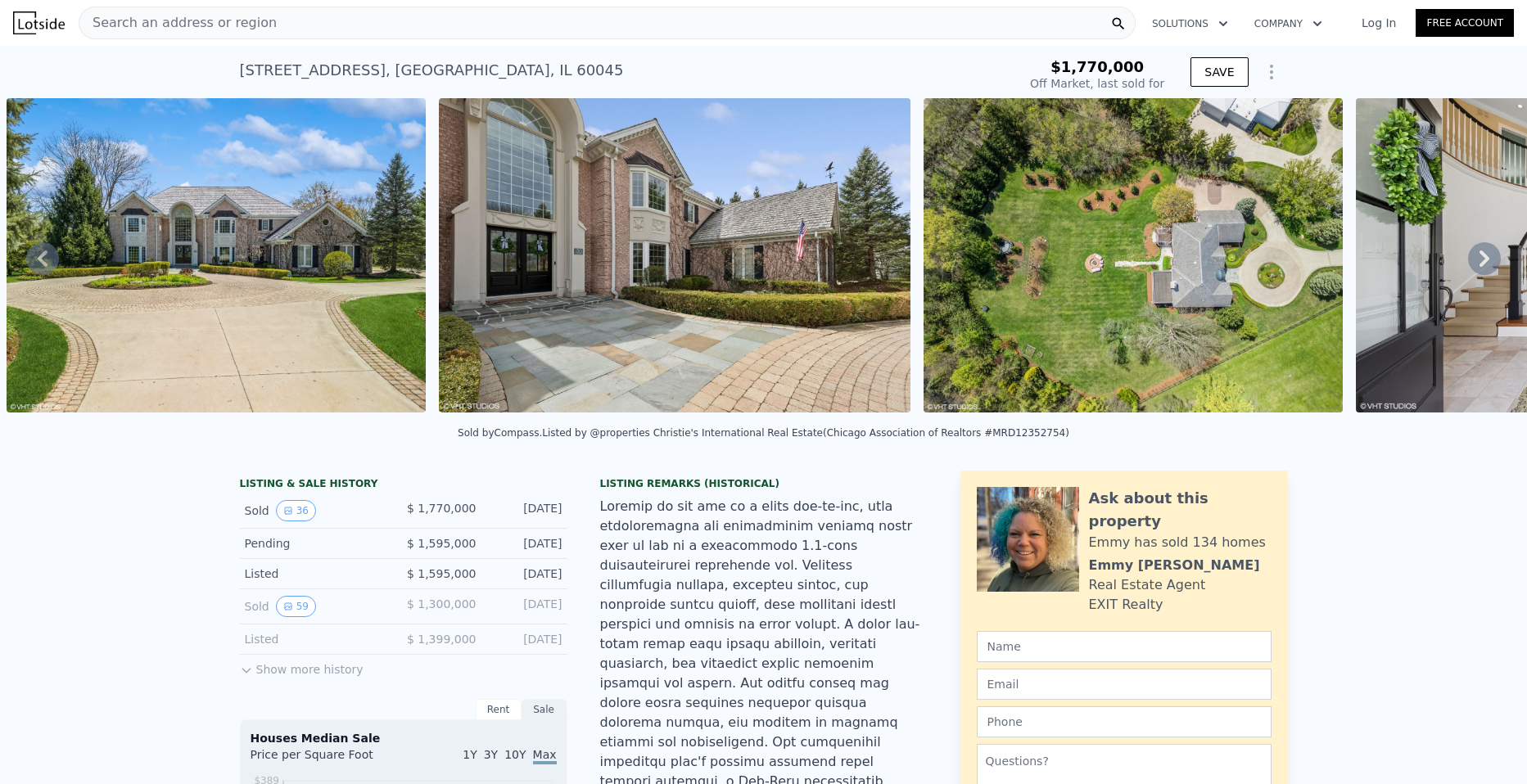
click at [292, 606] on div "Sold 59 $ 1,300,000 [DATE]" at bounding box center [404, 607] width 328 height 35
click at [284, 612] on icon "View historical data" at bounding box center [288, 607] width 10 height 10
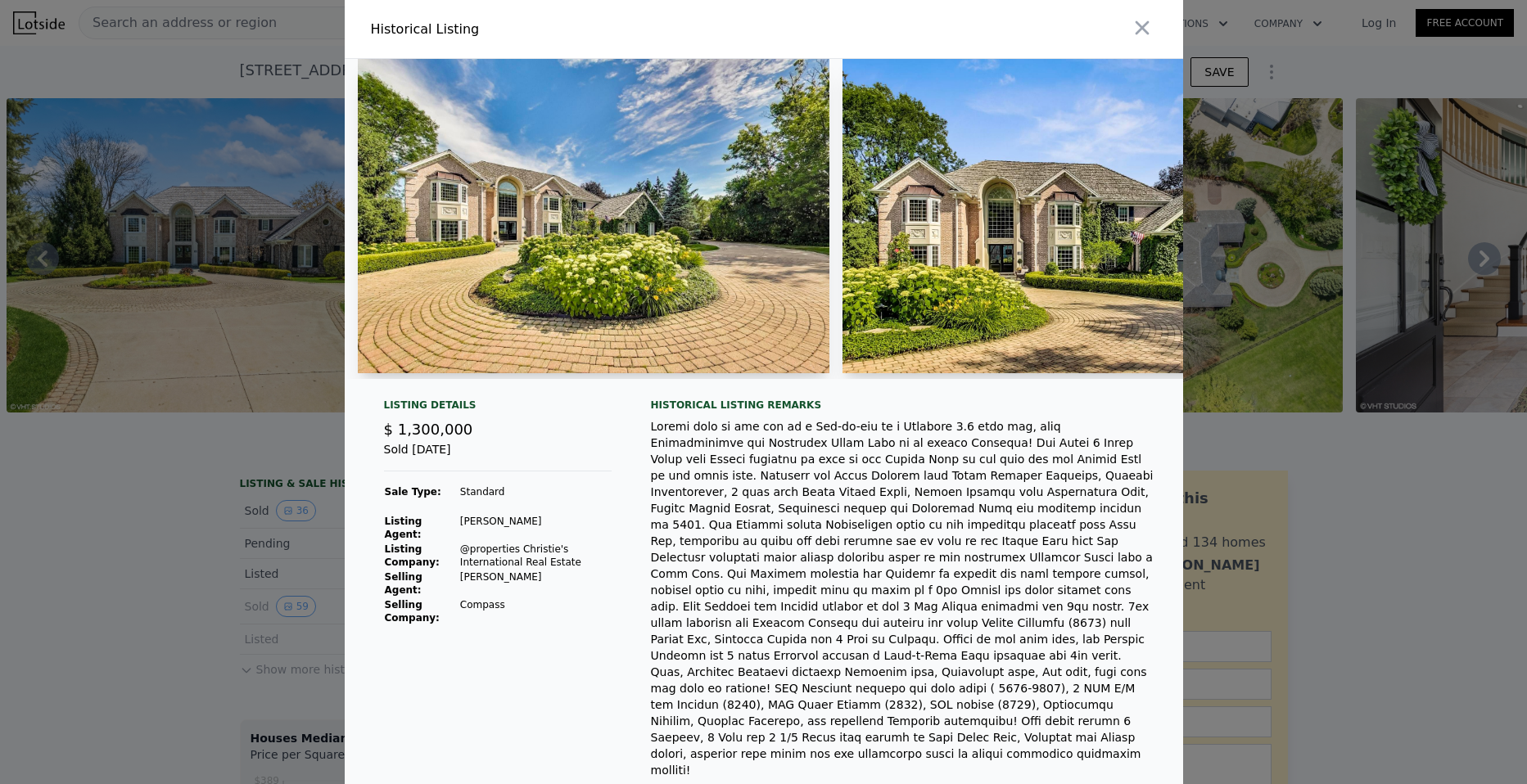
click at [593, 236] on img at bounding box center [593, 215] width 471 height 314
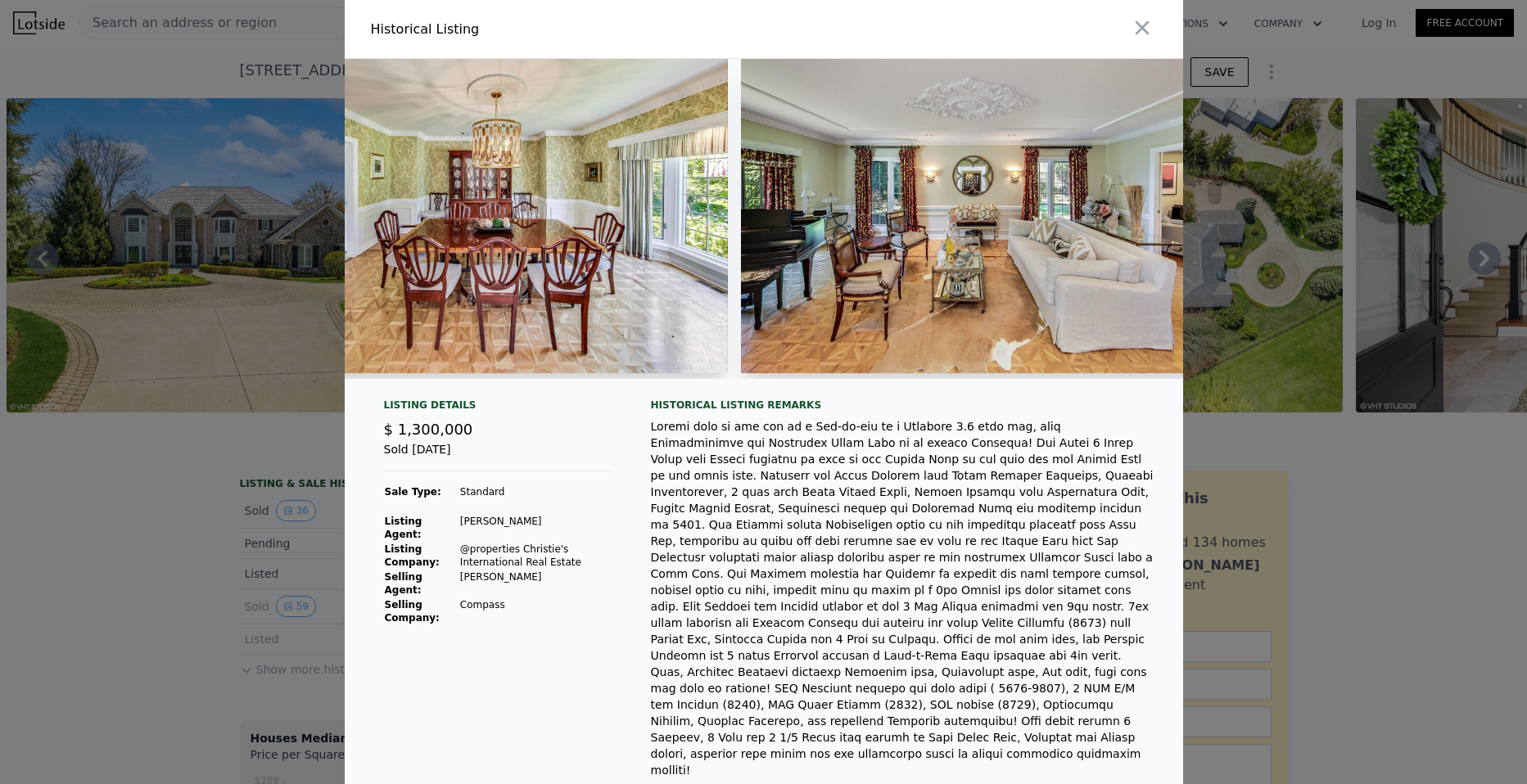
scroll to position [0, 7387]
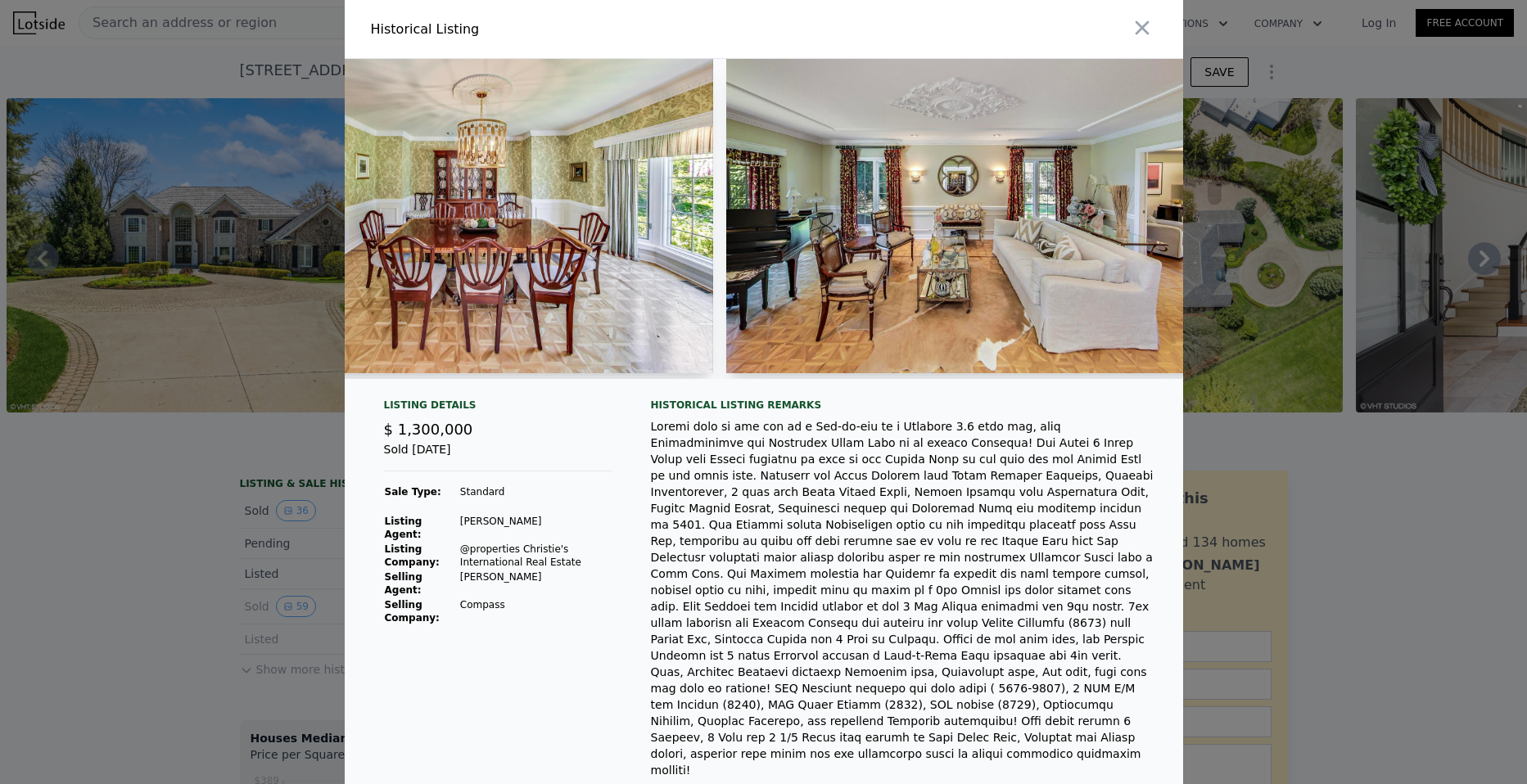
click at [241, 572] on div at bounding box center [764, 392] width 1527 height 784
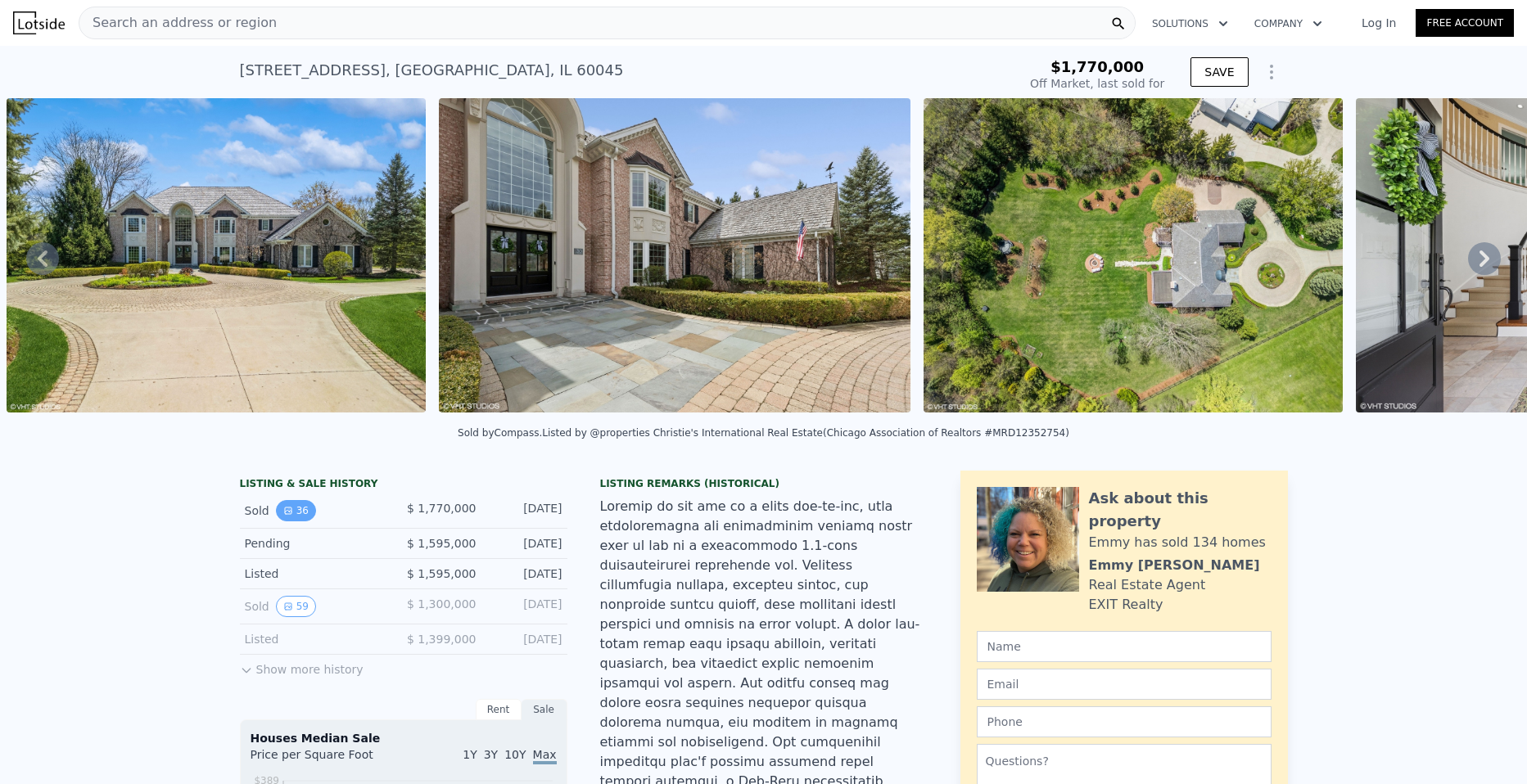
click at [299, 519] on button "36" at bounding box center [295, 511] width 40 height 21
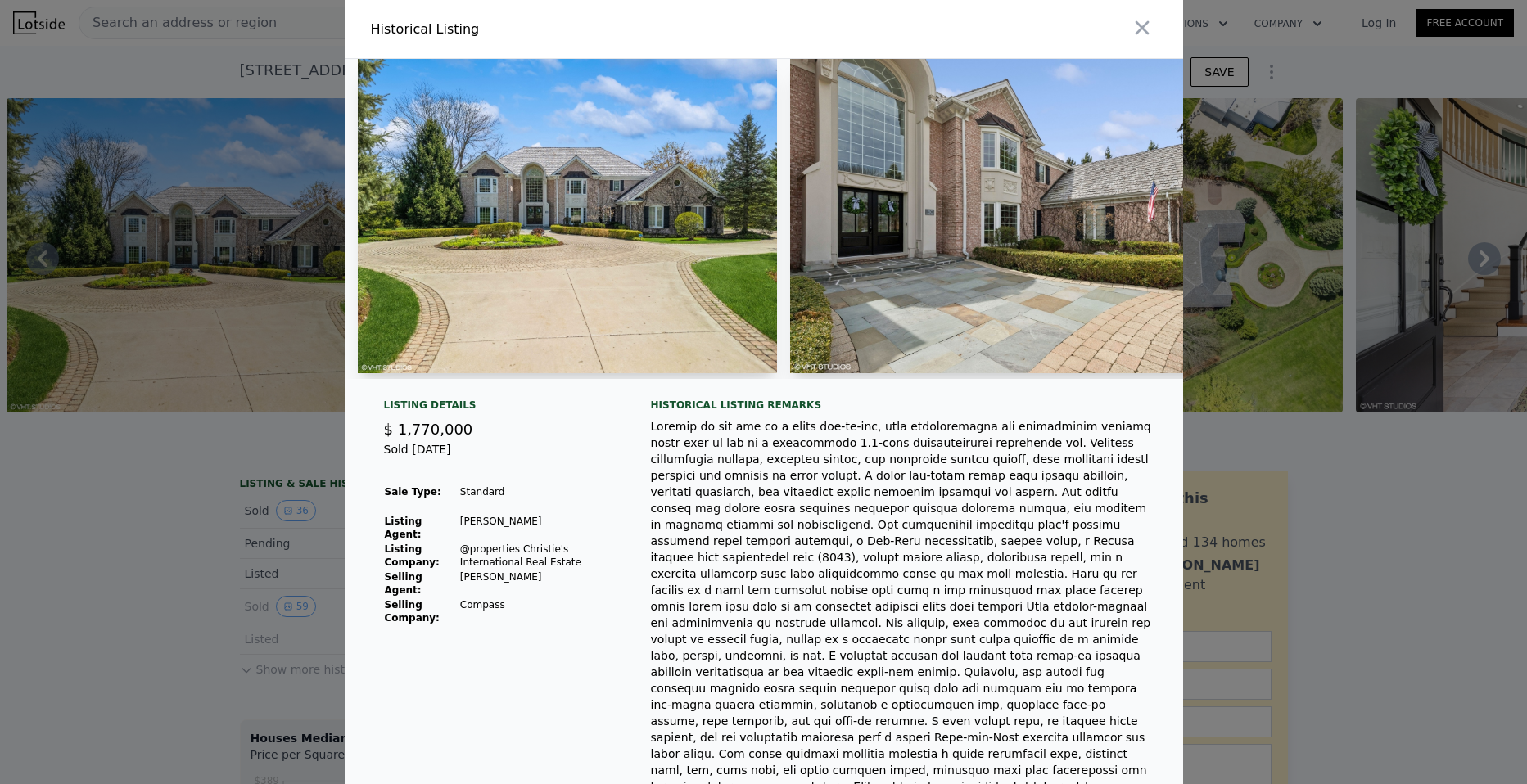
click at [551, 185] on img at bounding box center [568, 215] width 419 height 314
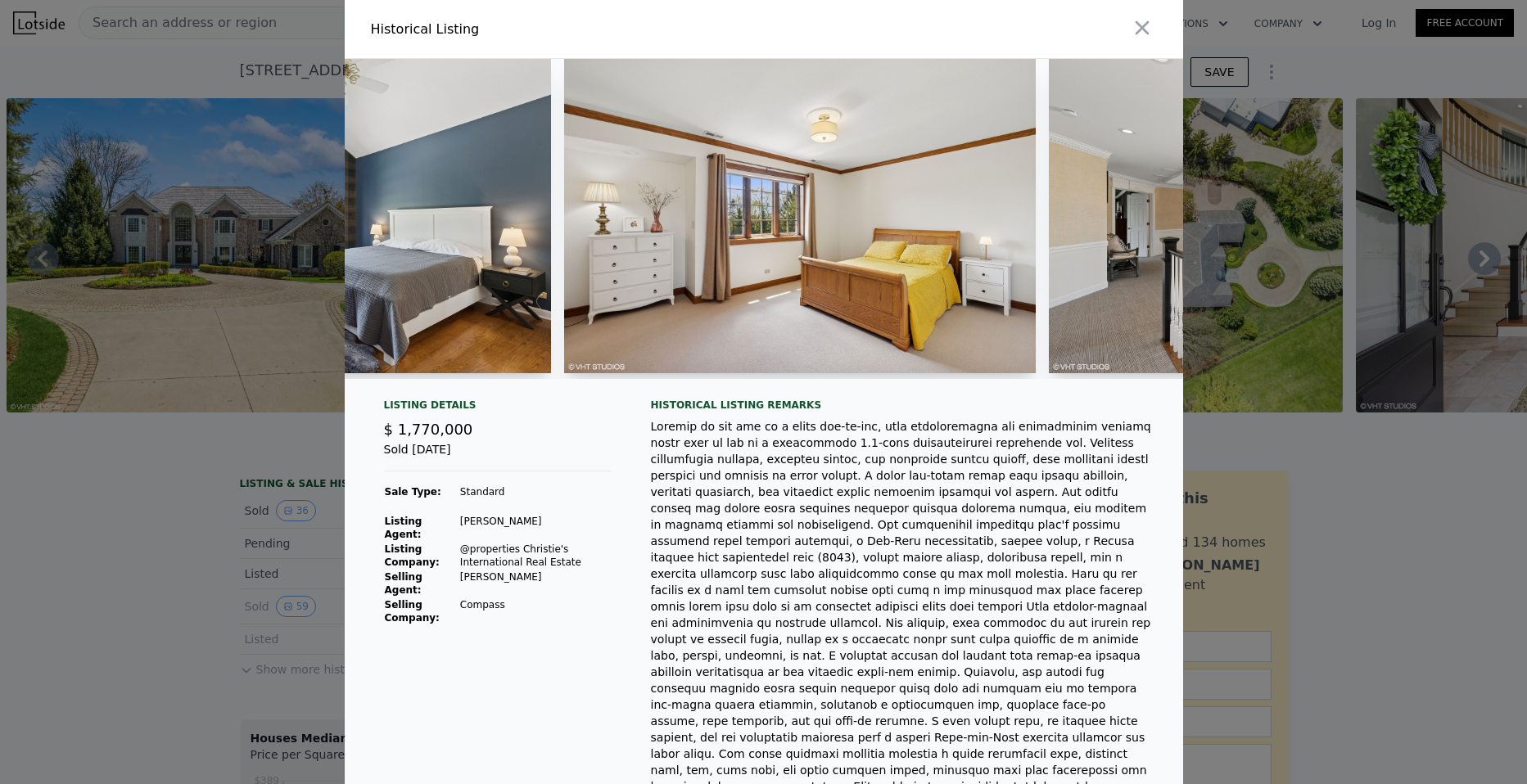
scroll to position [0, 11287]
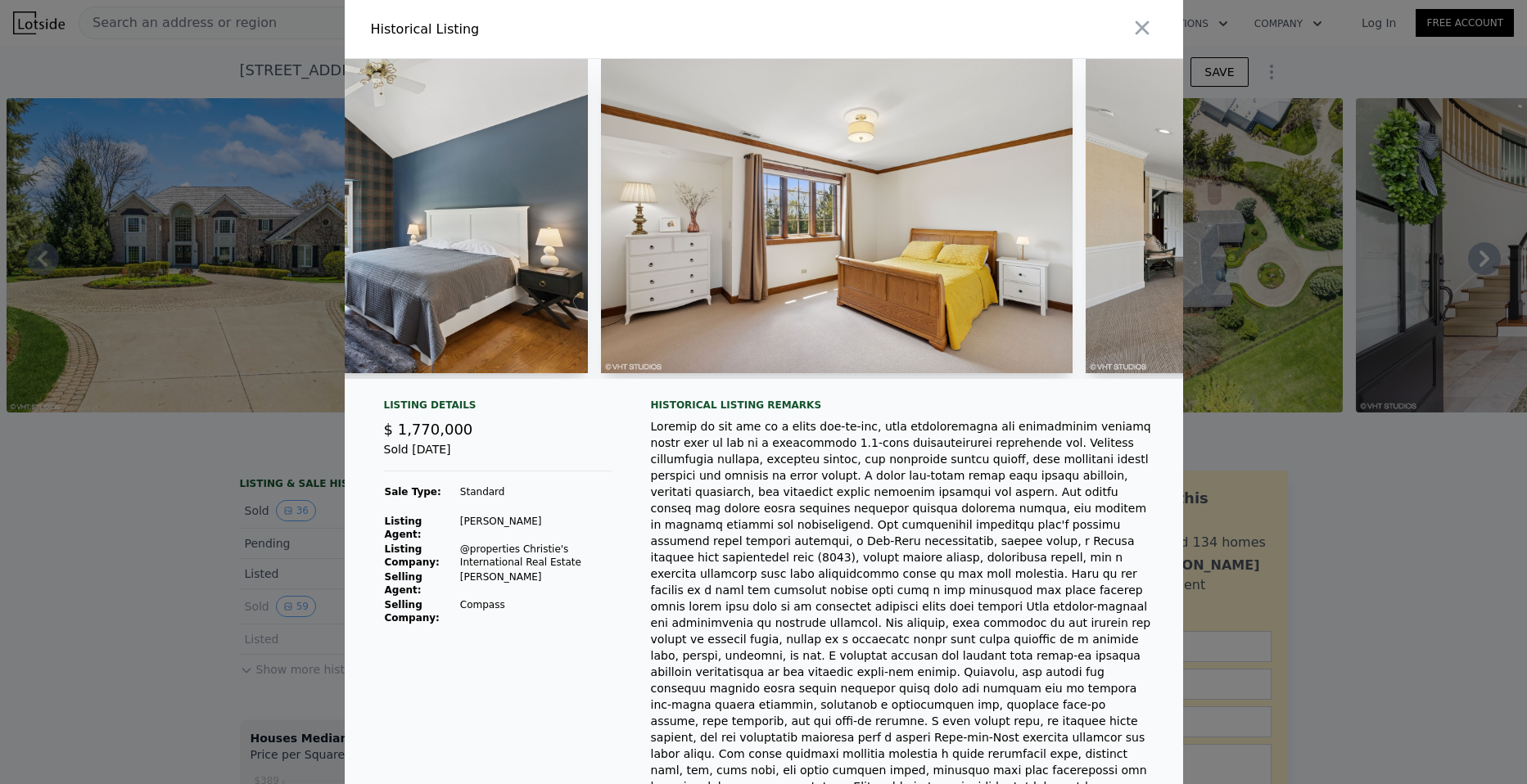
click at [170, 521] on div at bounding box center [764, 392] width 1527 height 784
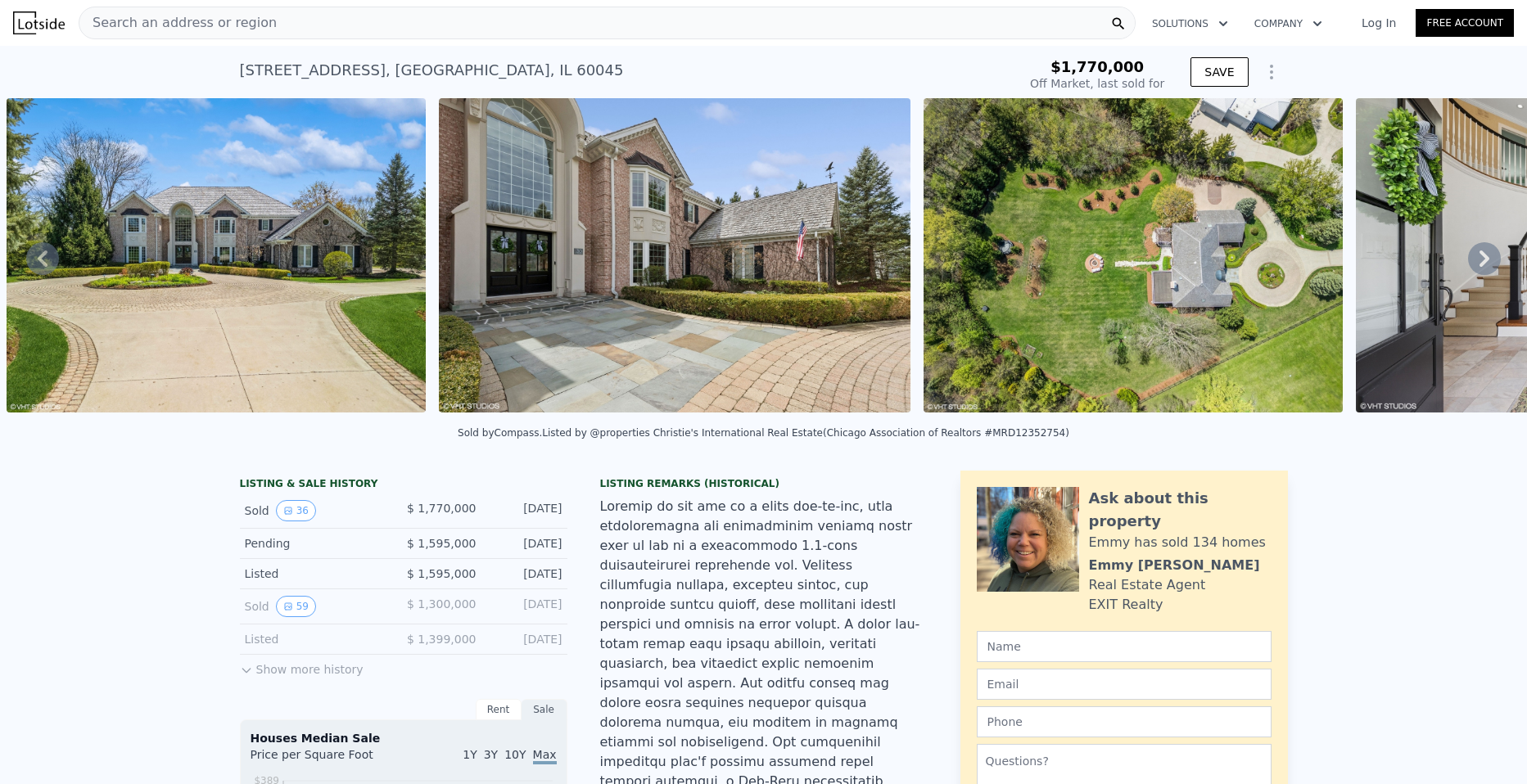
click at [293, 672] on button "Show more history" at bounding box center [302, 667] width 124 height 23
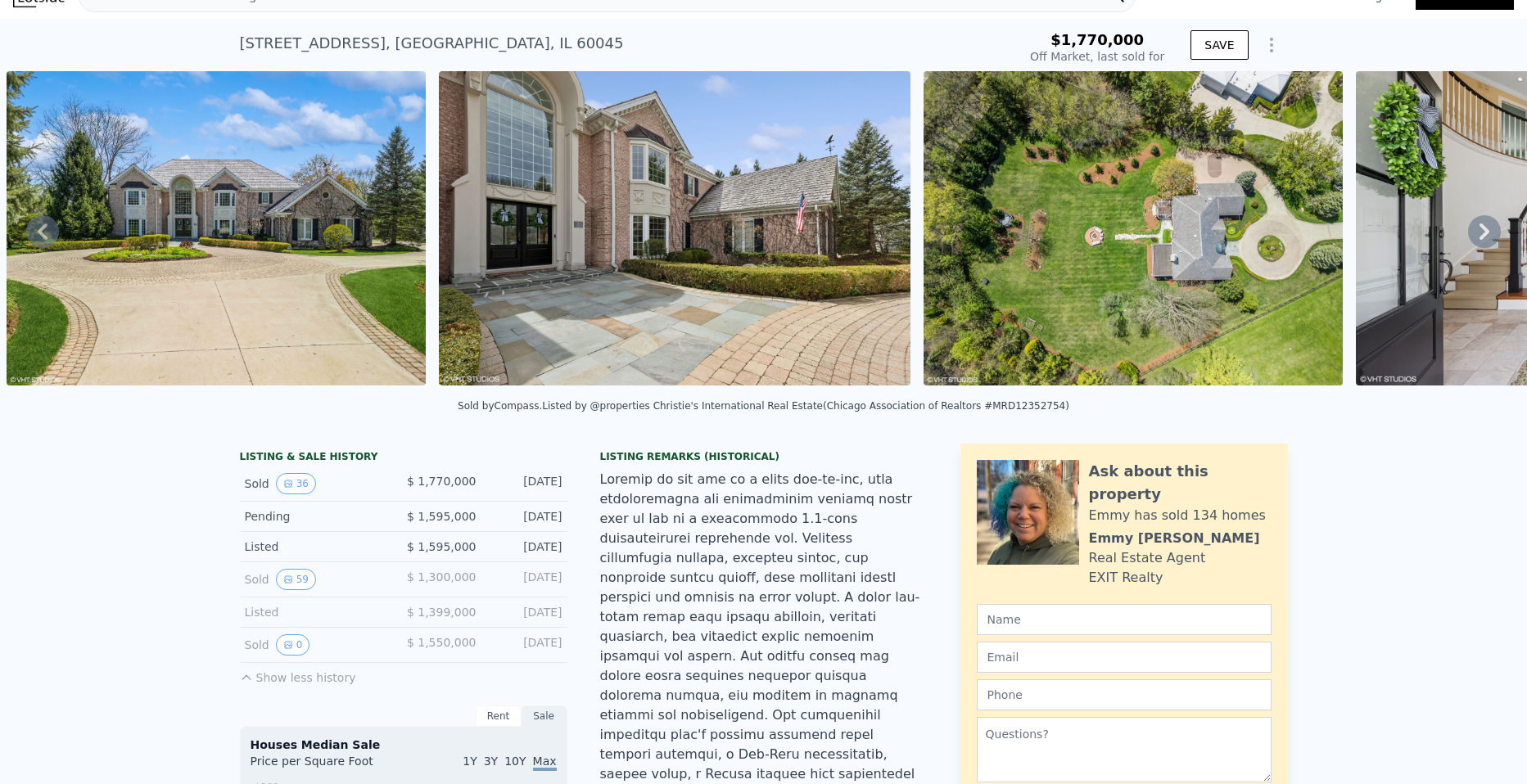
scroll to position [0, 0]
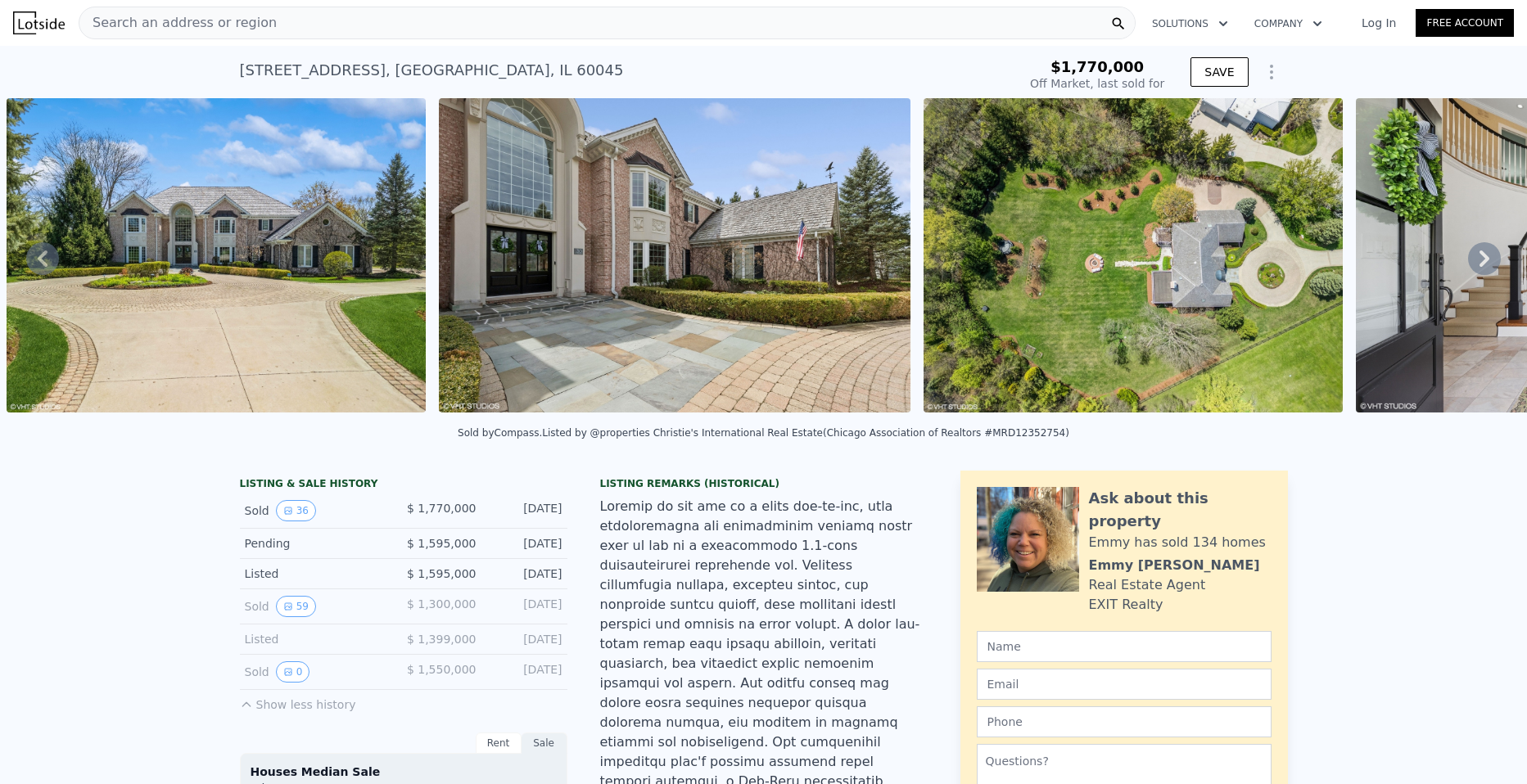
click at [270, 24] on div "Search an address or region" at bounding box center [607, 23] width 1057 height 33
type input "$ 2,148,000"
type input "$ 97,389"
click at [417, 17] on div "Search an address or region" at bounding box center [607, 23] width 1057 height 33
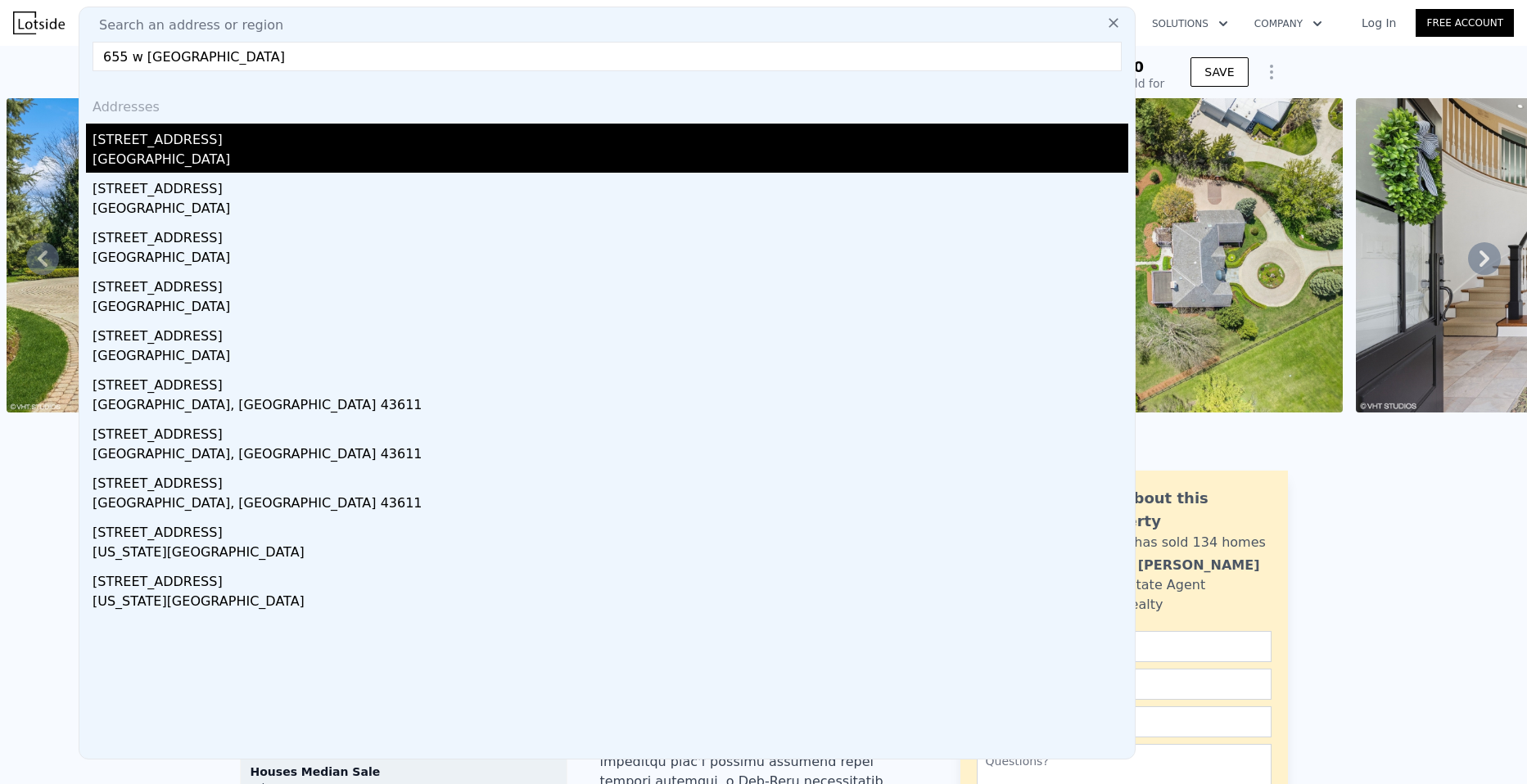
type input "655 w [GEOGRAPHIC_DATA]"
click at [181, 138] on div "[STREET_ADDRESS]" at bounding box center [610, 137] width 1036 height 26
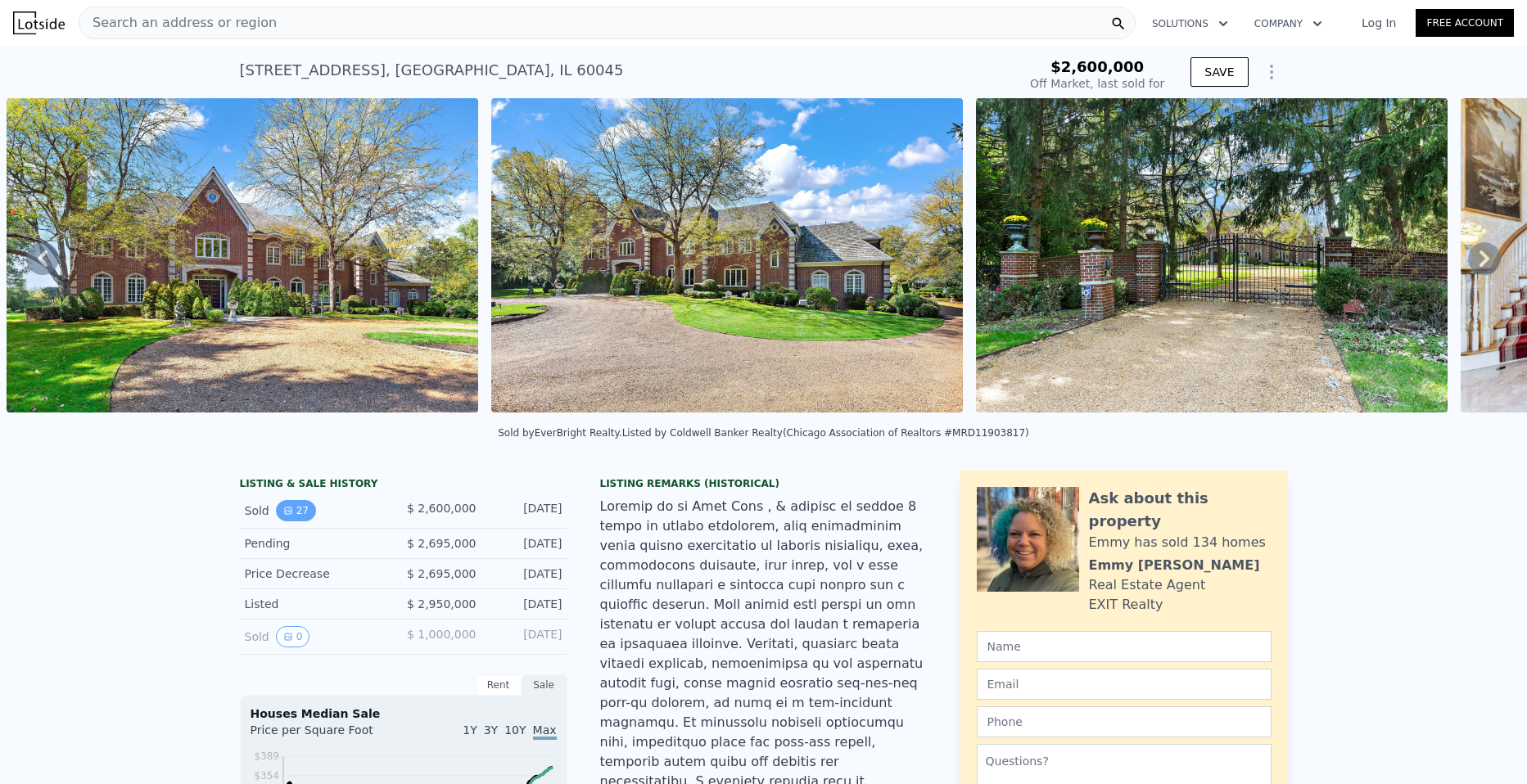
click at [286, 518] on button "27" at bounding box center [295, 511] width 40 height 21
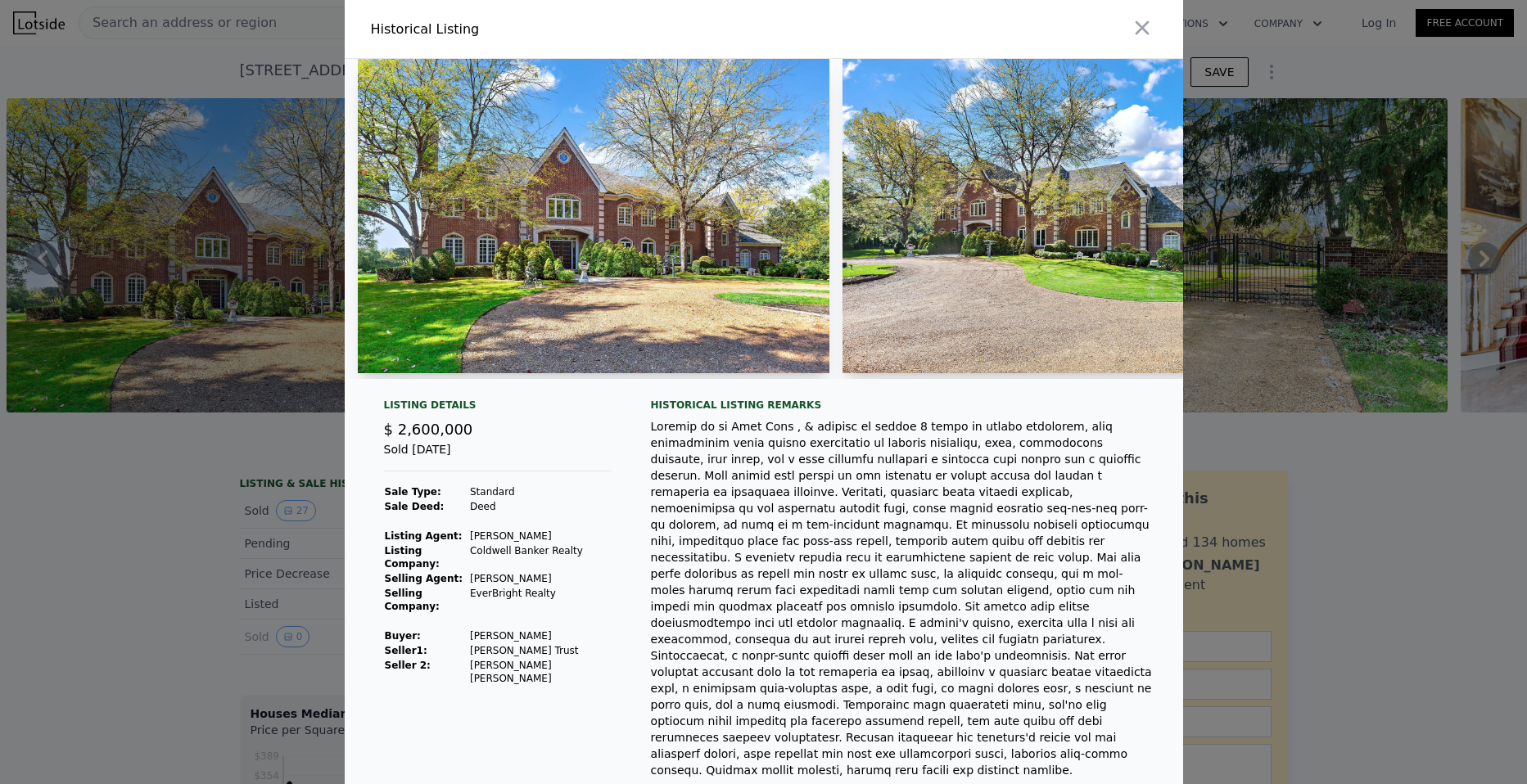
click at [467, 185] on img at bounding box center [593, 215] width 471 height 314
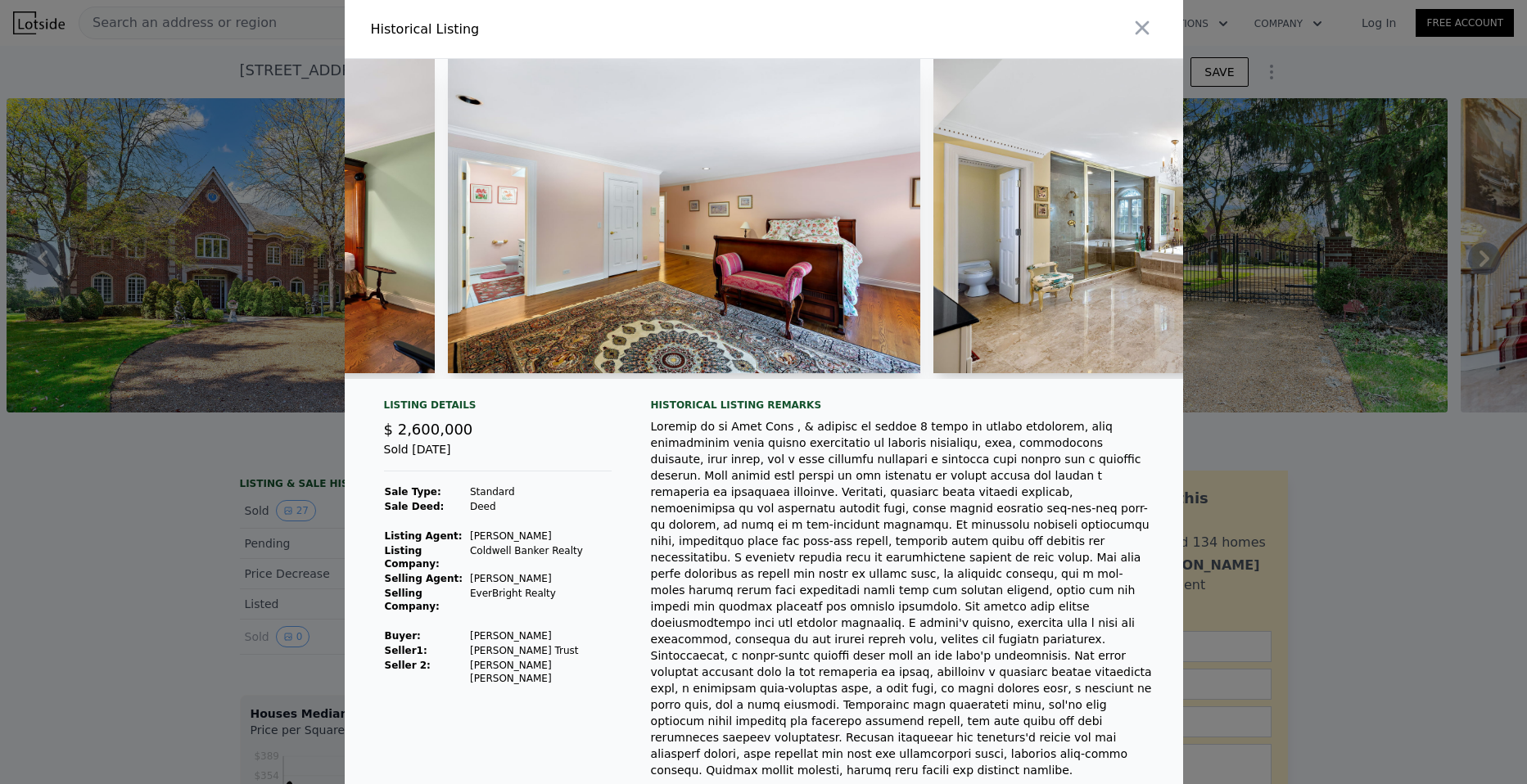
scroll to position [0, 7667]
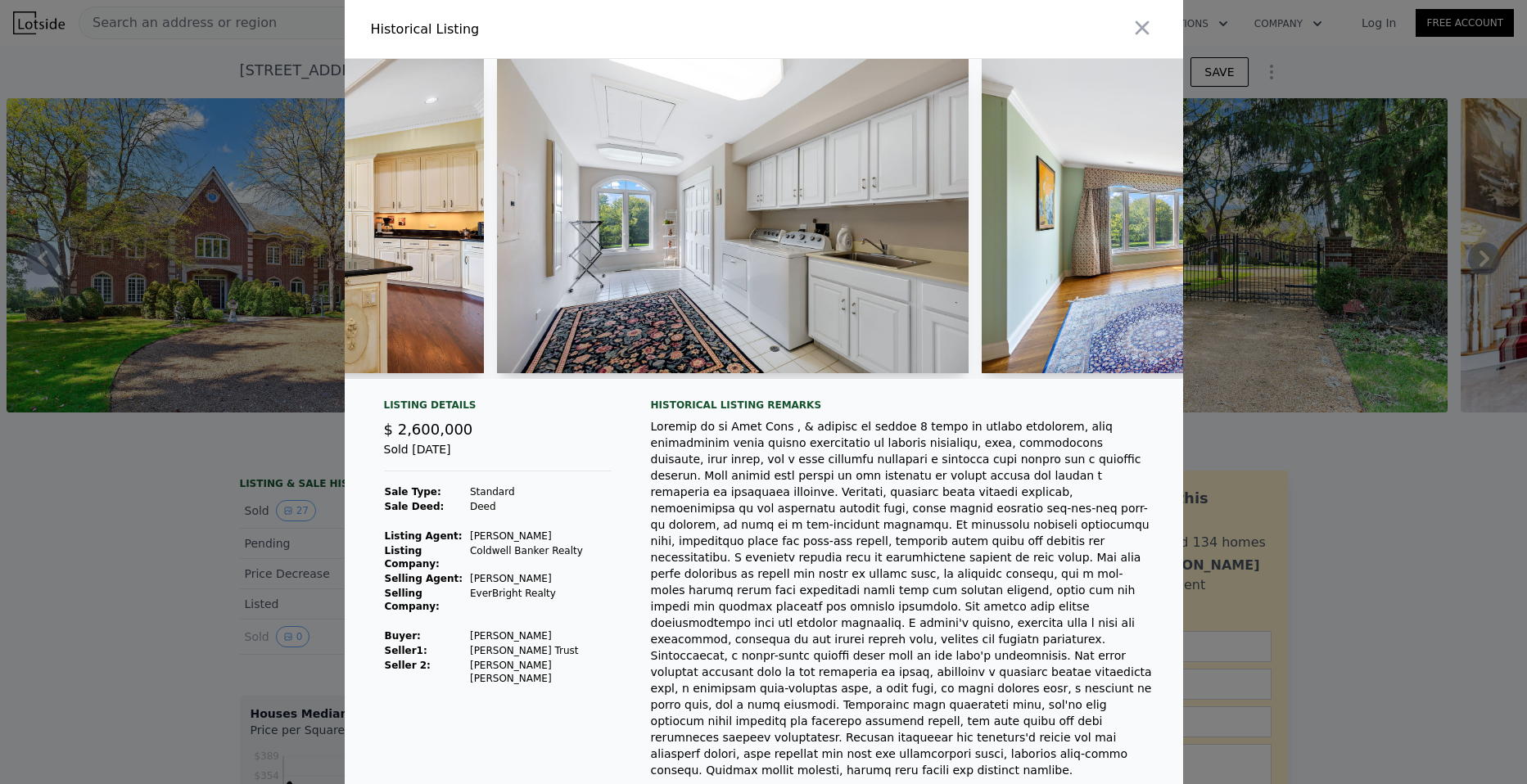
click at [631, 278] on img at bounding box center [732, 215] width 471 height 314
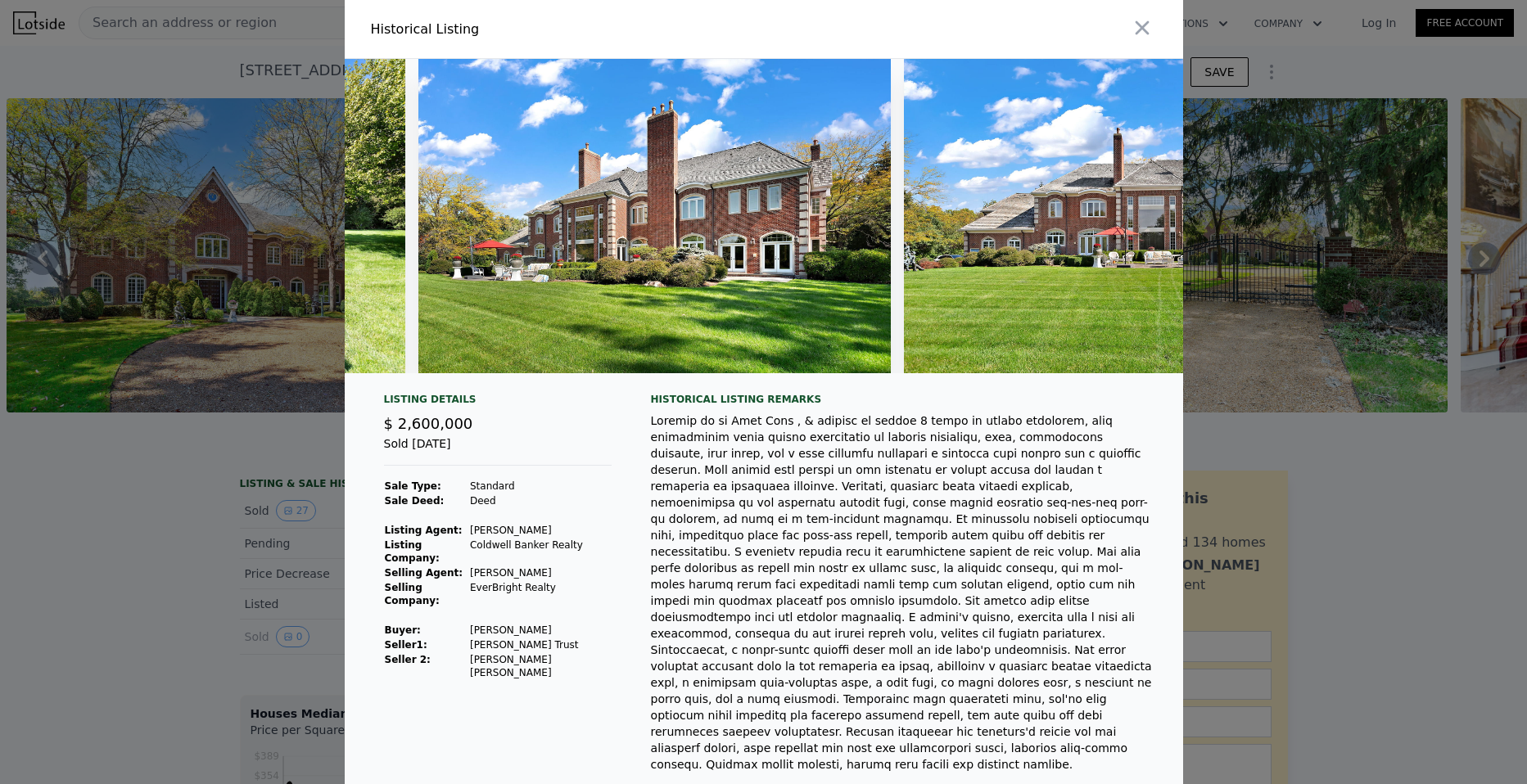
scroll to position [0, 12277]
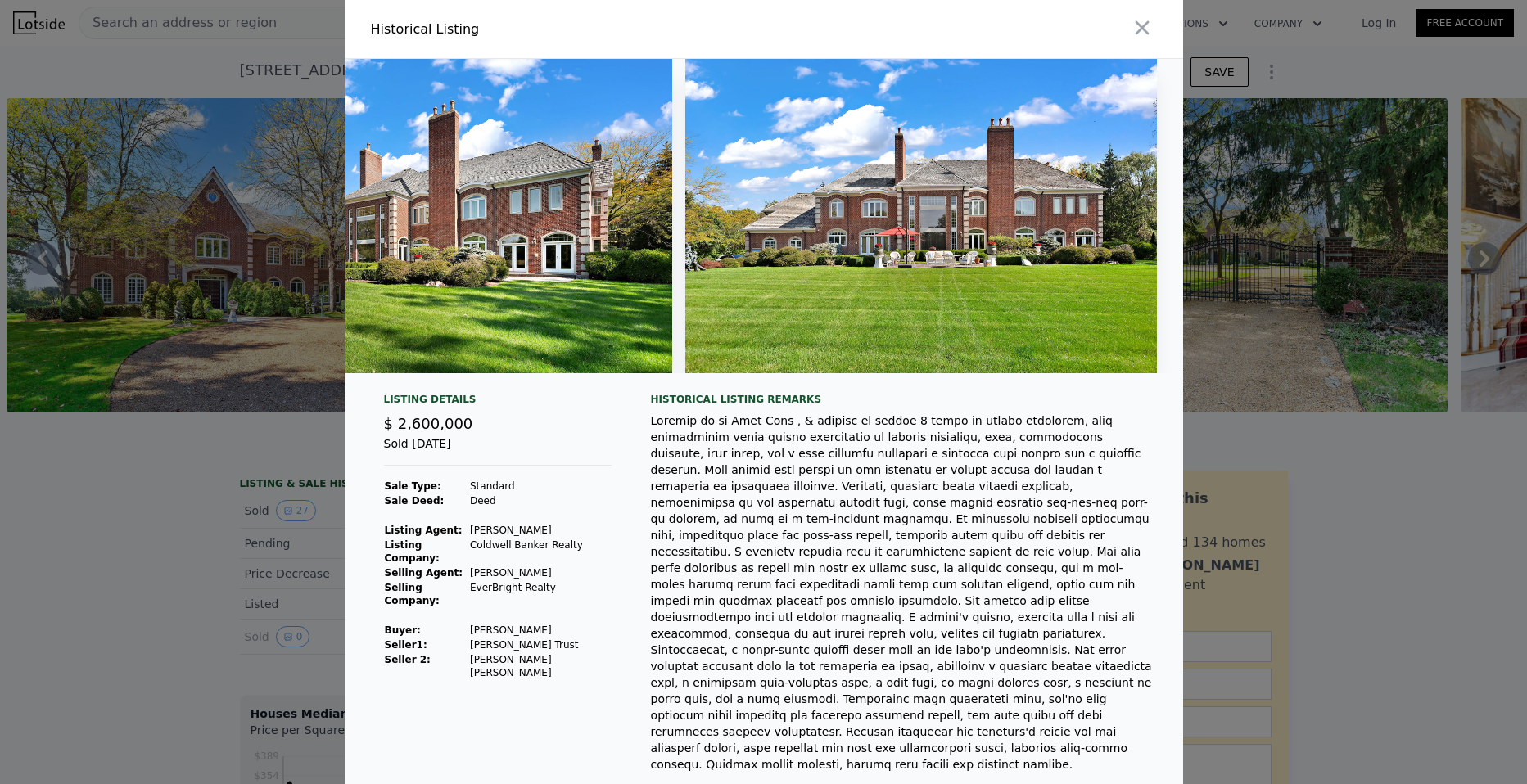
click at [124, 625] on div at bounding box center [764, 392] width 1527 height 784
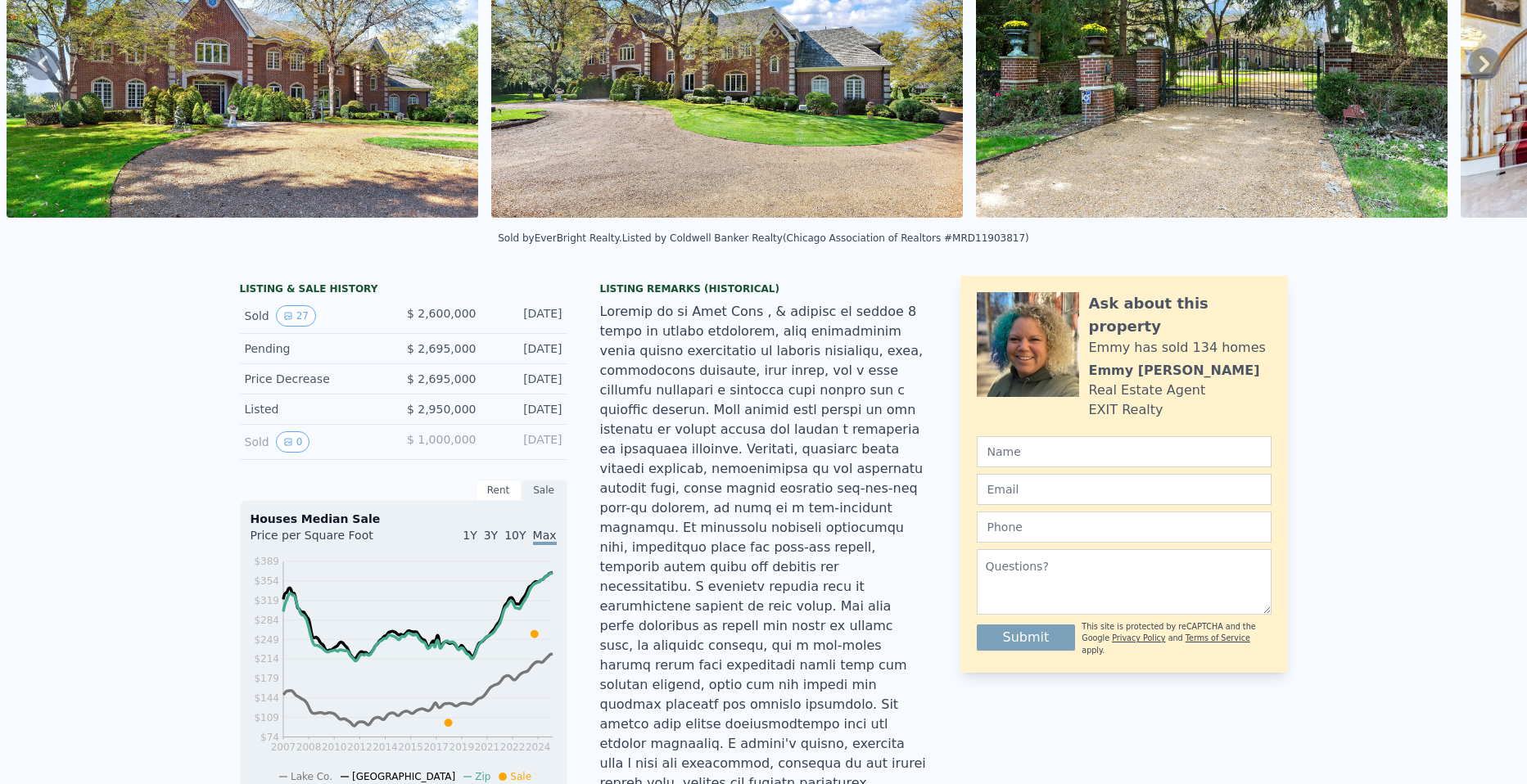
scroll to position [6, 0]
